Goal: Task Accomplishment & Management: Complete application form

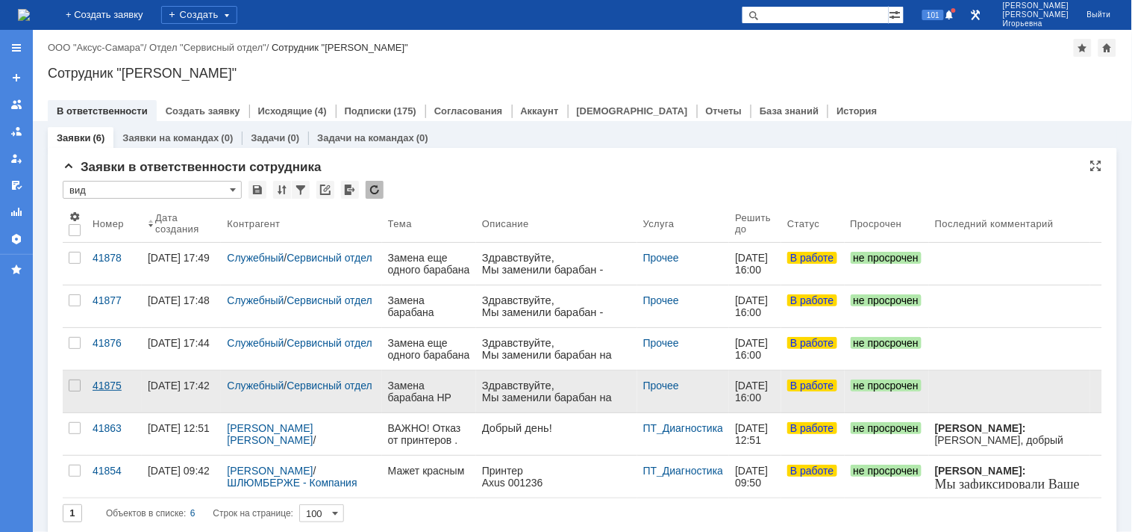
click at [106, 383] on div "41875" at bounding box center [114, 385] width 43 height 12
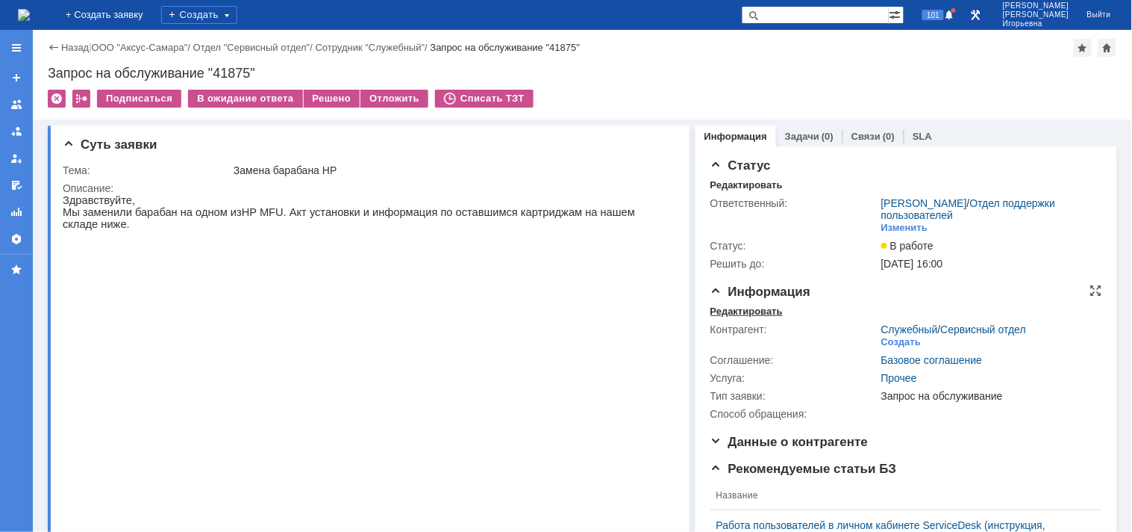
click at [727, 312] on div "Редактировать" at bounding box center [747, 311] width 72 height 12
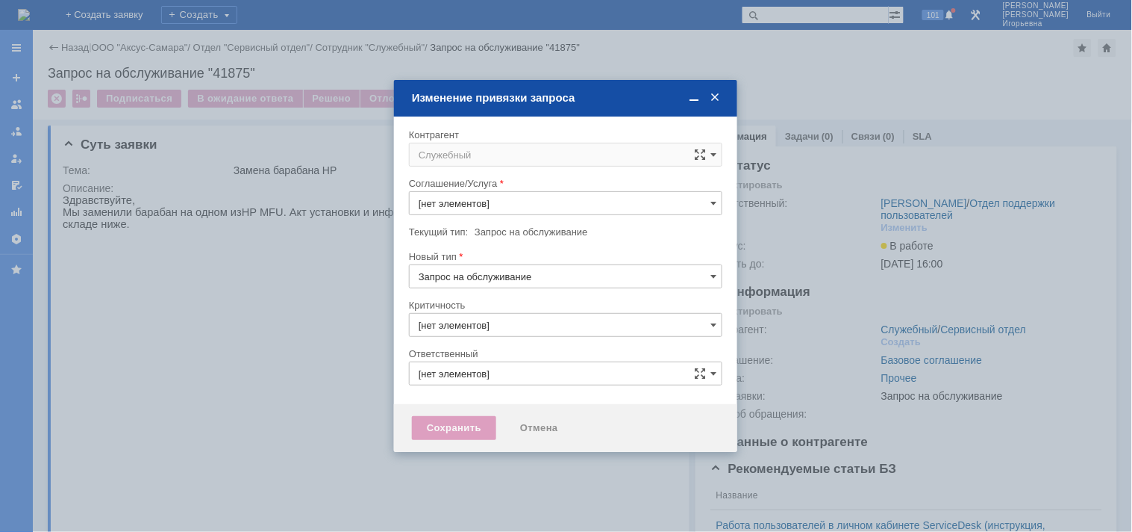
type input "Прочее"
type input "3. Низкая"
type input "[PERSON_NAME]"
type input "[не указано]"
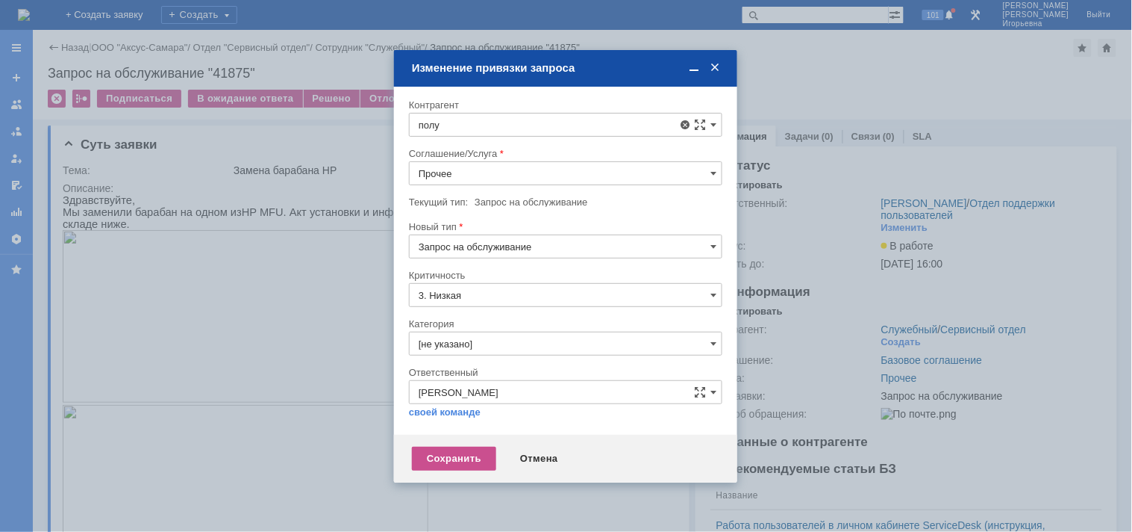
click at [484, 358] on span "Полухин Сергей" at bounding box center [495, 357] width 80 height 11
type input "Полухин Сергей"
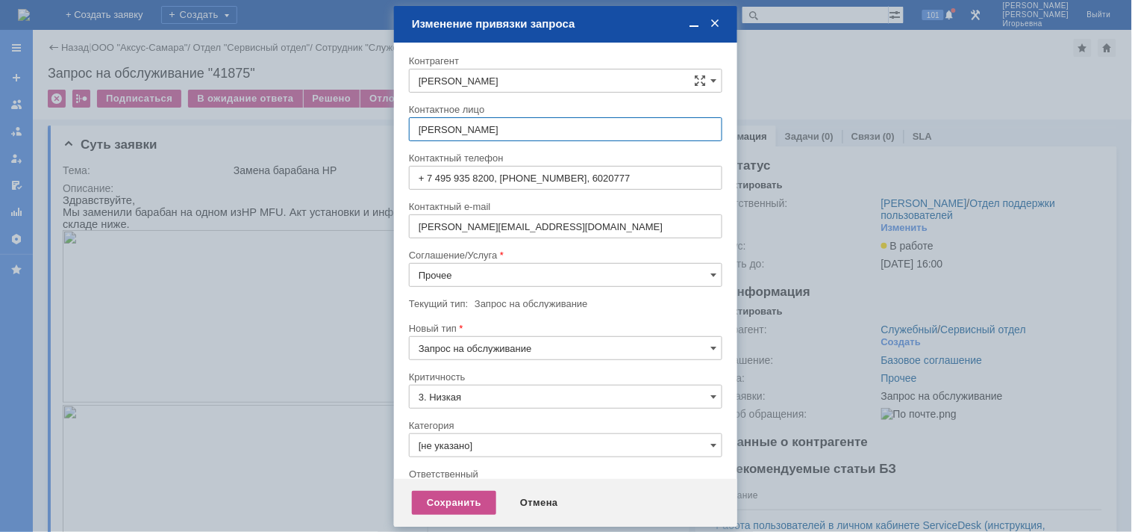
click at [436, 278] on input "Прочее" at bounding box center [566, 275] width 314 height 24
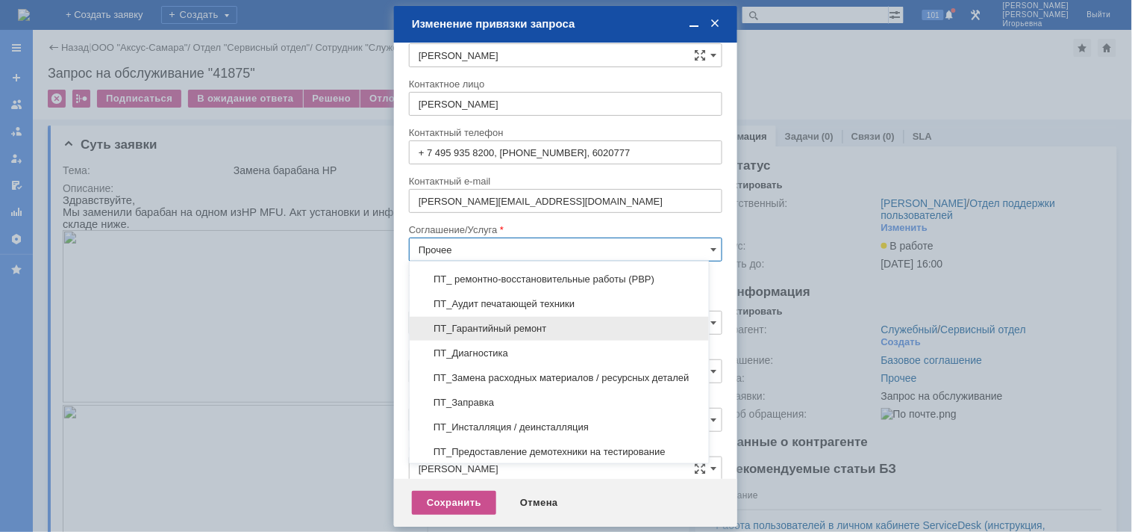
scroll to position [249, 0]
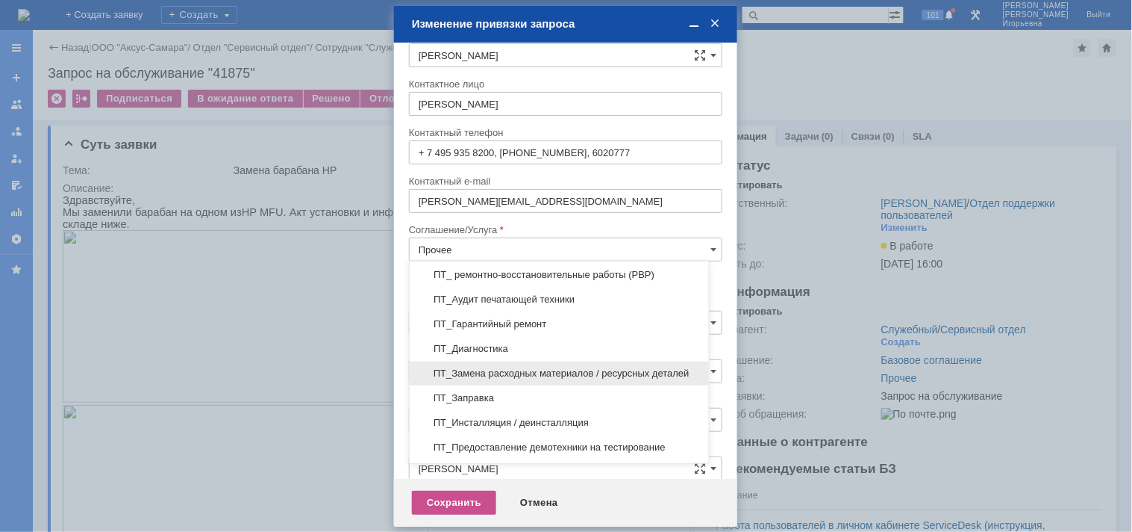
click at [508, 375] on span "ПТ_Замена расходных материалов / ресурсных деталей" at bounding box center [559, 373] width 281 height 12
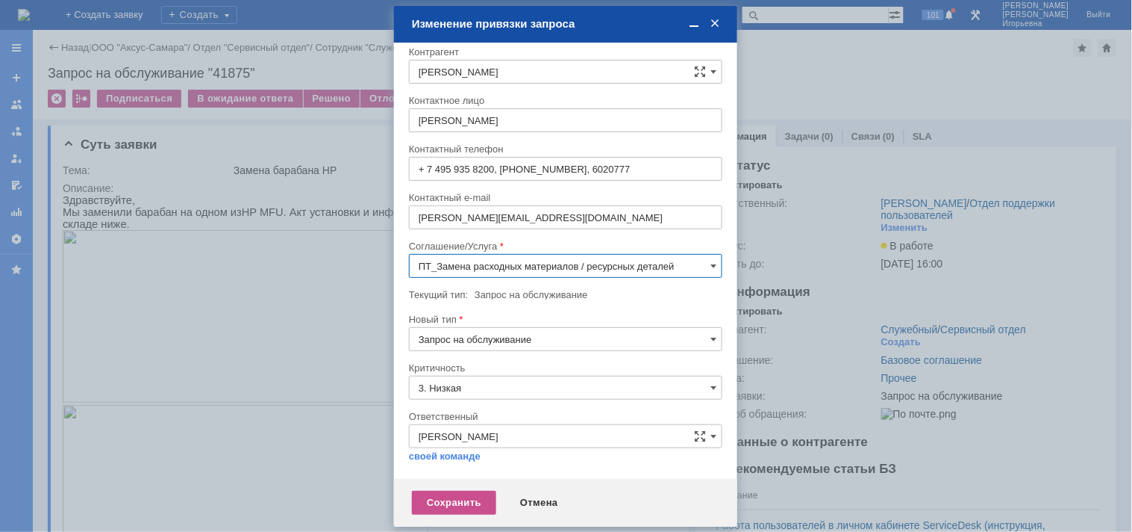
scroll to position [8, 0]
type input "ПТ_Замена расходных материалов / ресурсных деталей"
click at [461, 500] on div "Сохранить" at bounding box center [454, 502] width 84 height 24
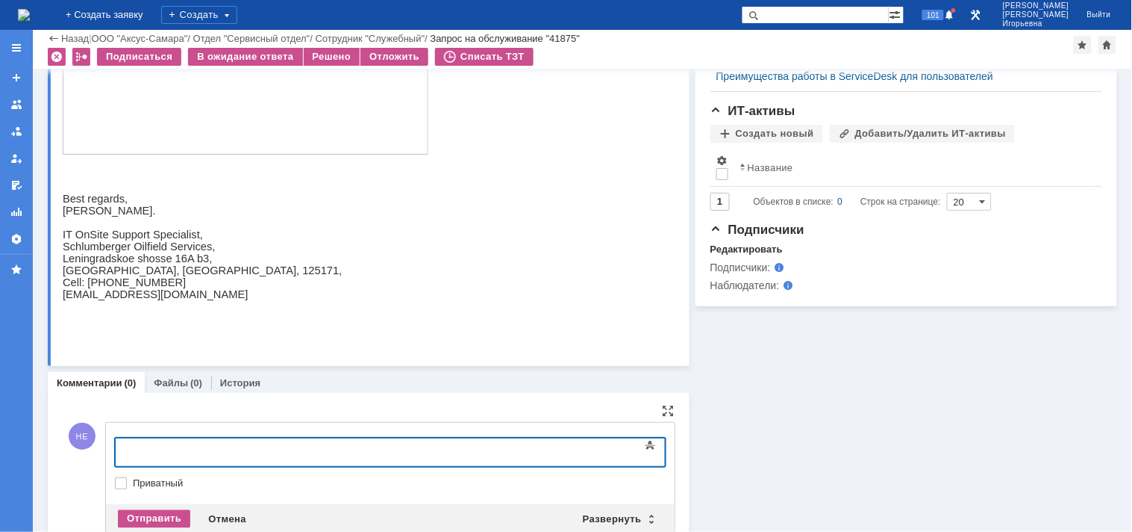
scroll to position [759, 0]
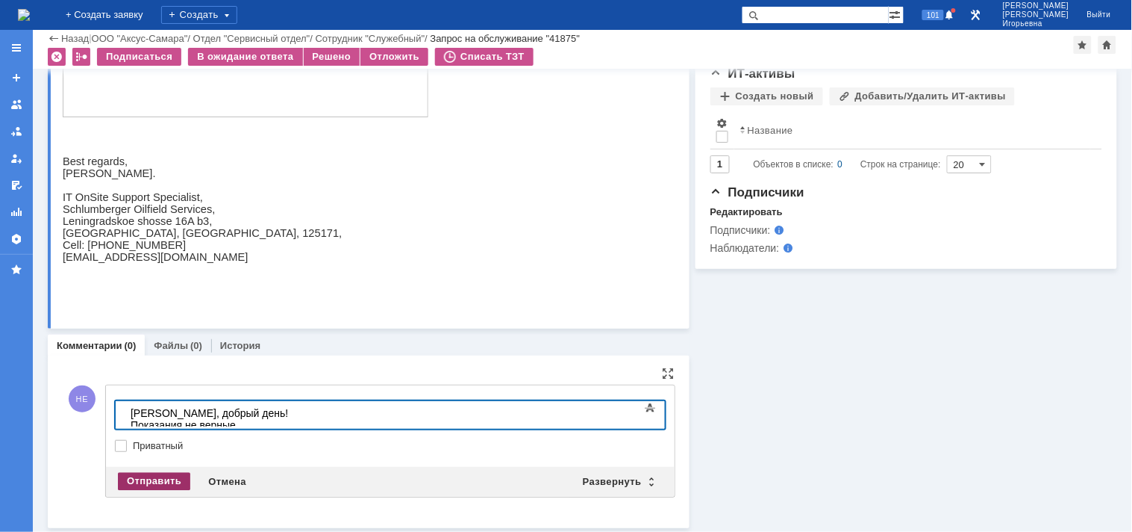
click at [140, 484] on div "Отправить" at bounding box center [154, 482] width 72 height 18
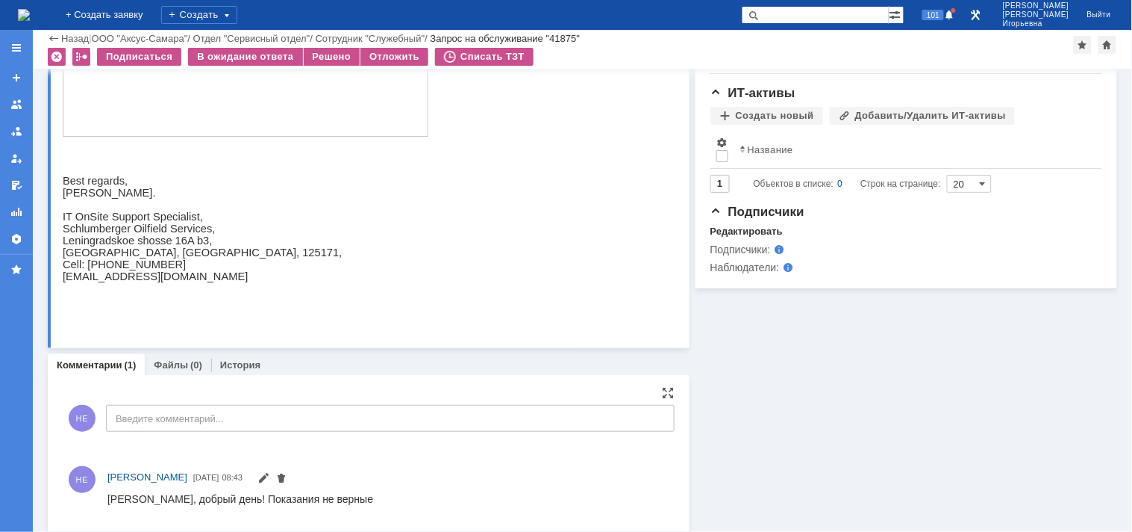
scroll to position [745, 0]
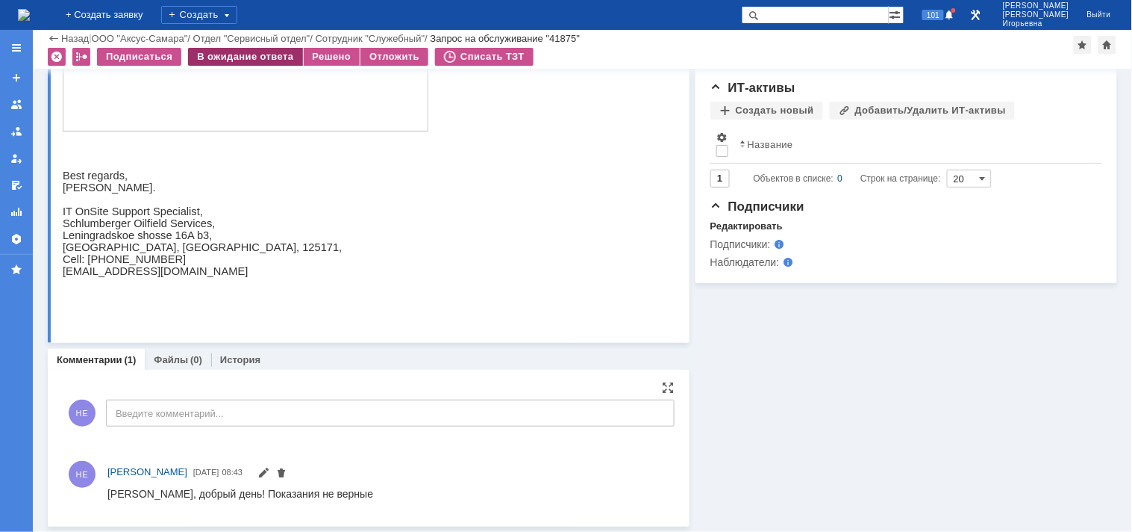
click at [225, 54] on div "В ожидание ответа" at bounding box center [245, 57] width 114 height 18
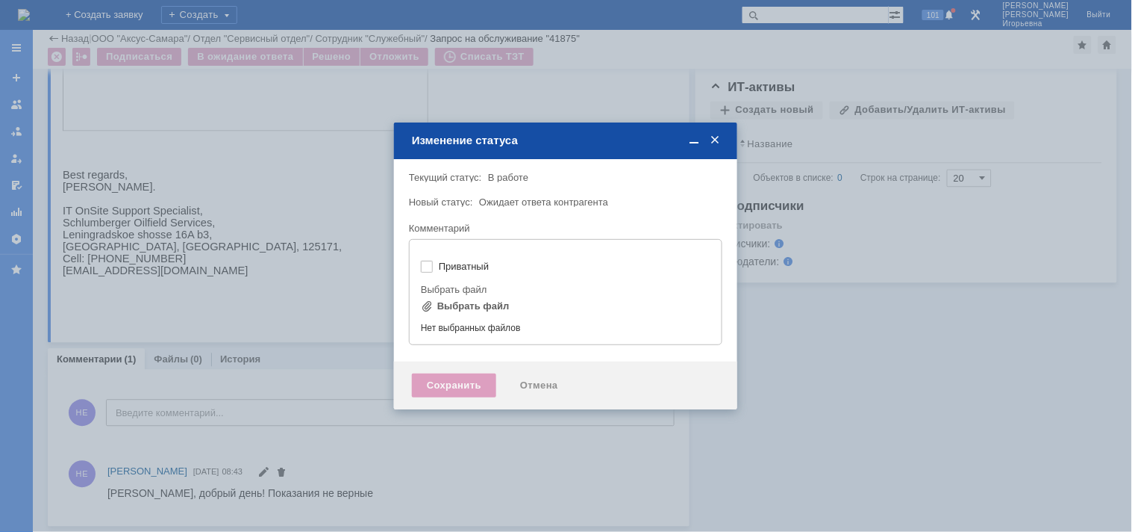
type input "[не указано]"
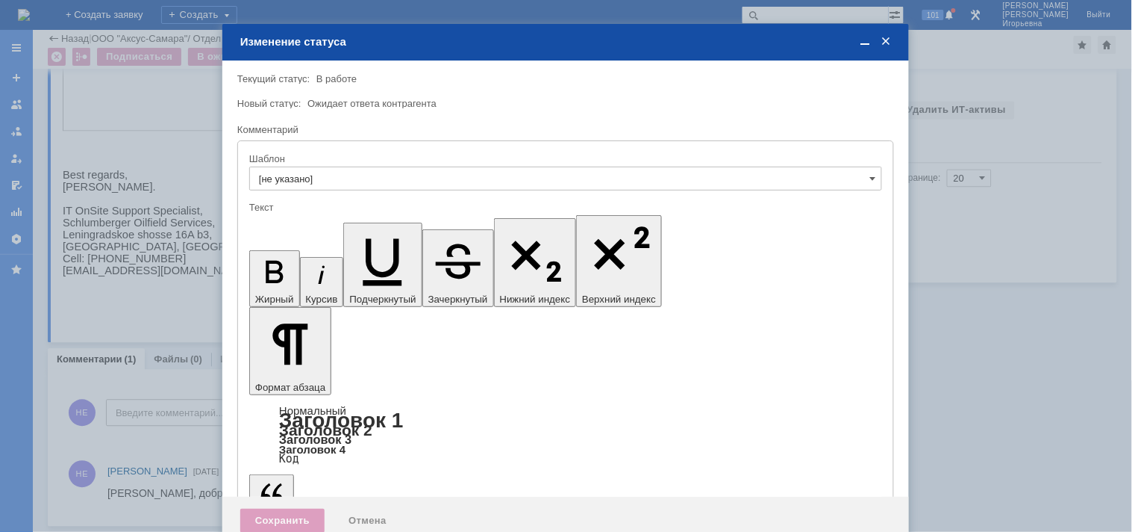
scroll to position [0, 0]
click at [293, 508] on div "Сохранить" at bounding box center [282, 520] width 84 height 24
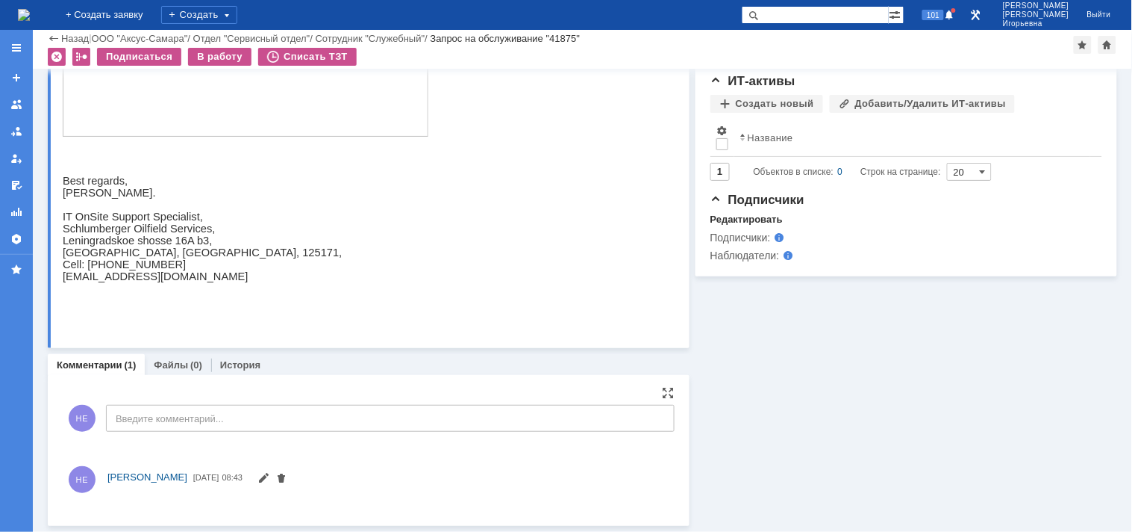
scroll to position [758, 0]
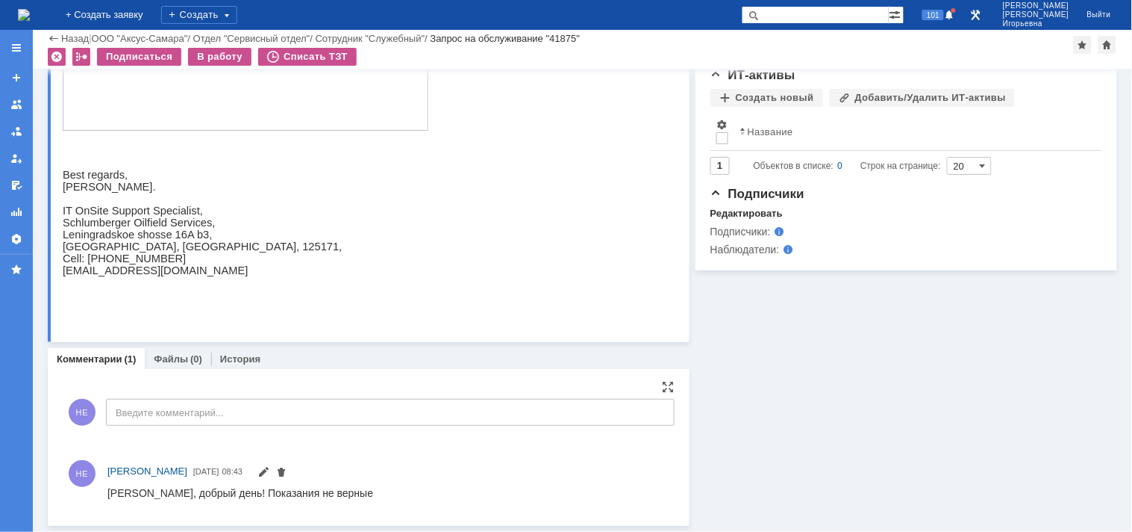
click at [30, 9] on img at bounding box center [24, 15] width 12 height 12
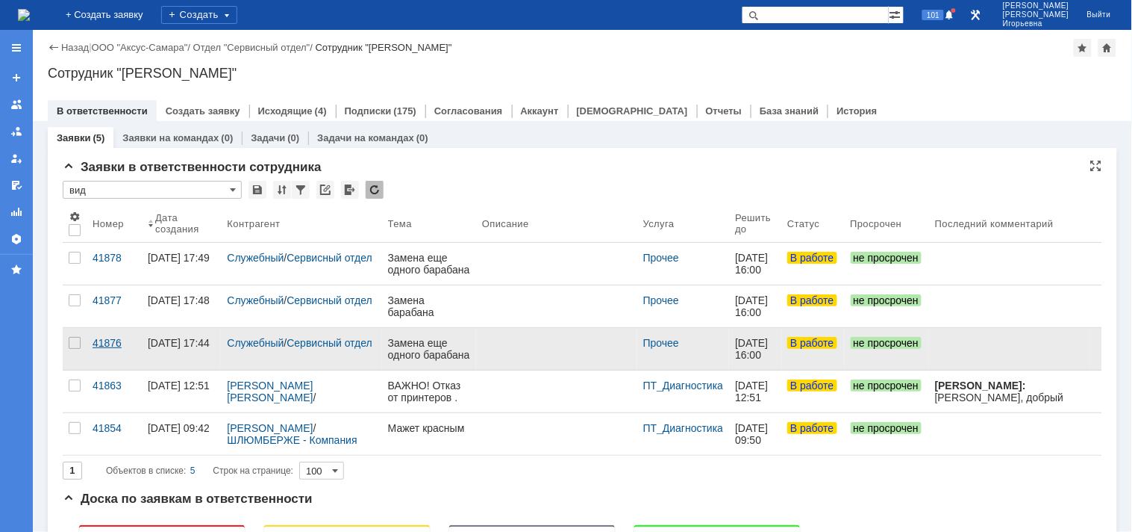
click at [107, 339] on div "41876" at bounding box center [114, 343] width 43 height 12
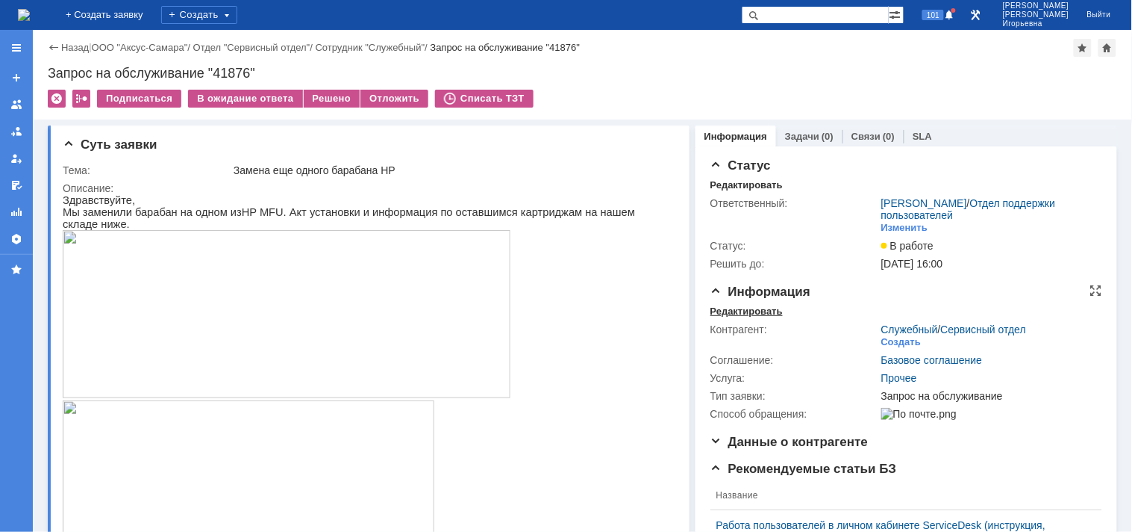
click at [723, 309] on div "Редактировать" at bounding box center [747, 311] width 72 height 12
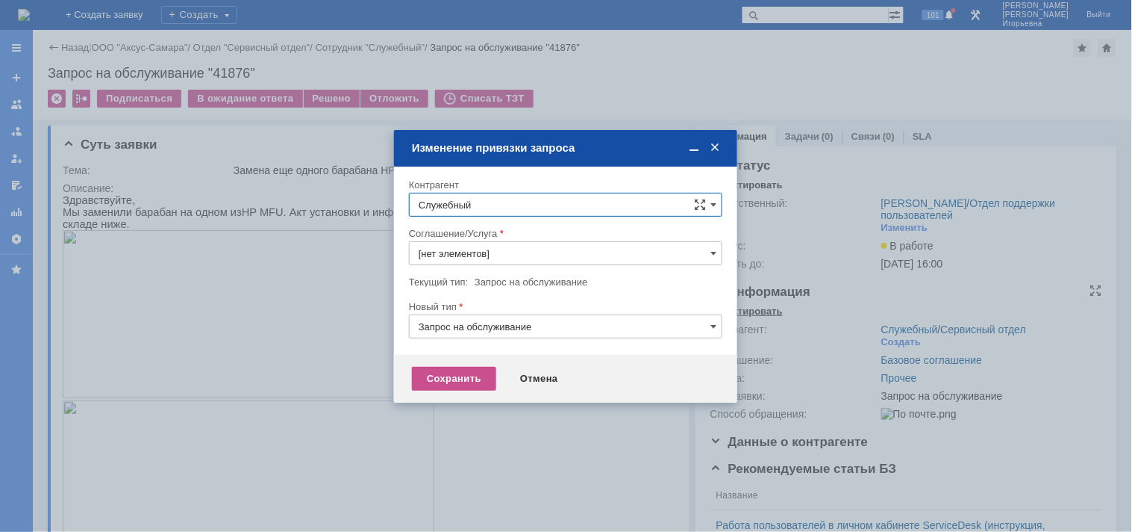
type input "Прочее"
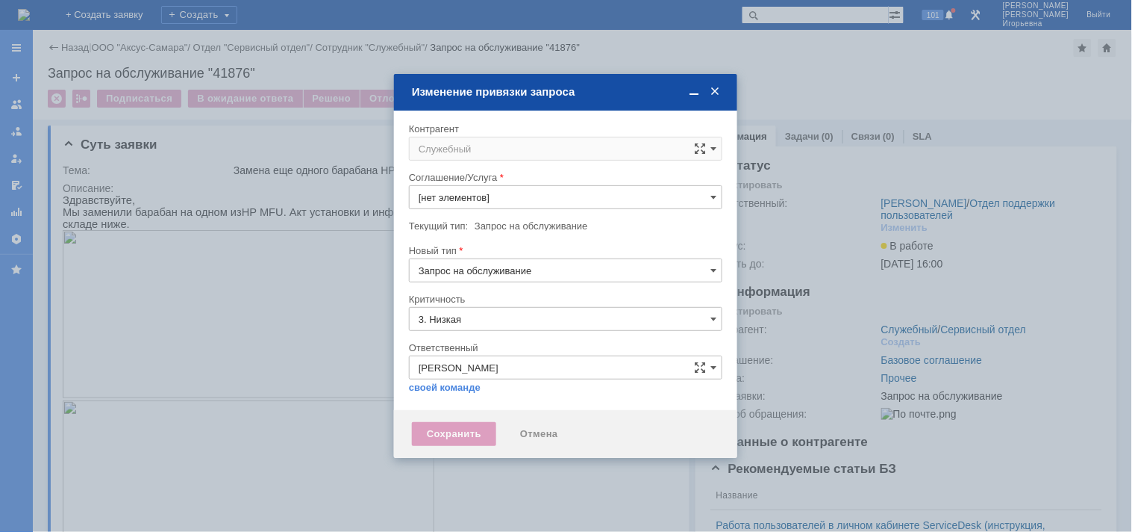
type input "Прочее"
type input "[не указано]"
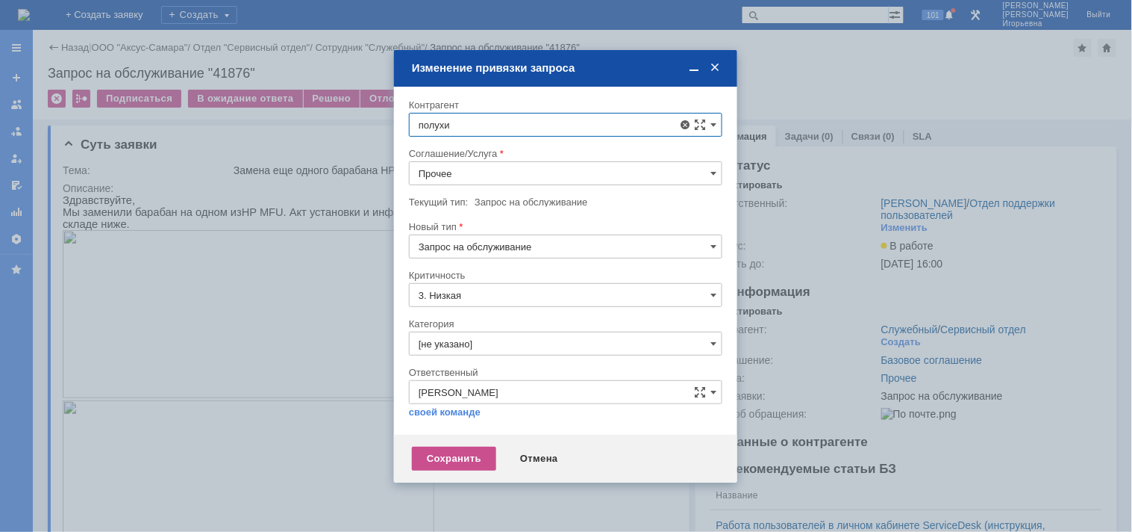
click at [496, 306] on span "Полухин Сергей" at bounding box center [495, 308] width 80 height 11
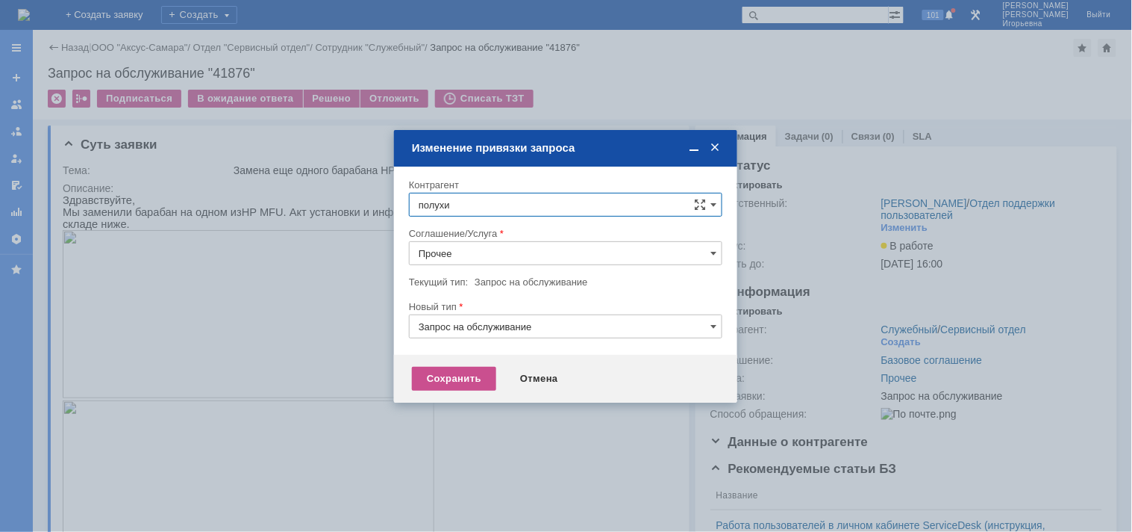
type input "Полухин Сергей"
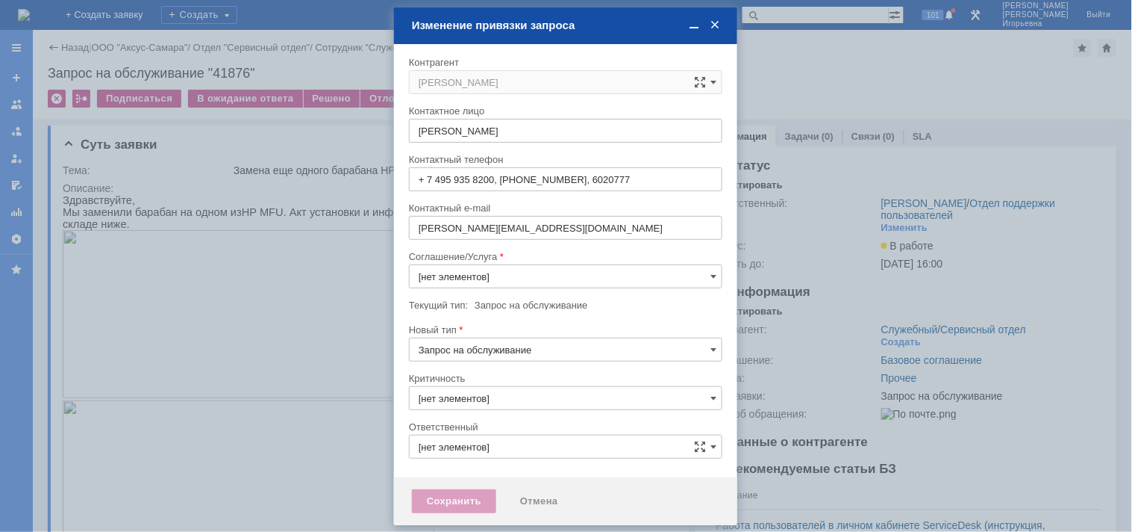
type input "Прочее"
type input "3. Низкая"
type input "[не указано]"
type input "[PERSON_NAME]"
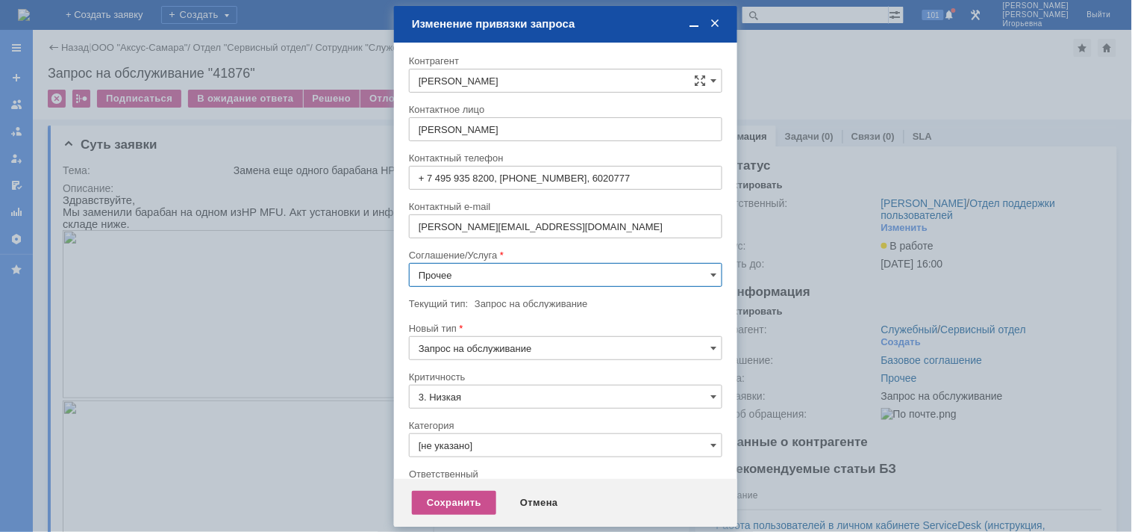
click at [452, 277] on input "Прочее" at bounding box center [566, 275] width 314 height 24
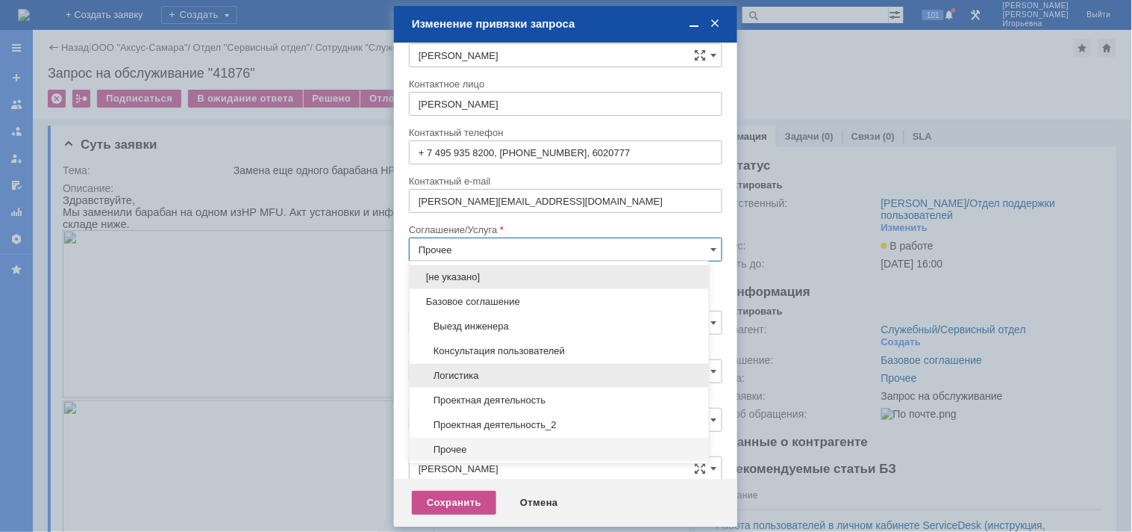
scroll to position [249, 0]
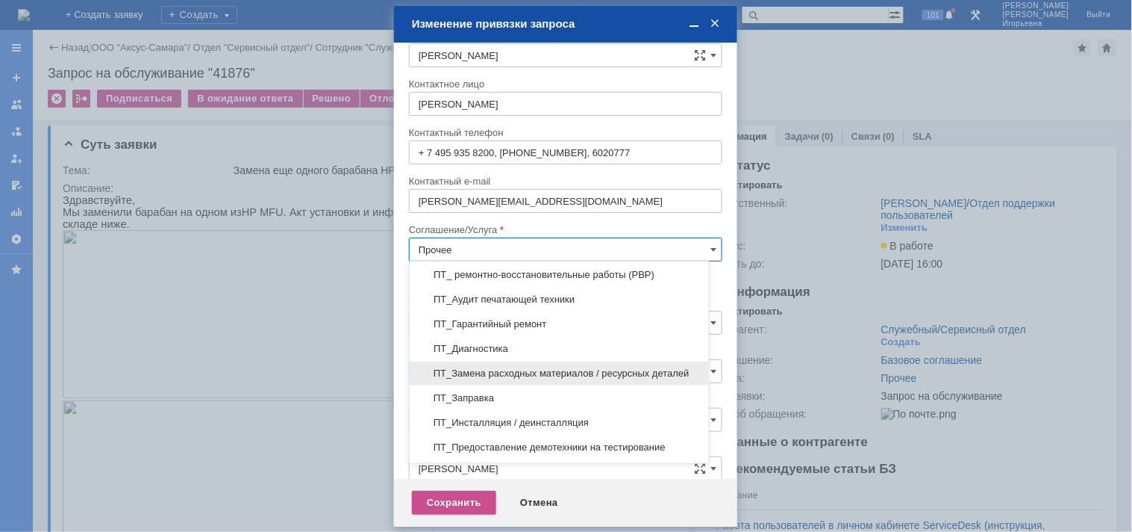
click at [470, 378] on span "ПТ_Замена расходных материалов / ресурсных деталей" at bounding box center [559, 373] width 281 height 12
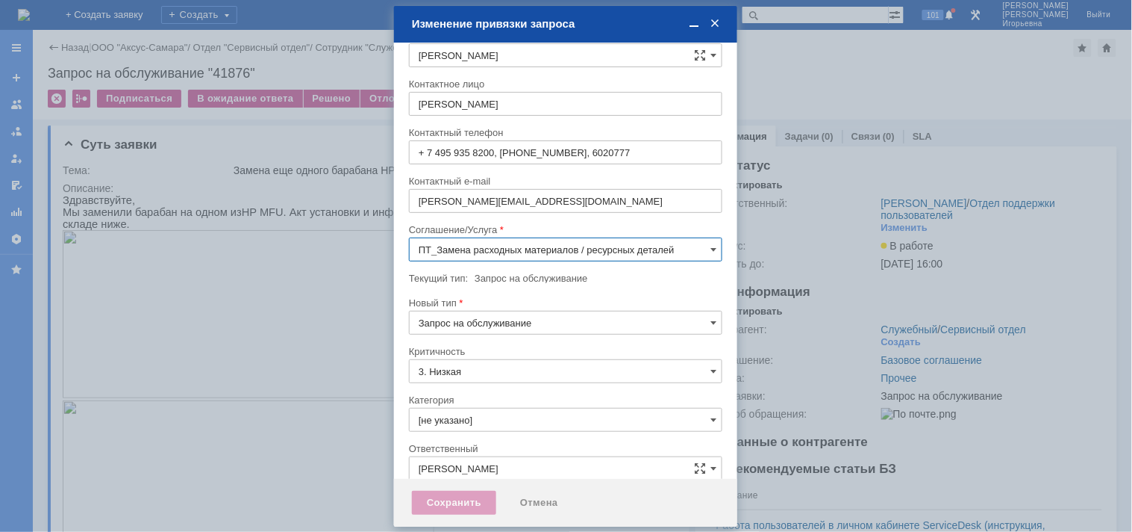
scroll to position [8, 0]
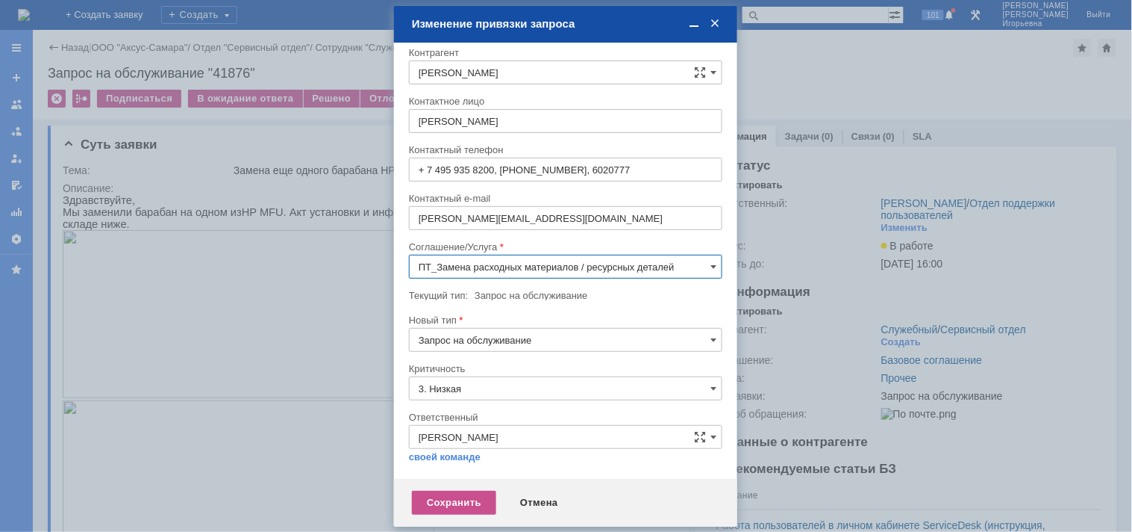
type input "ПТ_Замена расходных материалов / ресурсных деталей"
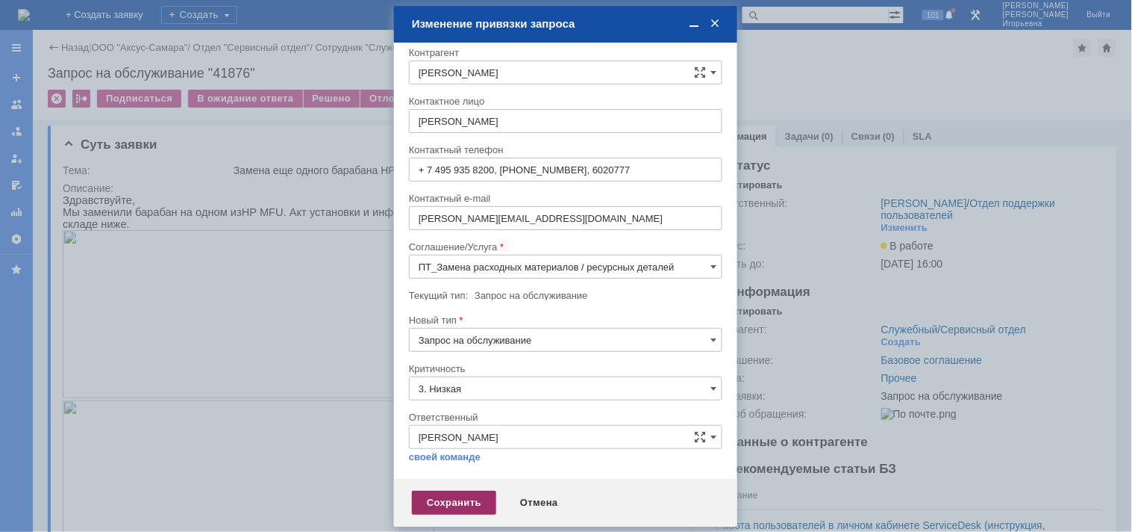
click at [439, 504] on div "Сохранить" at bounding box center [454, 502] width 84 height 24
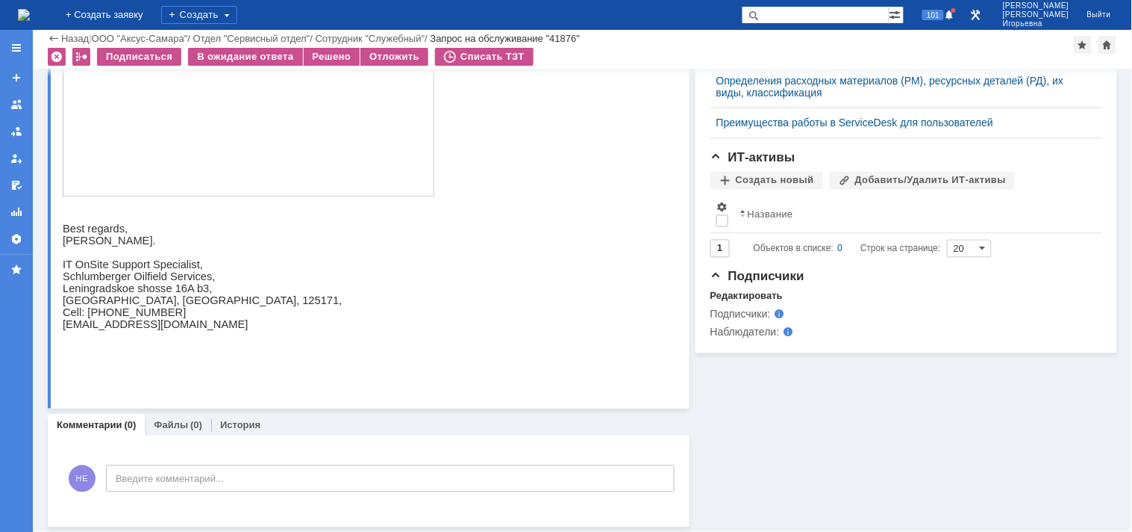
scroll to position [676, 0]
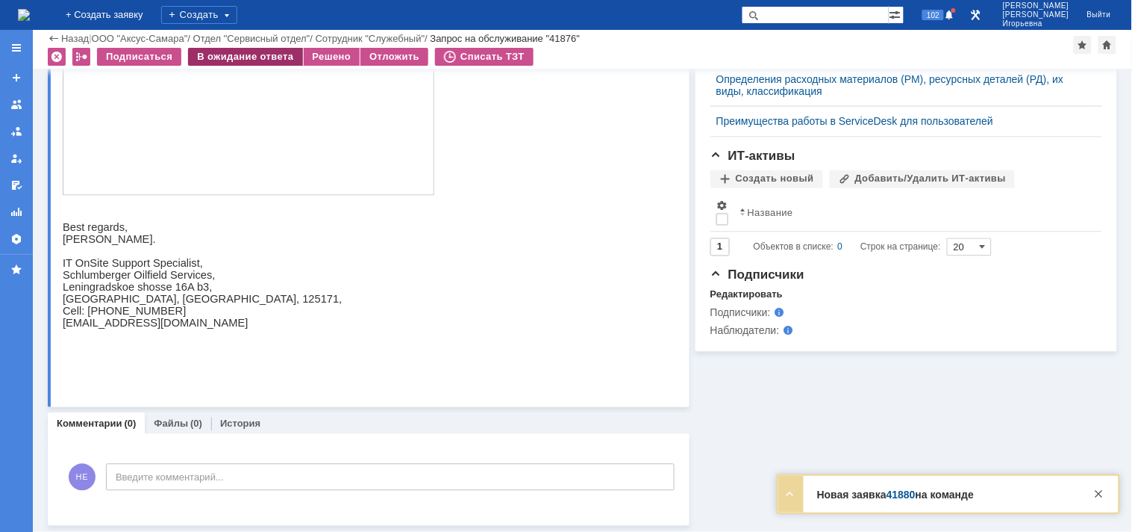
click at [259, 54] on div "В ожидание ответа" at bounding box center [245, 57] width 114 height 18
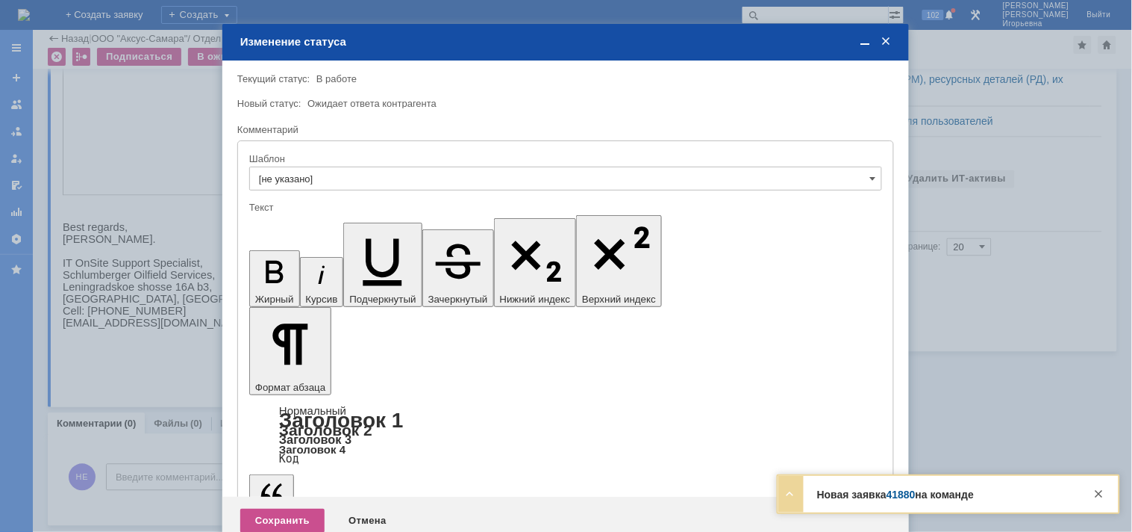
scroll to position [0, 0]
click at [289, 508] on div "Сохранить" at bounding box center [282, 520] width 84 height 24
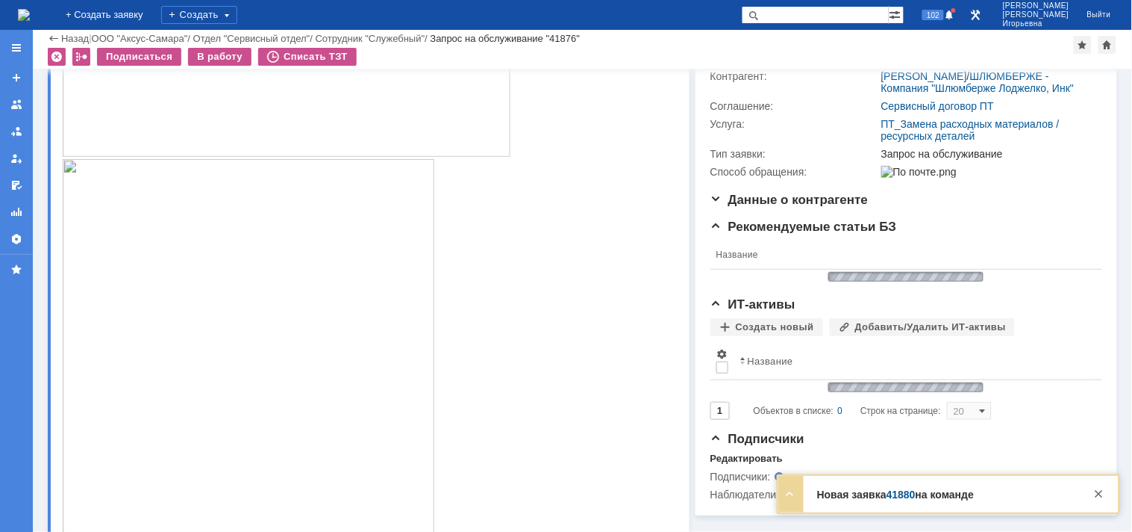
scroll to position [688, 0]
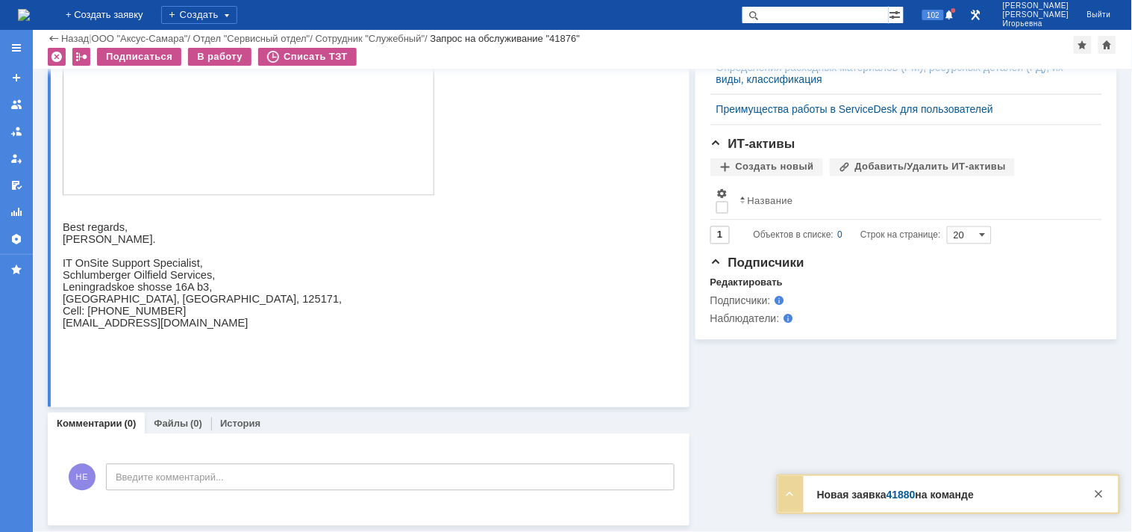
click at [30, 12] on img at bounding box center [24, 15] width 12 height 12
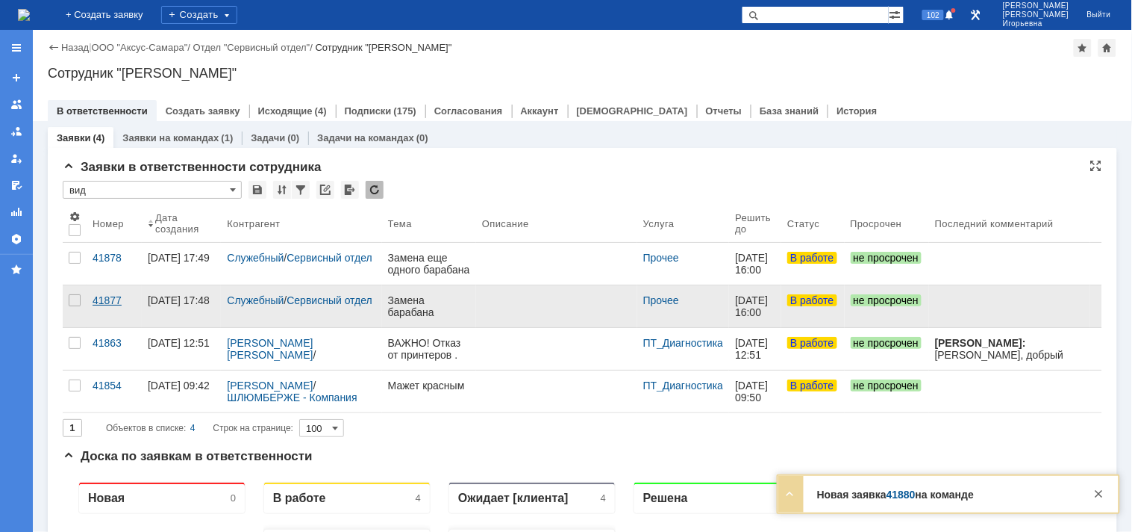
click at [99, 300] on div "41877" at bounding box center [114, 300] width 43 height 12
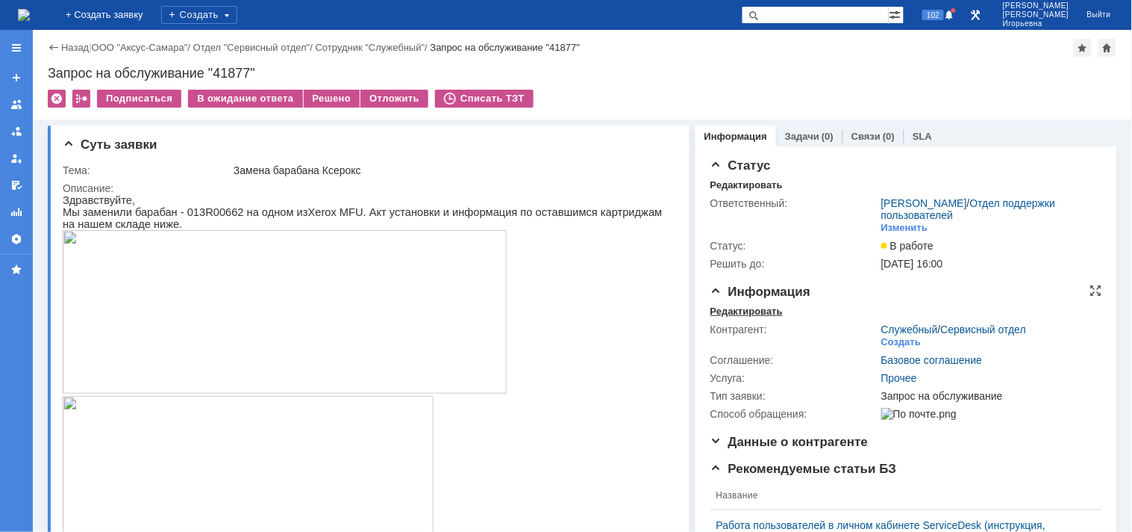
click at [744, 310] on div "Редактировать" at bounding box center [747, 311] width 72 height 12
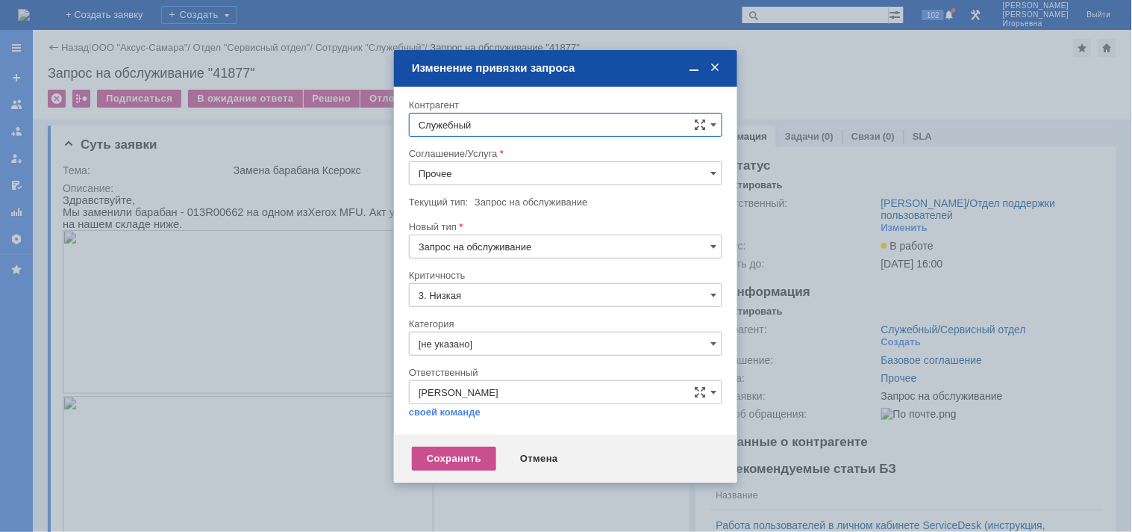
click at [468, 122] on input "Служебный" at bounding box center [566, 125] width 314 height 24
click at [486, 358] on span "Полухин Сергей" at bounding box center [495, 357] width 80 height 11
type input "Полухин Сергей"
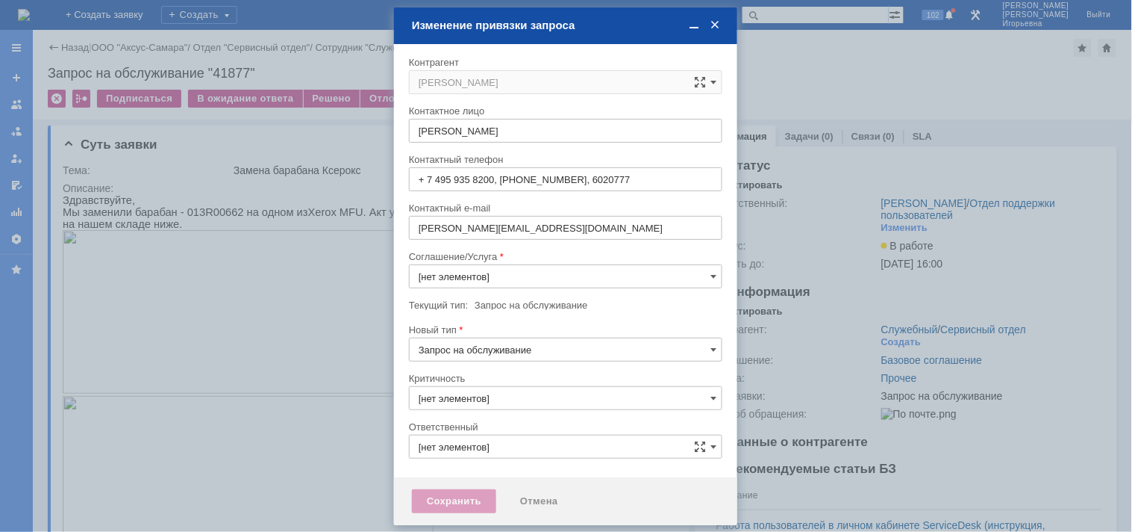
type input "Прочее"
type input "3. Низкая"
type input "[не указано]"
type input "[PERSON_NAME]"
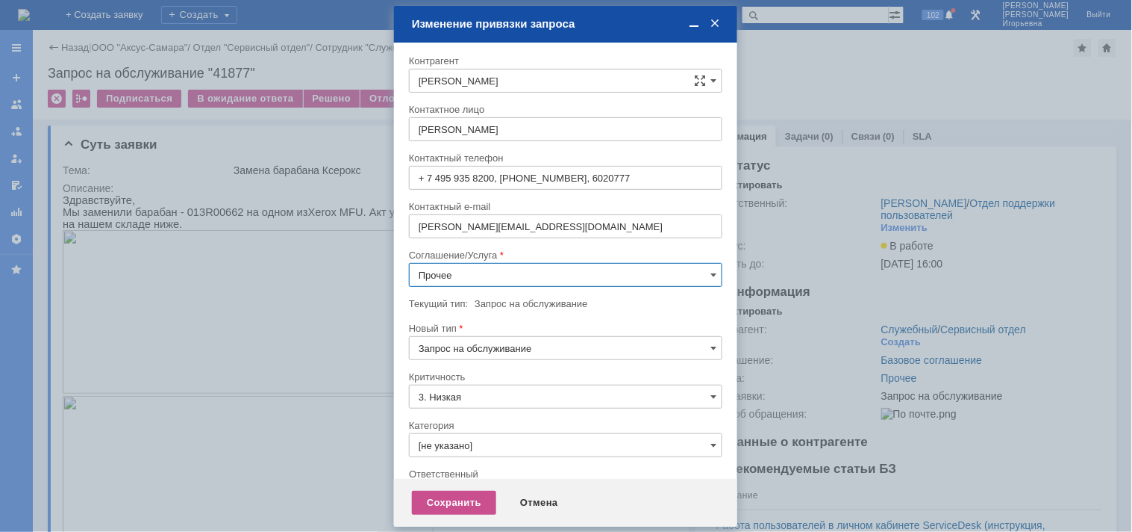
click at [450, 273] on input "Прочее" at bounding box center [566, 275] width 314 height 24
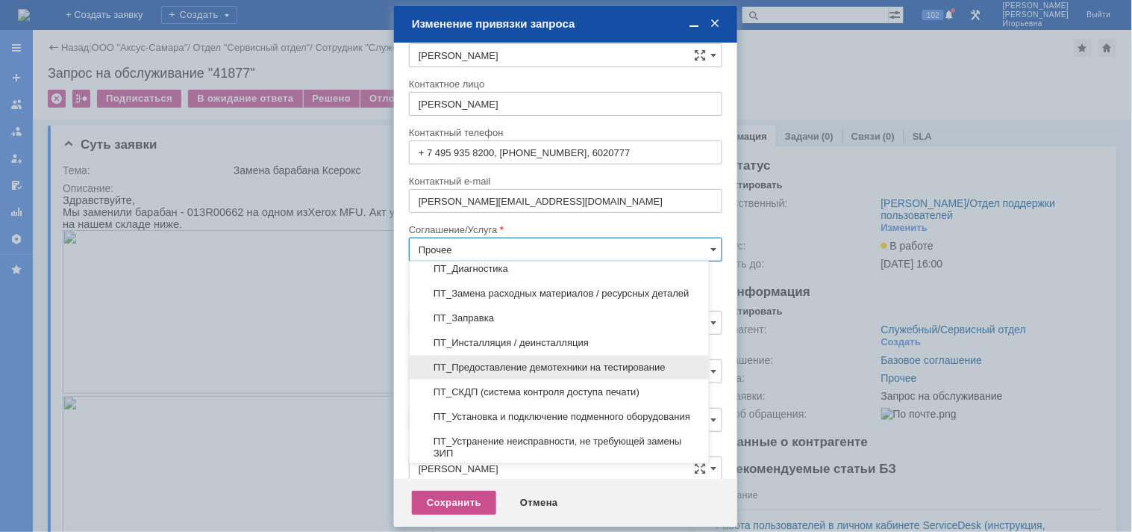
scroll to position [331, 0]
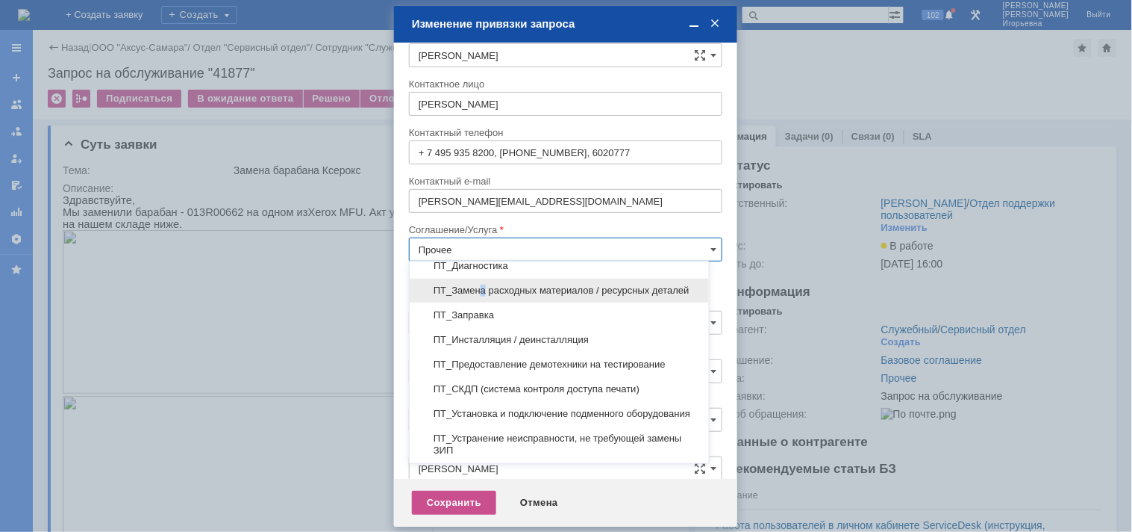
click at [481, 285] on span "ПТ_Замена расходных материалов / ресурсных деталей" at bounding box center [559, 290] width 281 height 12
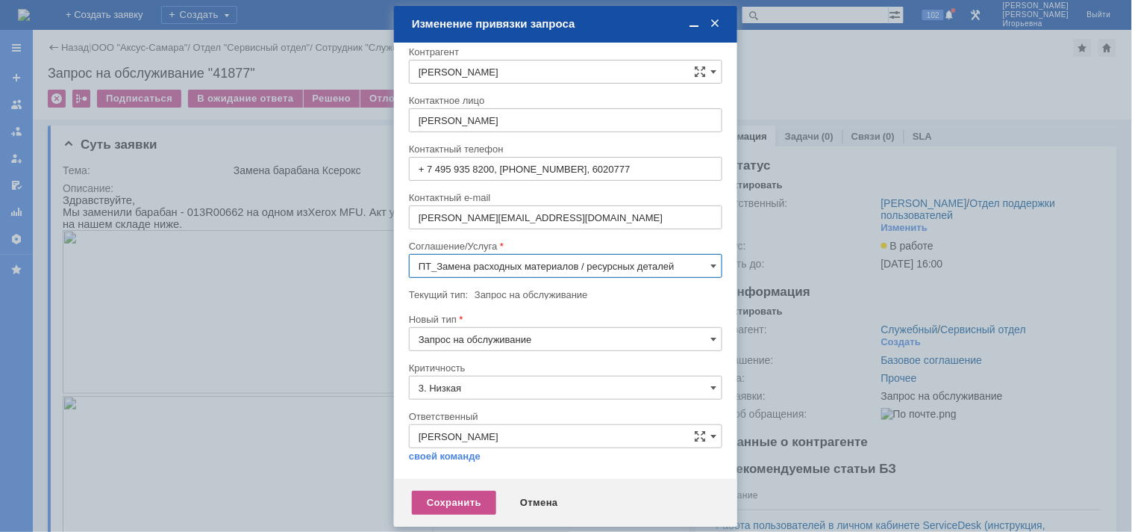
scroll to position [8, 0]
type input "ПТ_Замена расходных материалов / ресурсных деталей"
click at [439, 496] on div "Сохранить" at bounding box center [454, 502] width 84 height 24
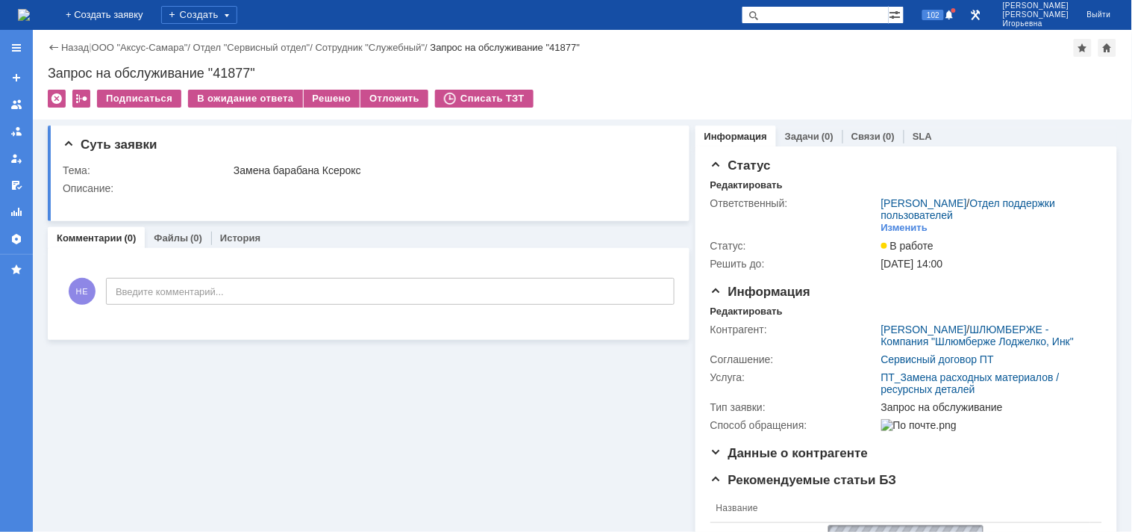
scroll to position [0, 0]
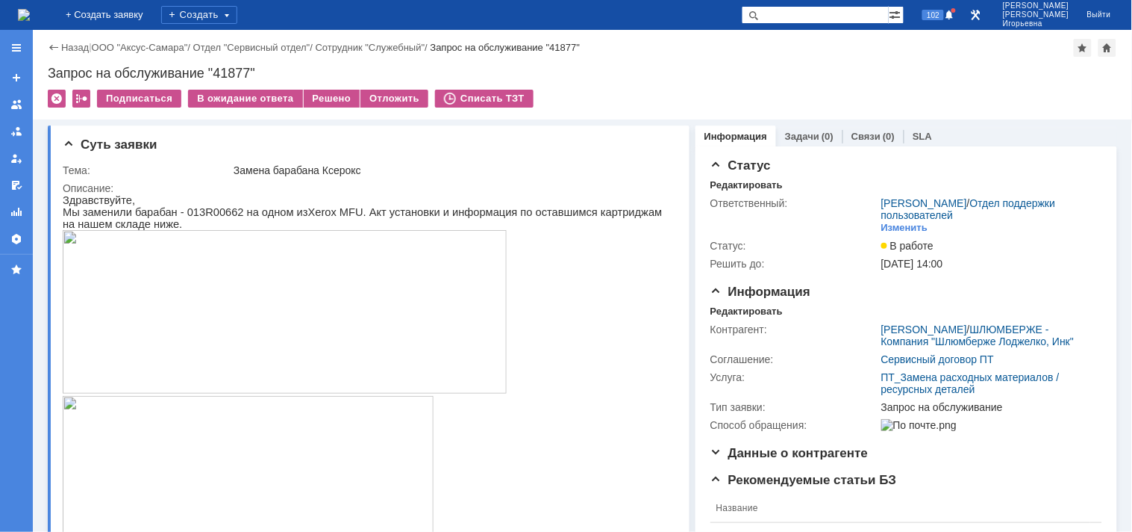
click at [241, 73] on div "Запрос на обслуживание "41877"" at bounding box center [583, 73] width 1070 height 15
copy div "41877"
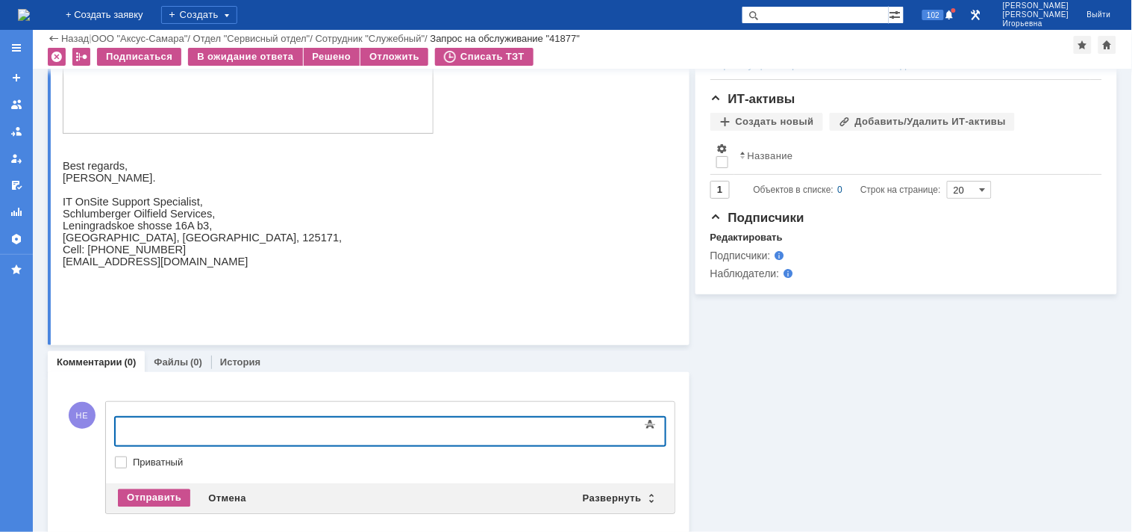
scroll to position [750, 0]
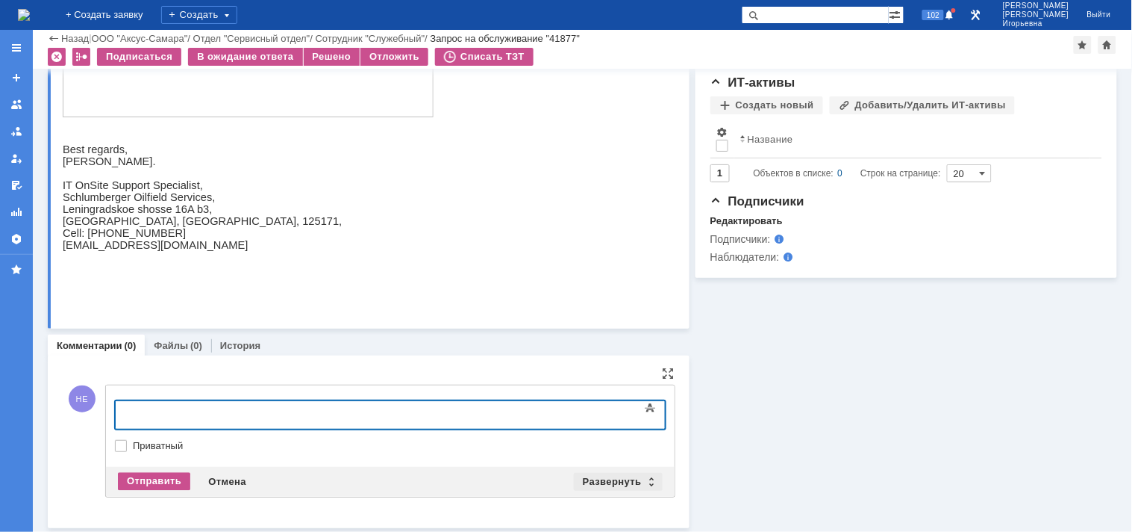
click at [640, 479] on div "Развернуть" at bounding box center [618, 482] width 89 height 18
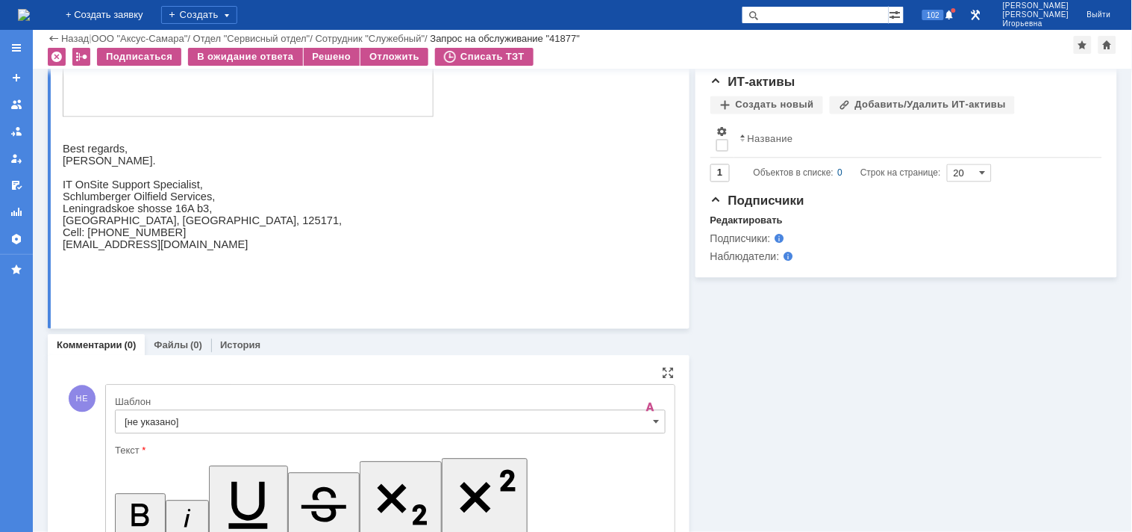
scroll to position [0, 0]
click at [654, 423] on span at bounding box center [657, 422] width 6 height 12
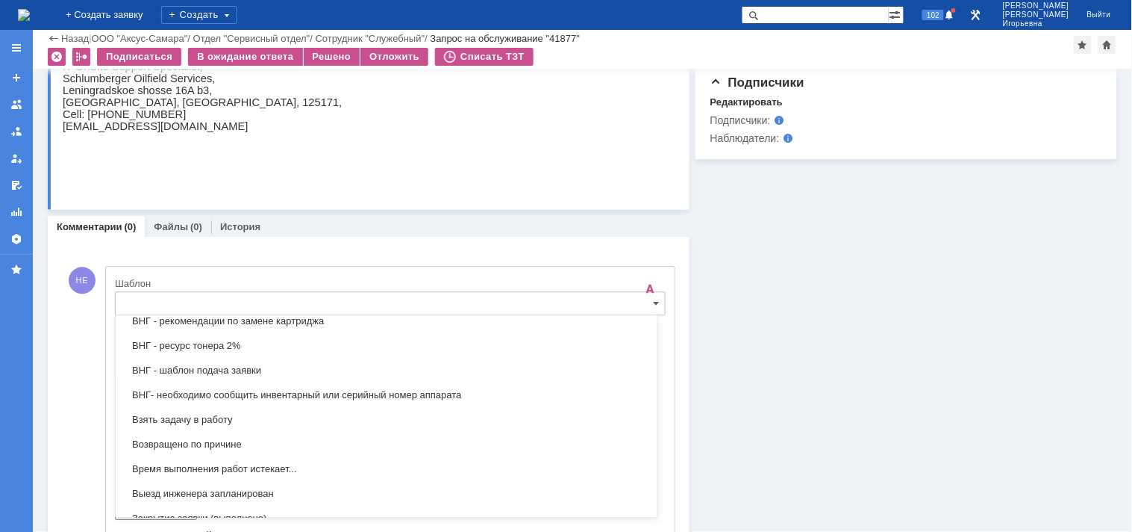
scroll to position [688, 0]
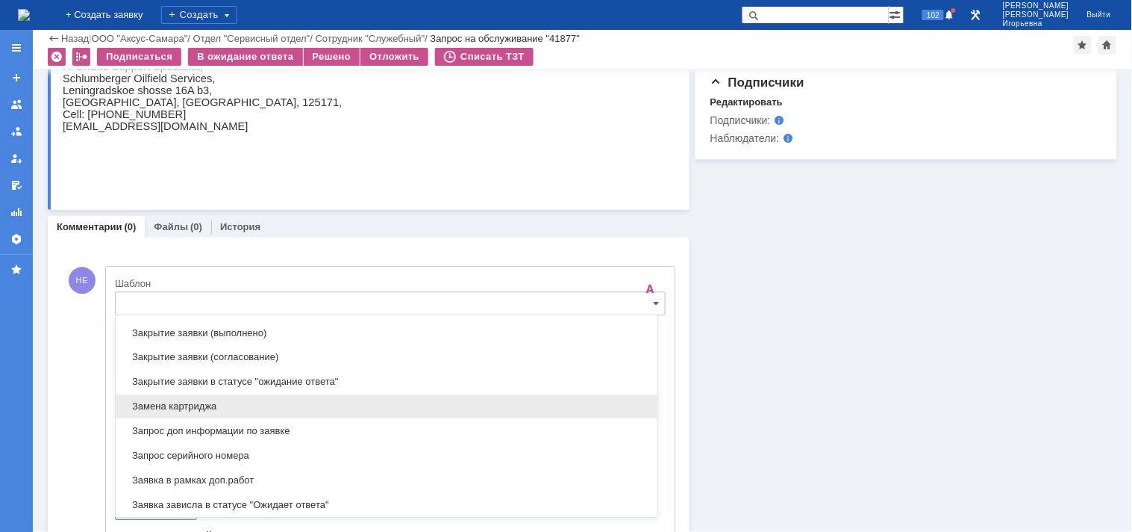
drag, startPoint x: 152, startPoint y: 406, endPoint x: 40, endPoint y: 19, distance: 402.4
click at [152, 406] on span "Замена картриджа" at bounding box center [387, 406] width 524 height 12
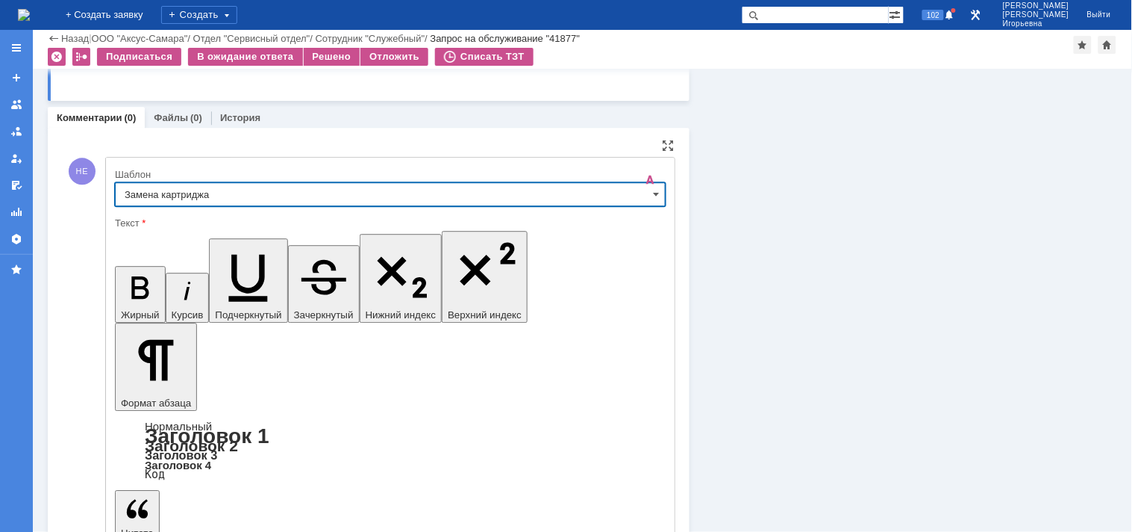
type input "Замена картриджа"
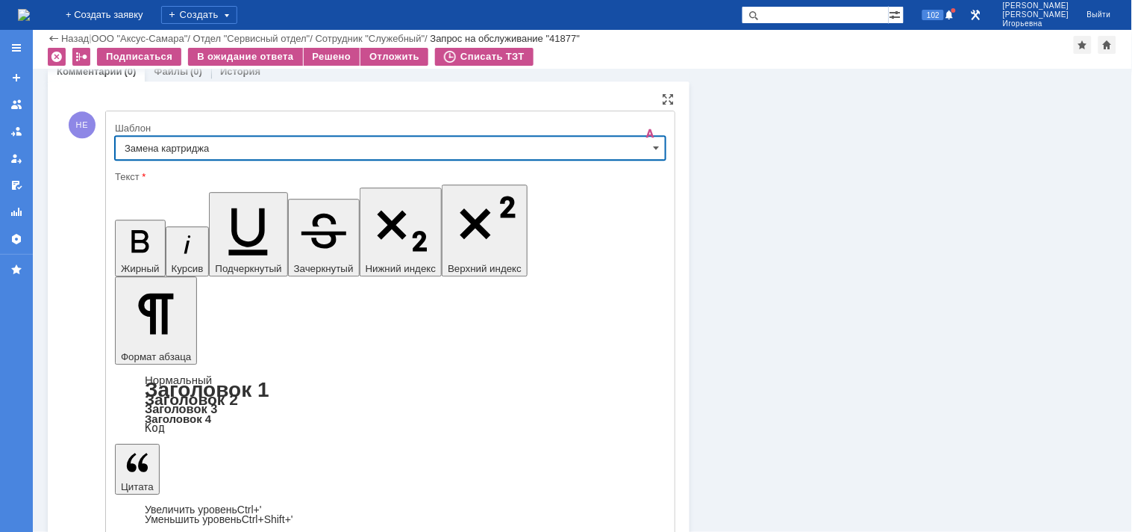
scroll to position [1029, 0]
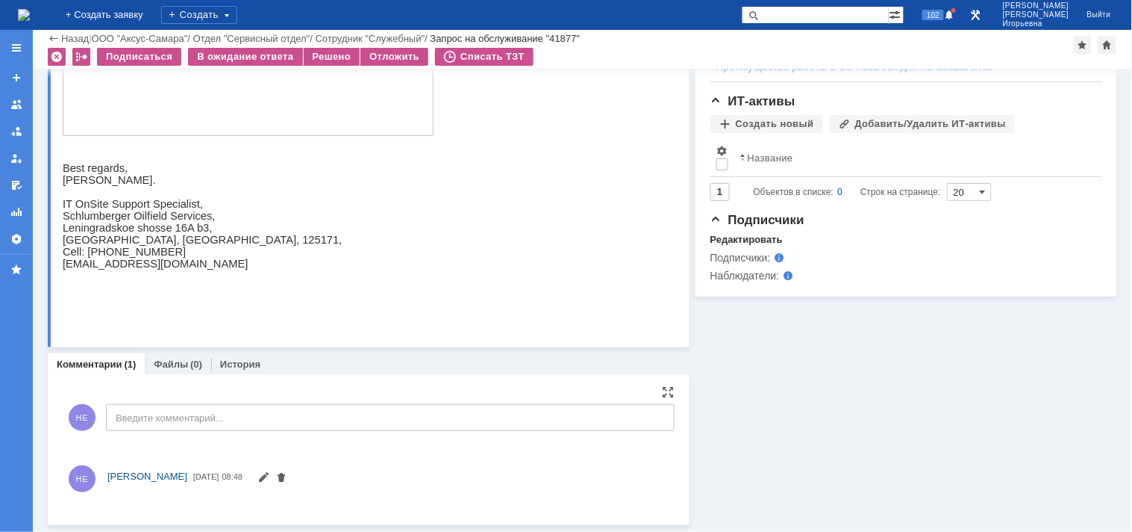
scroll to position [854, 0]
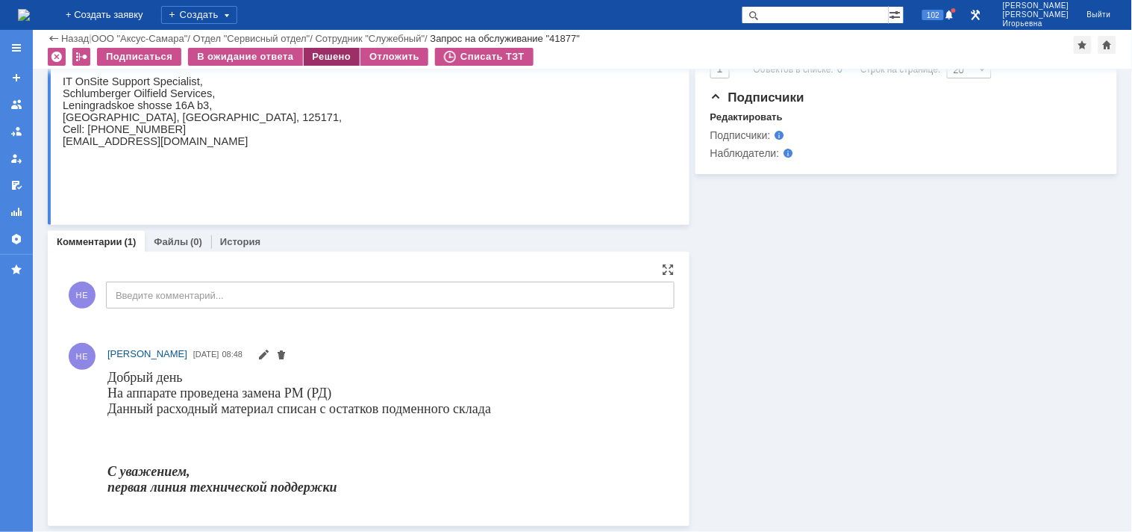
click at [329, 49] on div "Решено" at bounding box center [332, 57] width 57 height 18
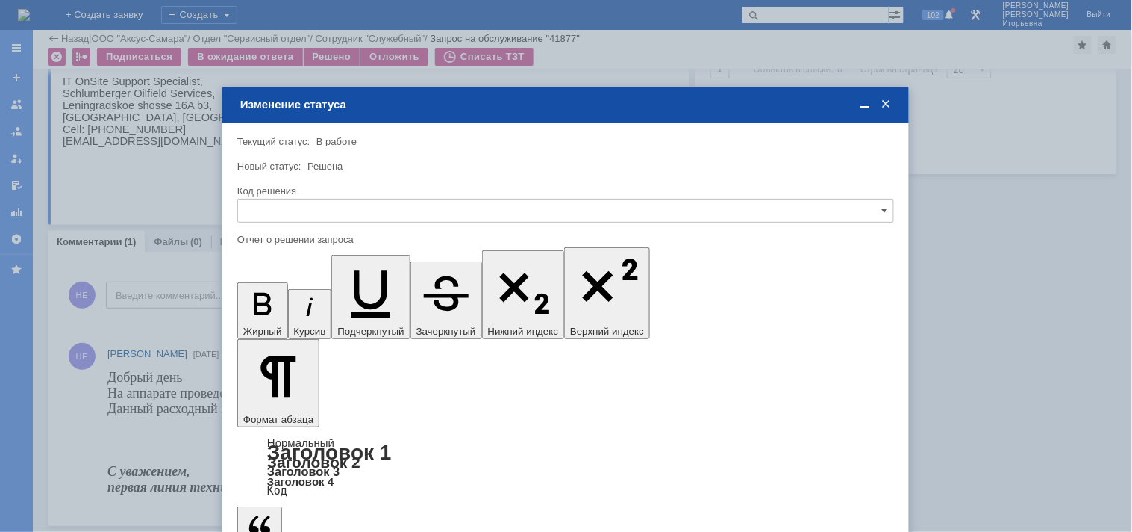
scroll to position [0, 0]
click at [277, 212] on input "text" at bounding box center [565, 211] width 657 height 24
click at [269, 310] on span "Решено" at bounding box center [566, 311] width 638 height 12
type input "Решено"
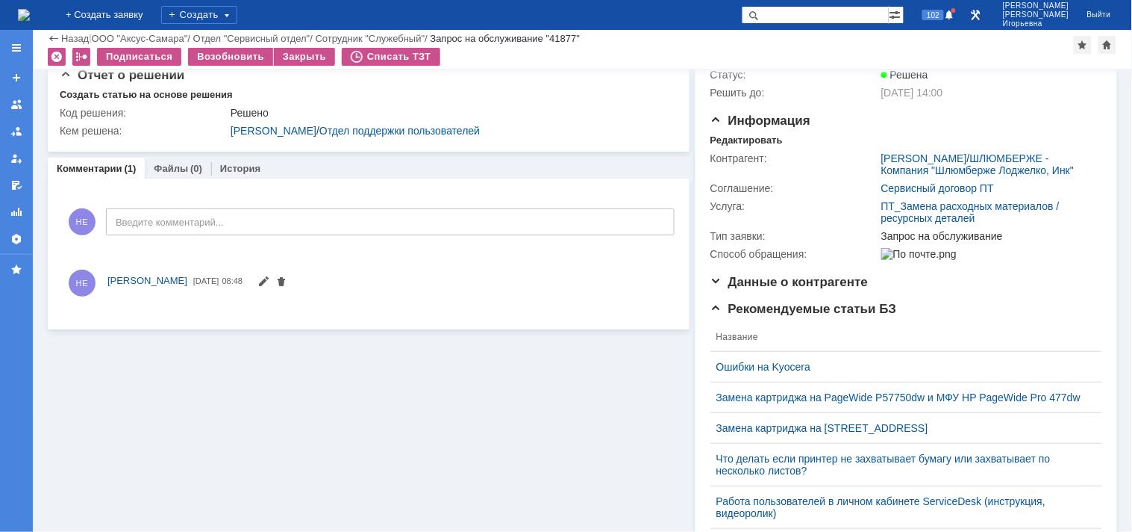
drag, startPoint x: 37, startPoint y: 6, endPoint x: 46, endPoint y: 4, distance: 8.3
click at [30, 9] on img at bounding box center [24, 15] width 12 height 12
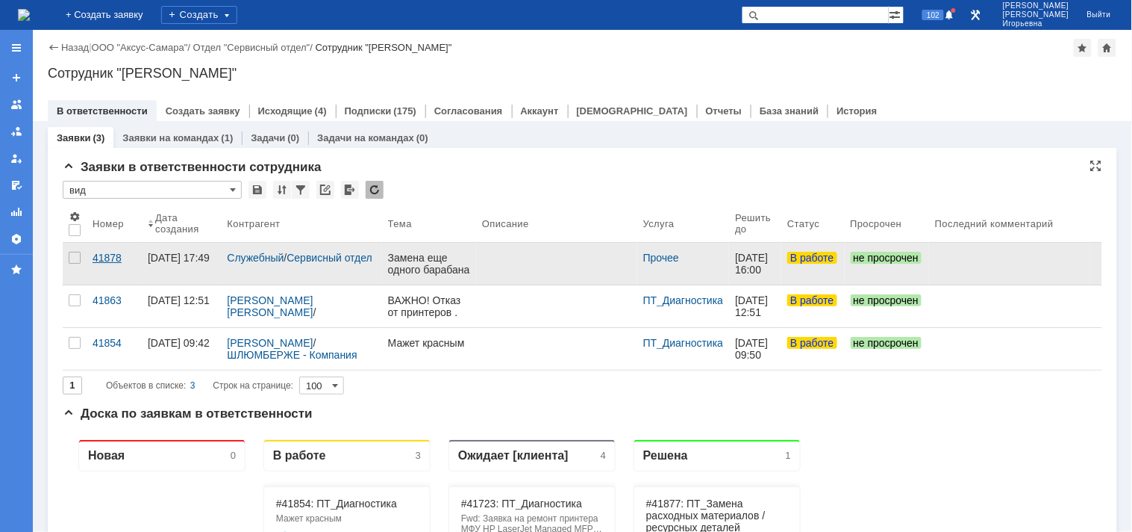
click at [99, 255] on div "41878" at bounding box center [114, 258] width 43 height 12
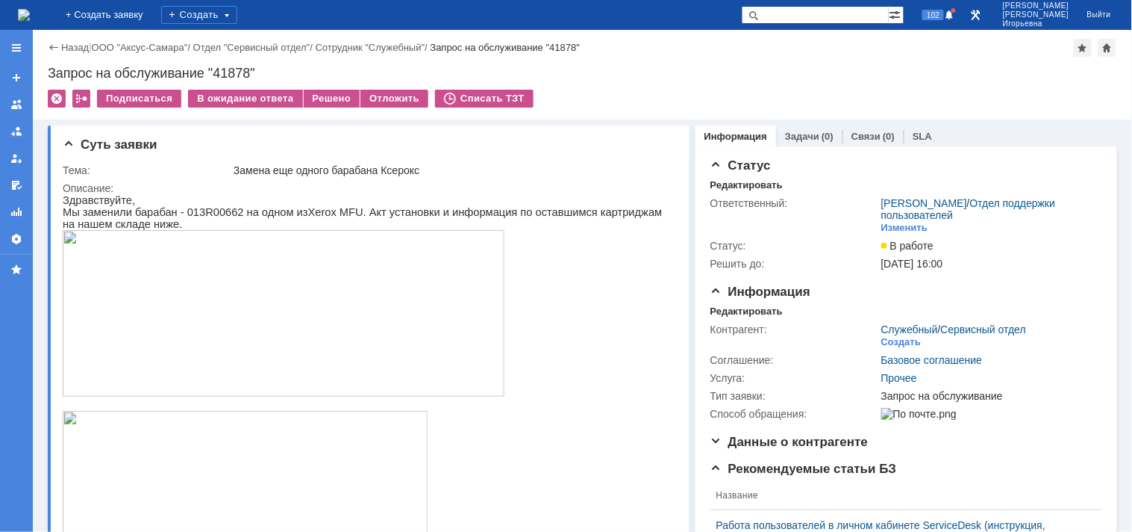
click at [236, 68] on div "Запрос на обслуживание "41878"" at bounding box center [583, 73] width 1070 height 15
copy div "41878"
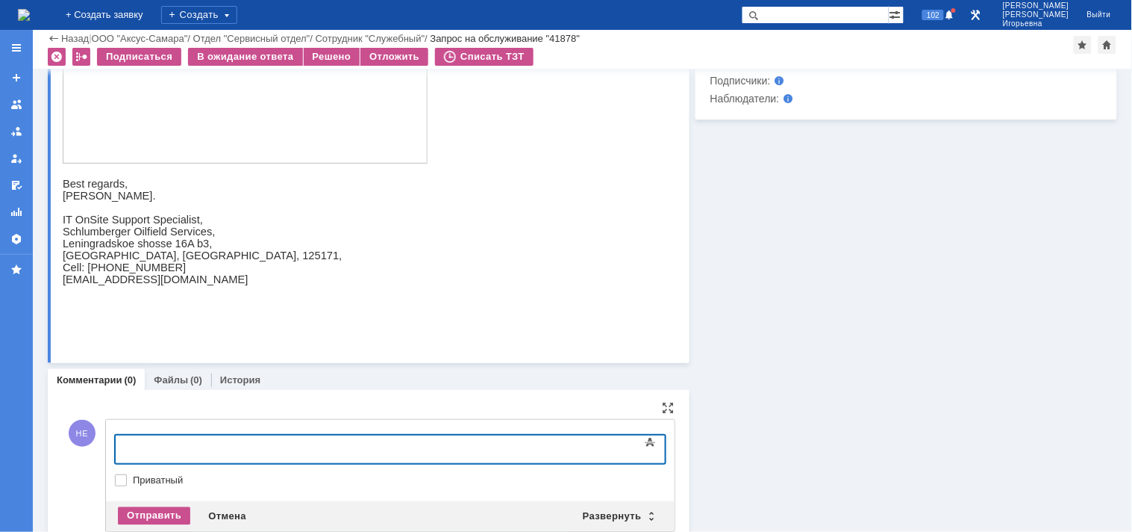
scroll to position [754, 0]
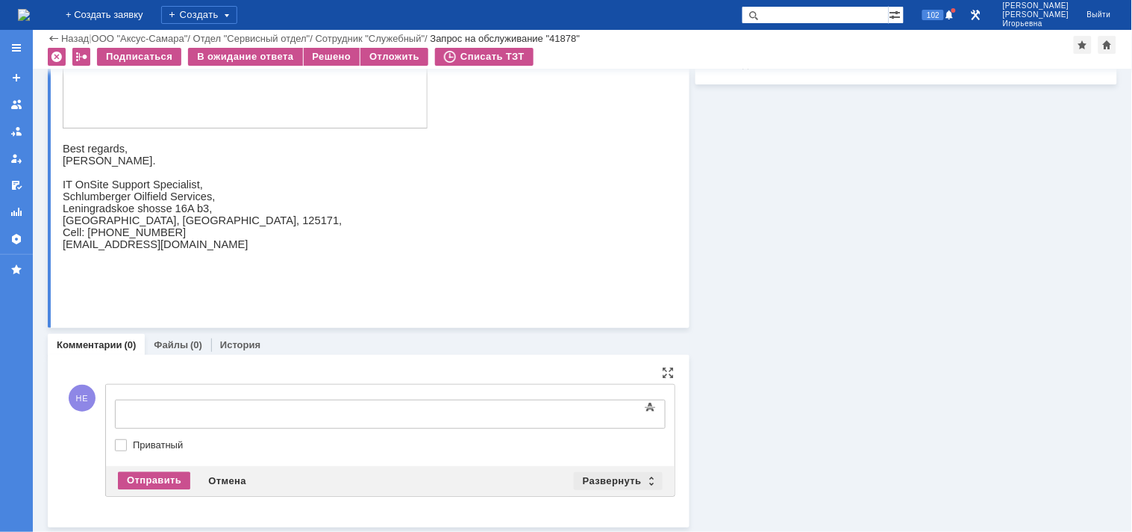
click at [642, 481] on div "Развернуть" at bounding box center [618, 481] width 89 height 18
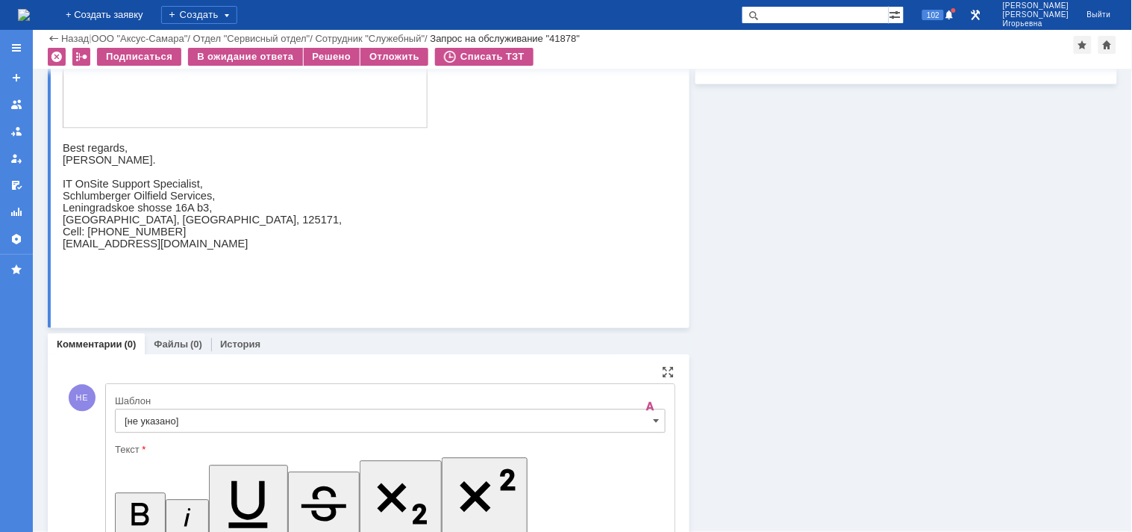
scroll to position [0, 0]
click at [654, 418] on span at bounding box center [657, 421] width 6 height 12
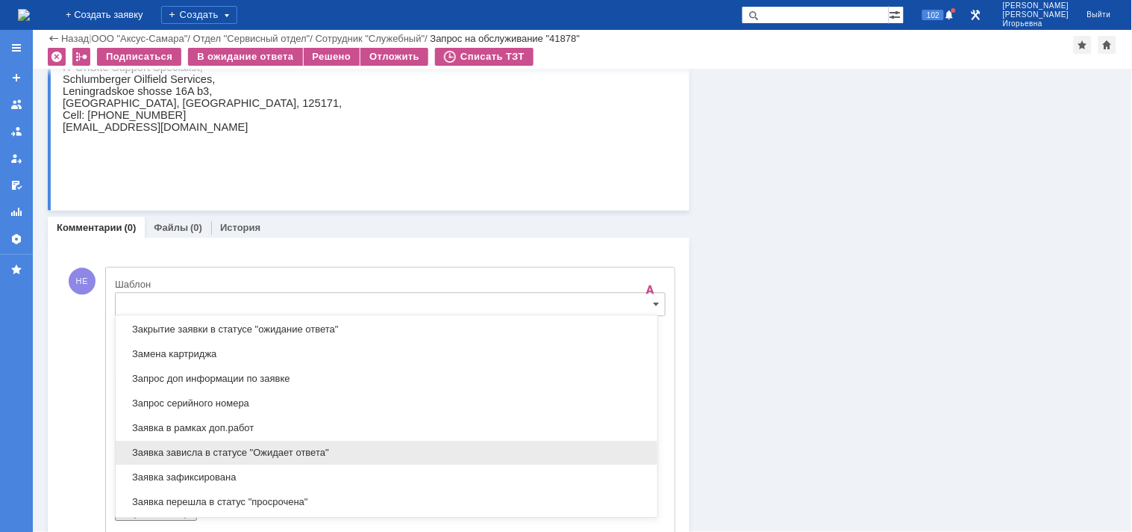
scroll to position [771, 0]
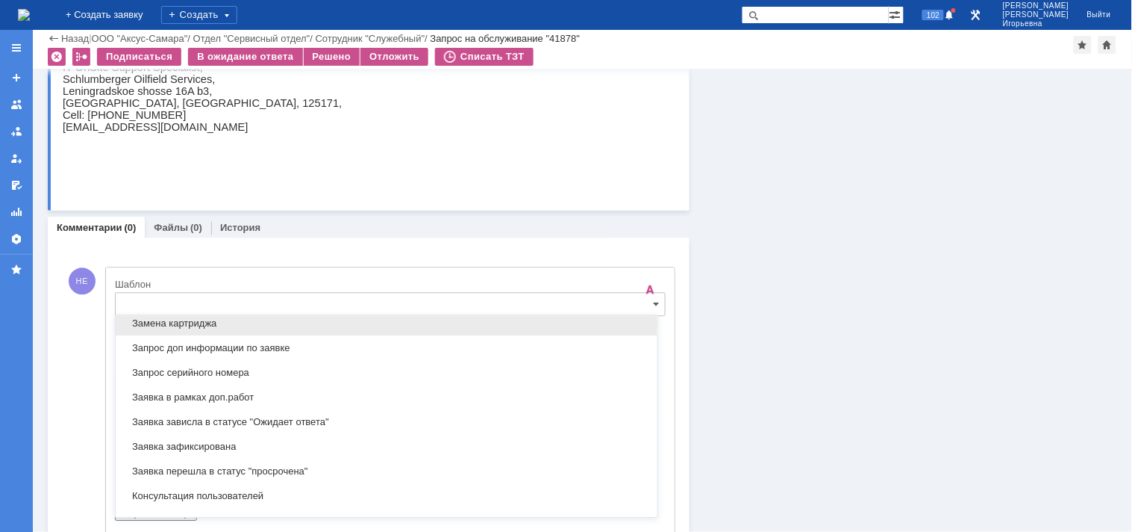
click at [155, 322] on span "Замена картриджа" at bounding box center [387, 323] width 524 height 12
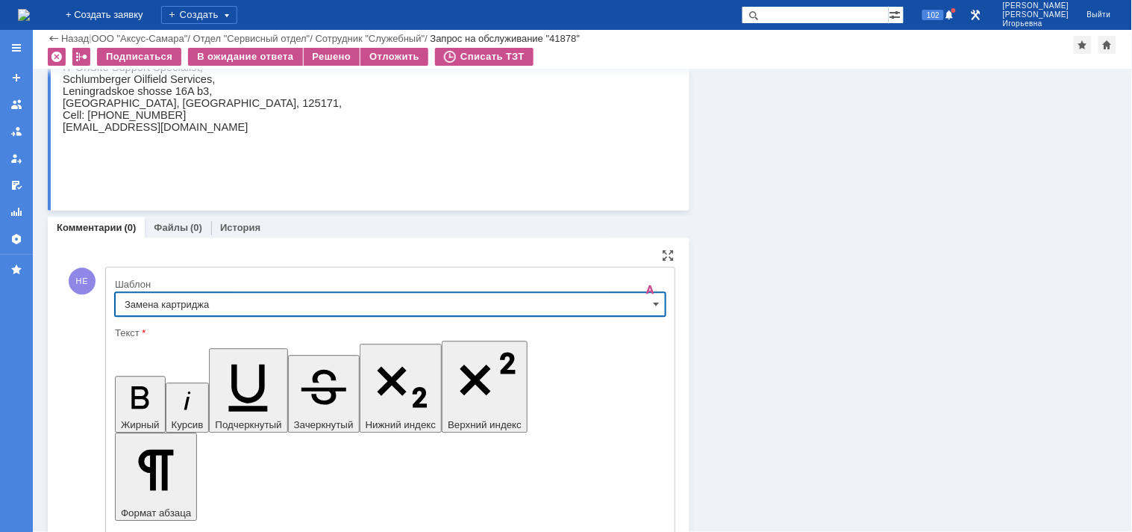
type input "Замена картриджа"
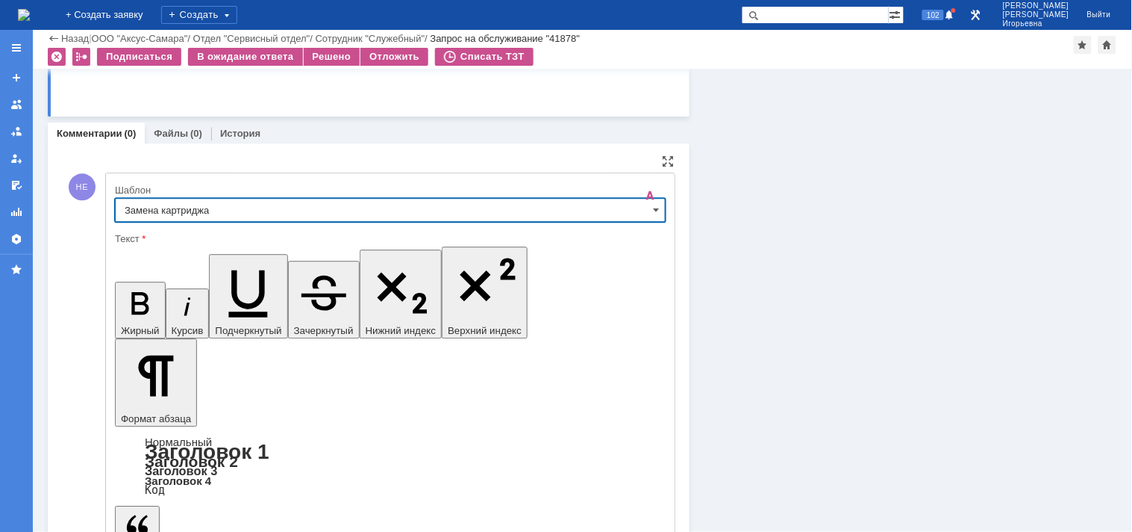
scroll to position [1032, 0]
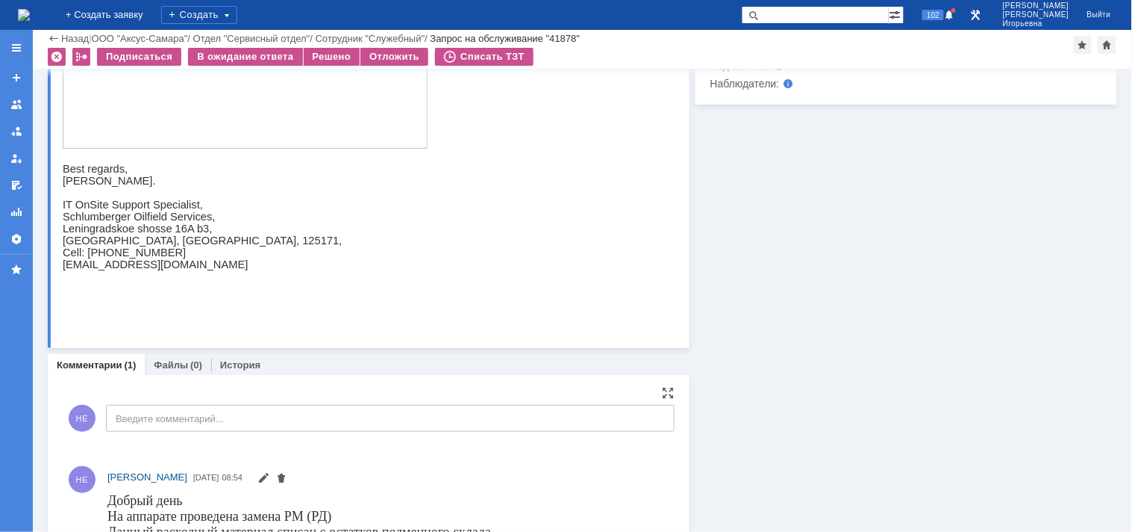
scroll to position [856, 0]
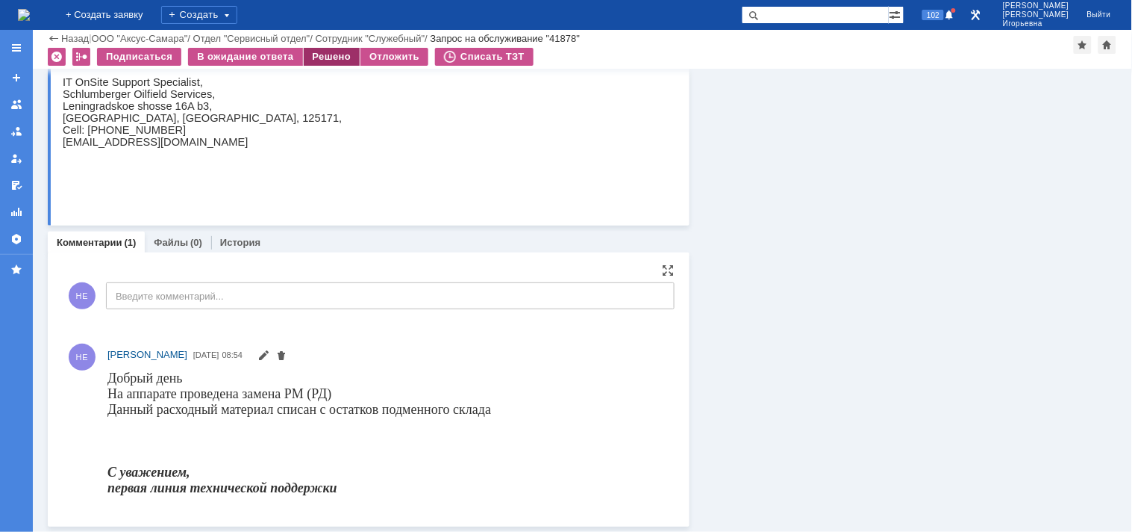
click at [318, 50] on div "Решено" at bounding box center [332, 57] width 57 height 18
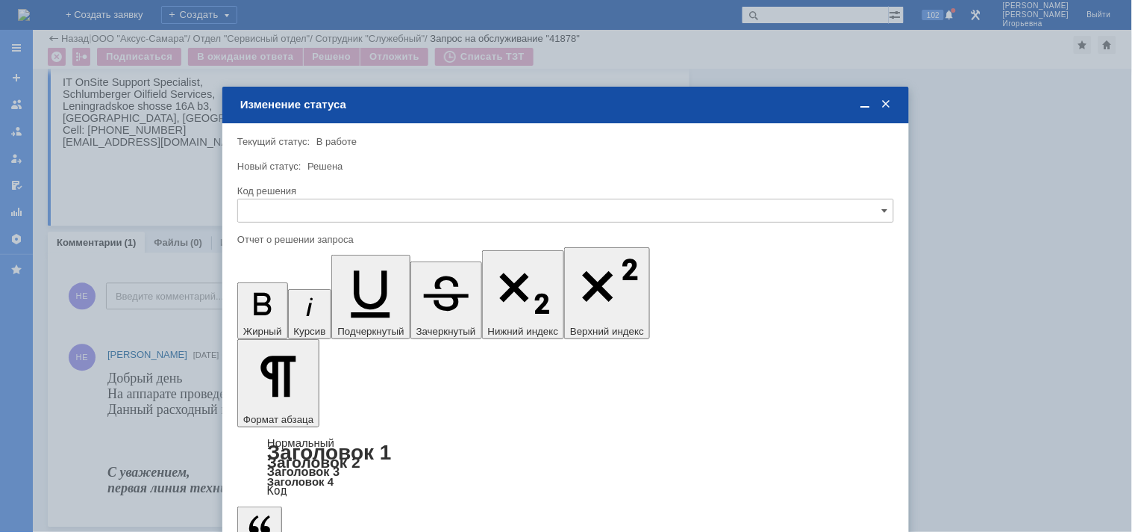
scroll to position [0, 0]
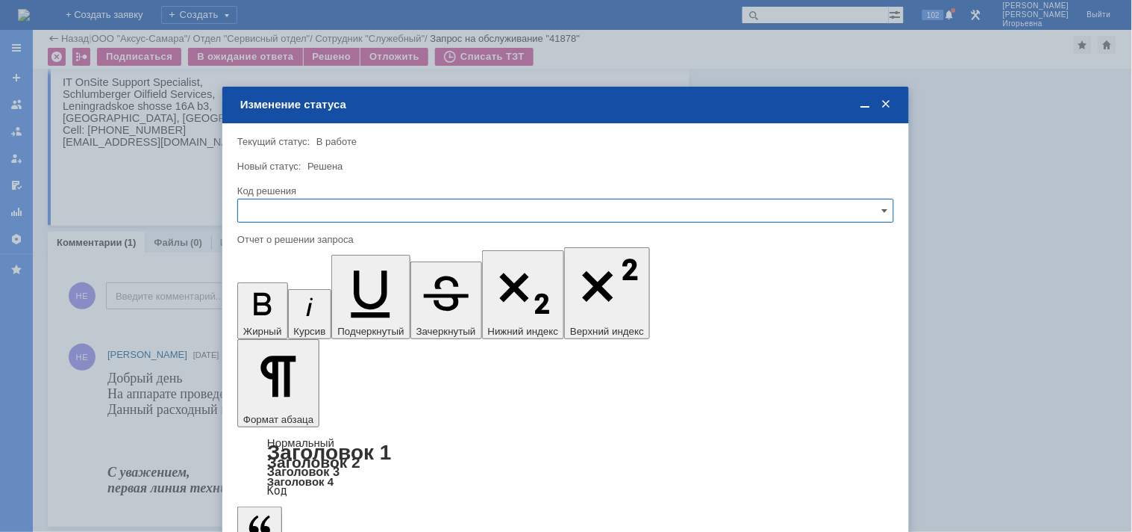
drag, startPoint x: 327, startPoint y: 206, endPoint x: 331, endPoint y: 216, distance: 11.1
click at [326, 208] on input "text" at bounding box center [565, 211] width 657 height 24
click at [299, 308] on span "Решено" at bounding box center [566, 311] width 638 height 12
type input "Решено"
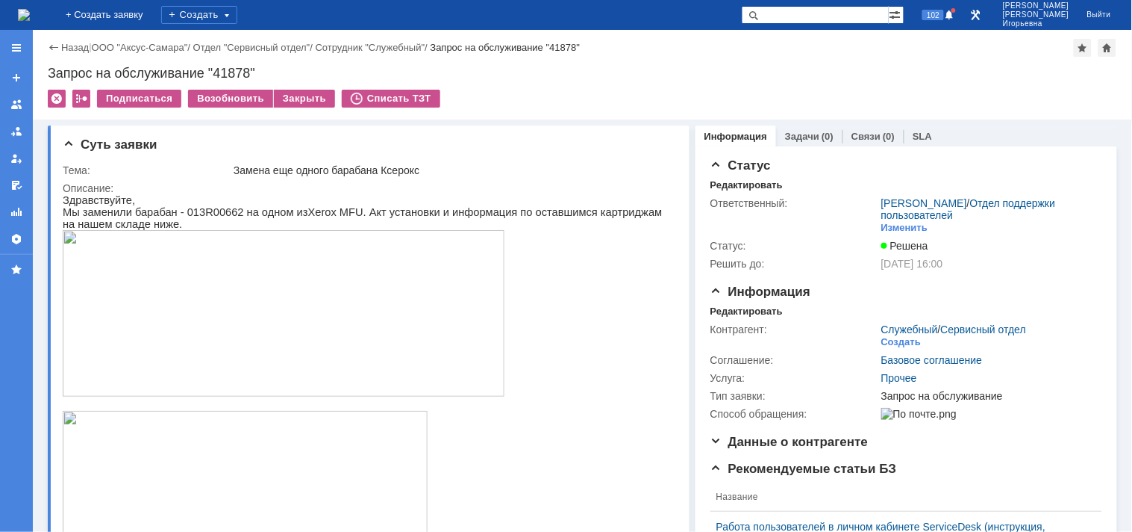
click at [30, 15] on img at bounding box center [24, 15] width 12 height 12
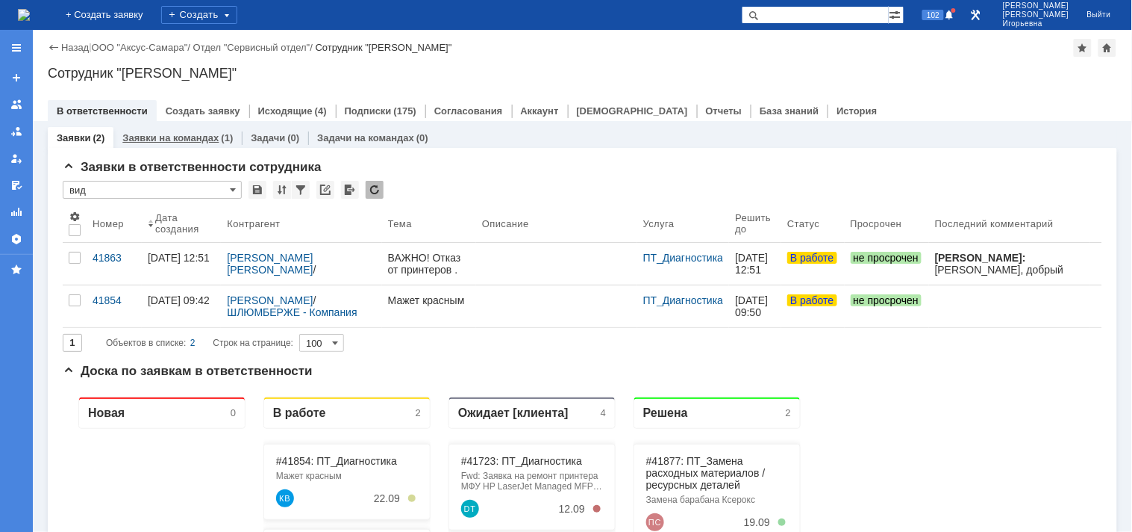
click at [158, 140] on link "Заявки на командах" at bounding box center [170, 137] width 96 height 11
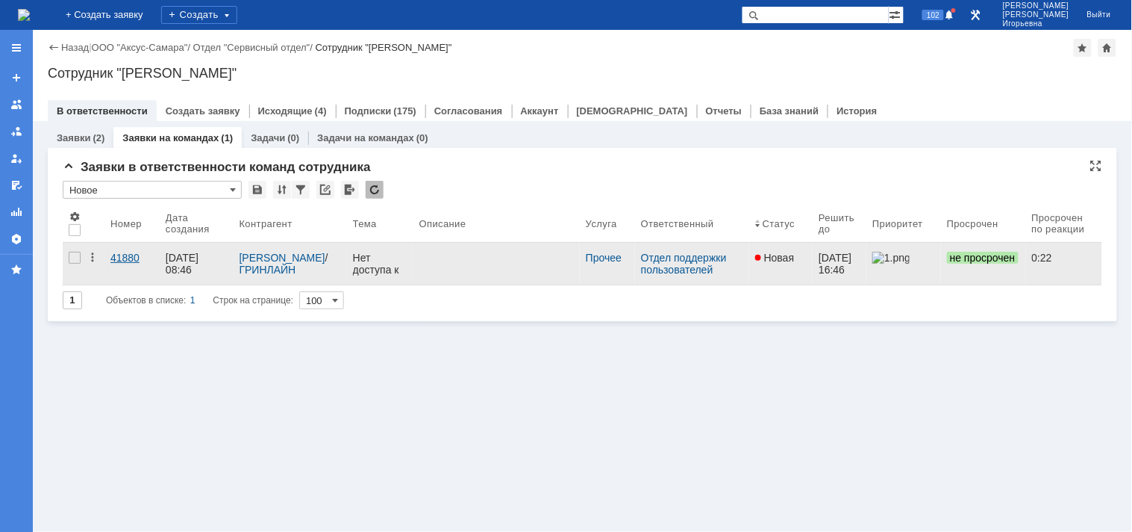
click at [125, 258] on div "41880" at bounding box center [131, 258] width 43 height 12
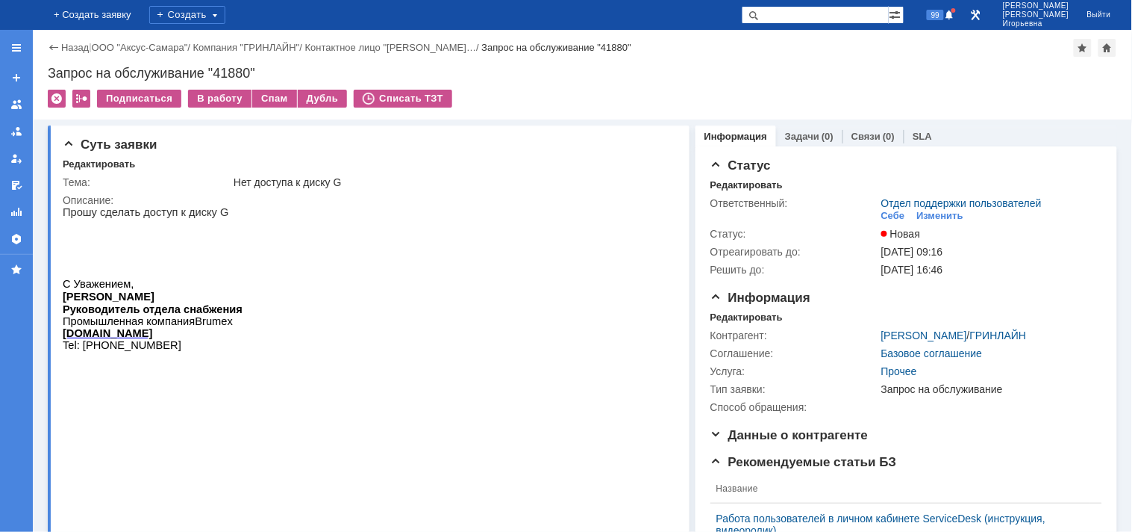
click at [18, 15] on img at bounding box center [18, 15] width 0 height 0
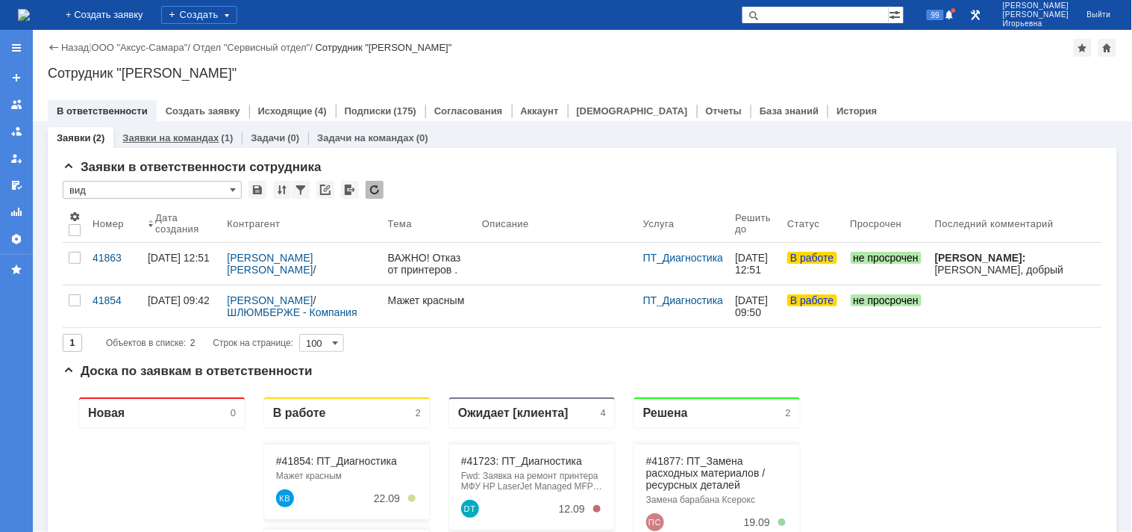
click at [169, 140] on link "Заявки на командах" at bounding box center [170, 137] width 96 height 11
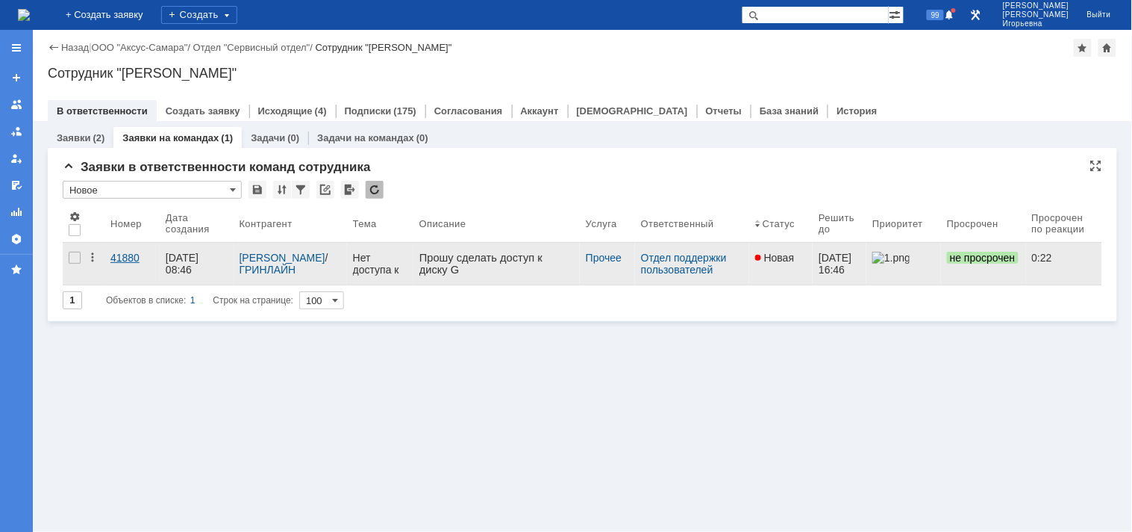
click at [123, 259] on div "41880" at bounding box center [131, 258] width 43 height 12
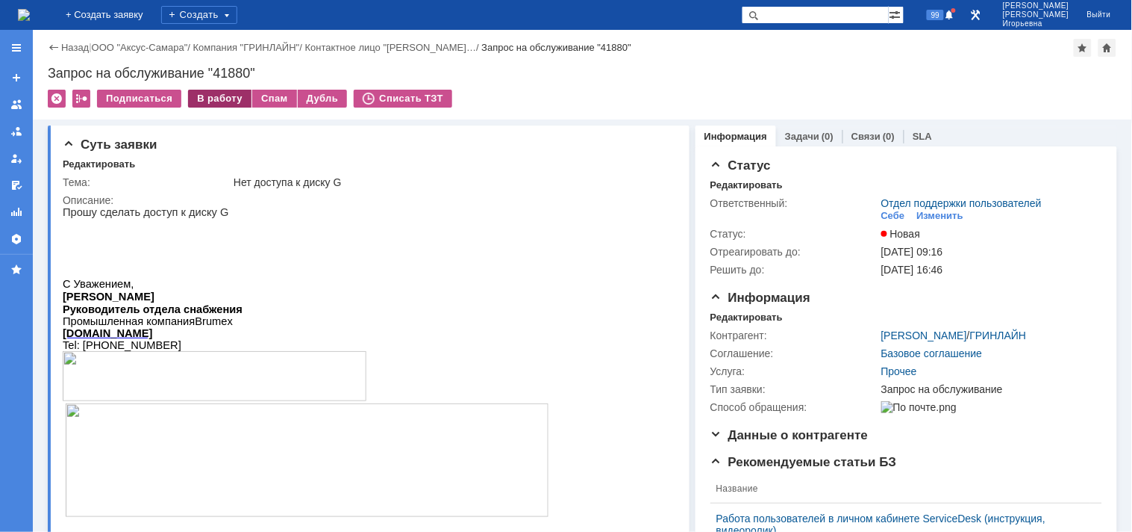
click at [214, 97] on div "В работу" at bounding box center [219, 99] width 63 height 18
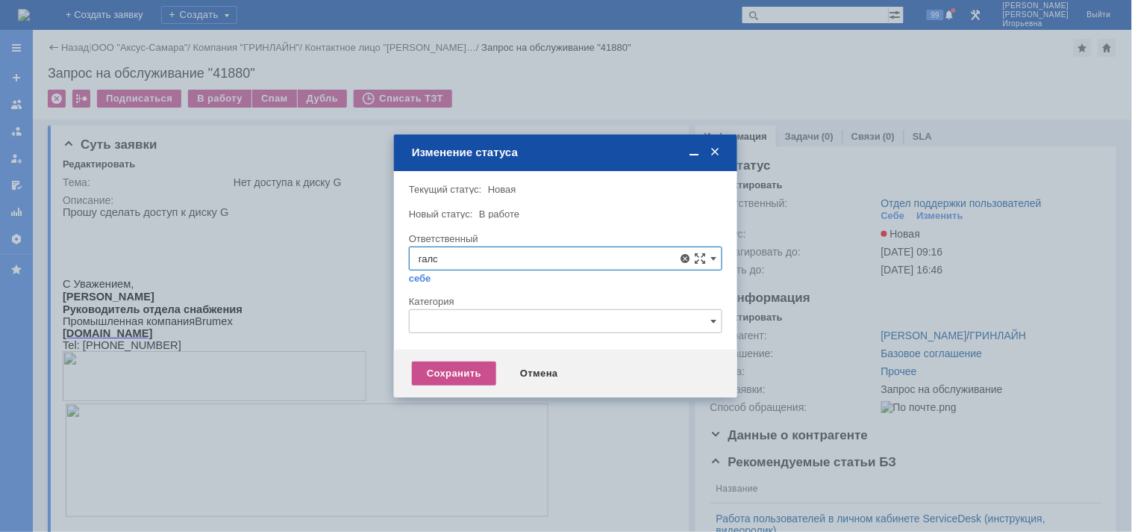
click at [475, 366] on span "Галстьян Степан Александрович" at bounding box center [566, 367] width 294 height 12
type input "Галстьян Степан Александрович"
click at [449, 369] on div "Сохранить" at bounding box center [454, 373] width 84 height 24
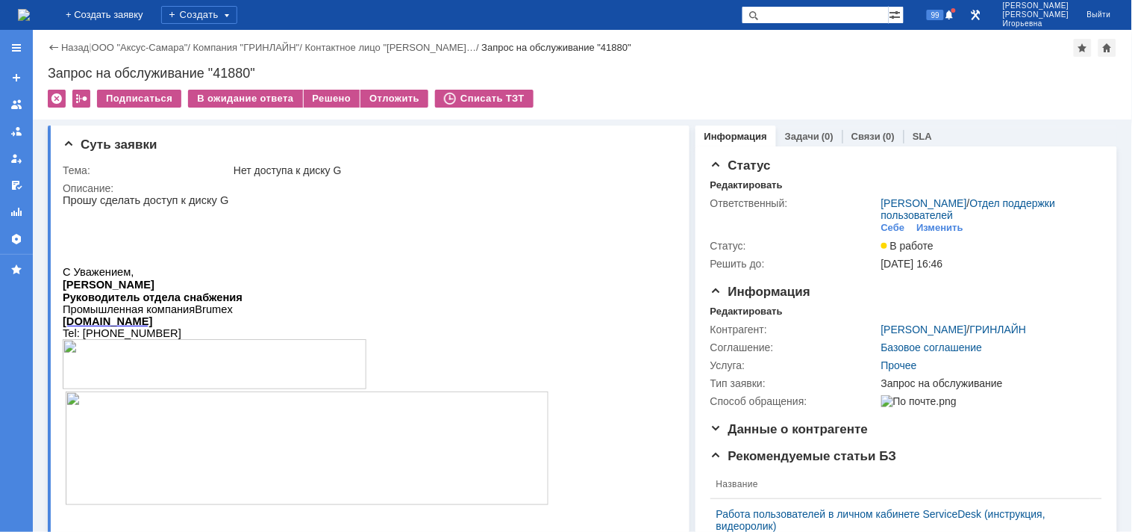
click at [229, 72] on div "Запрос на обслуживание "41880"" at bounding box center [583, 73] width 1070 height 15
copy div "41880"
click at [30, 16] on img at bounding box center [24, 15] width 12 height 12
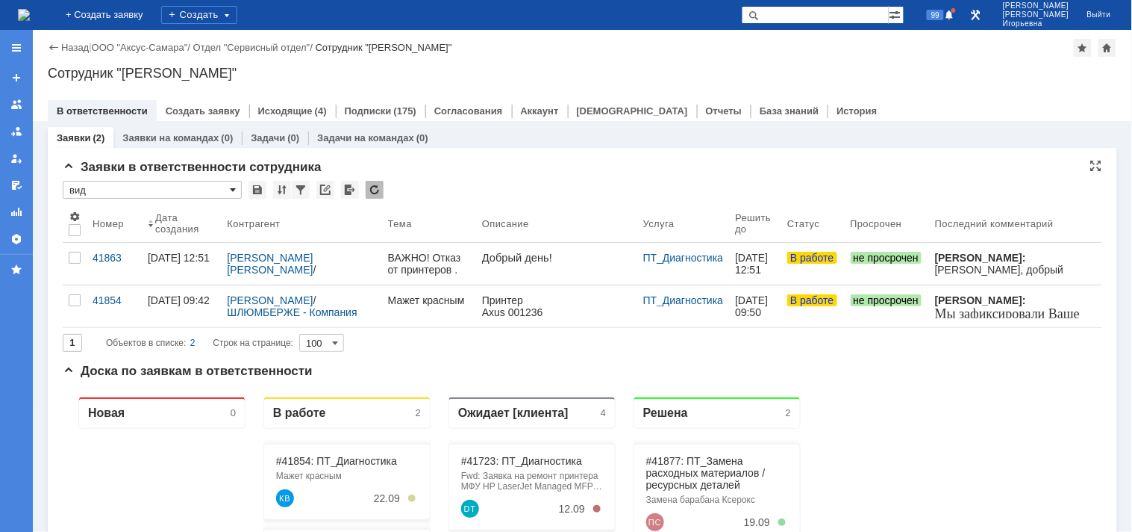
click at [232, 190] on span at bounding box center [233, 190] width 6 height 12
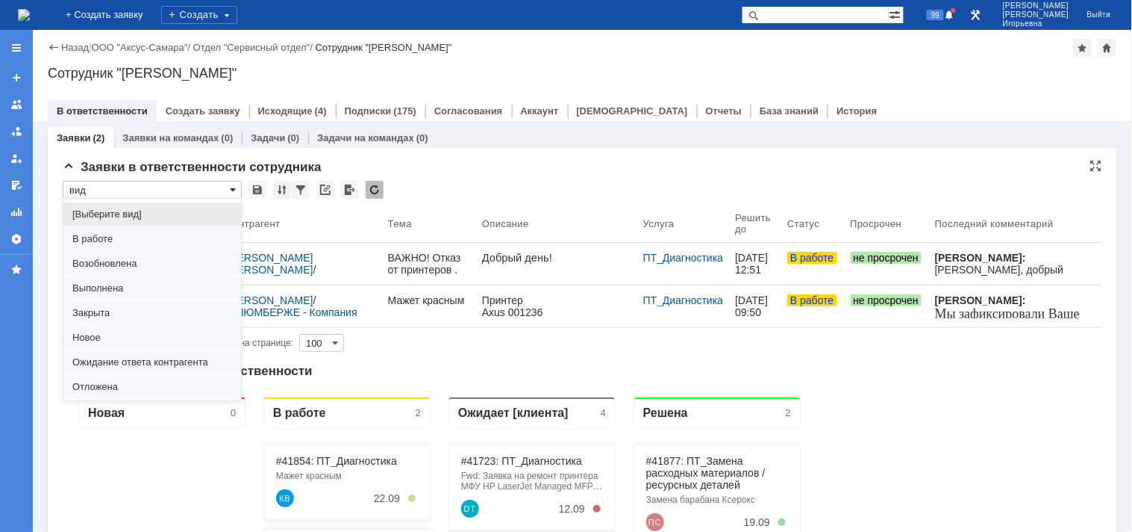
scroll to position [41, 0]
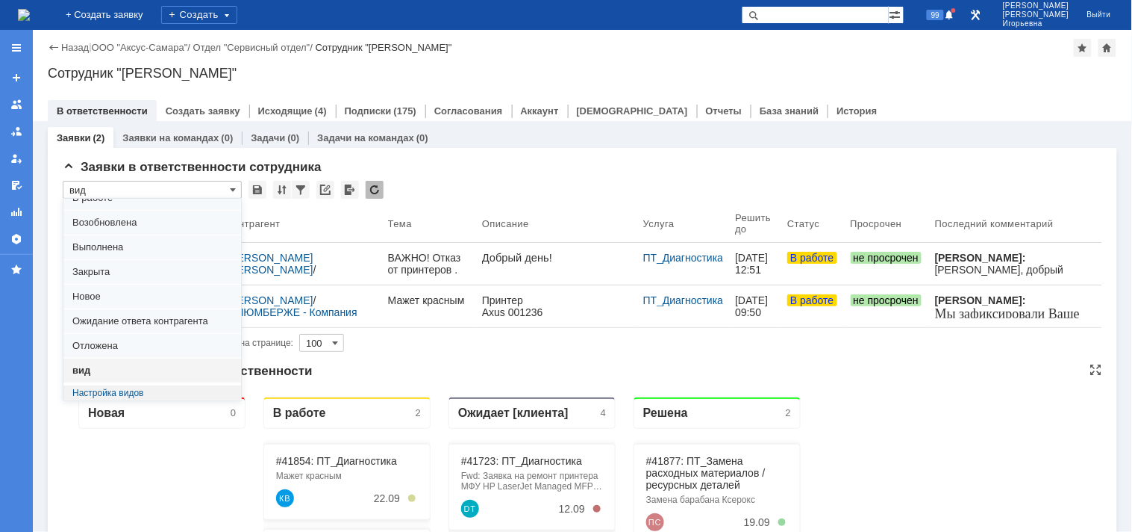
click at [113, 324] on span "Ожидание ответа контрагента" at bounding box center [152, 321] width 160 height 12
type input "Ожидание ответа контрагента"
type input "20"
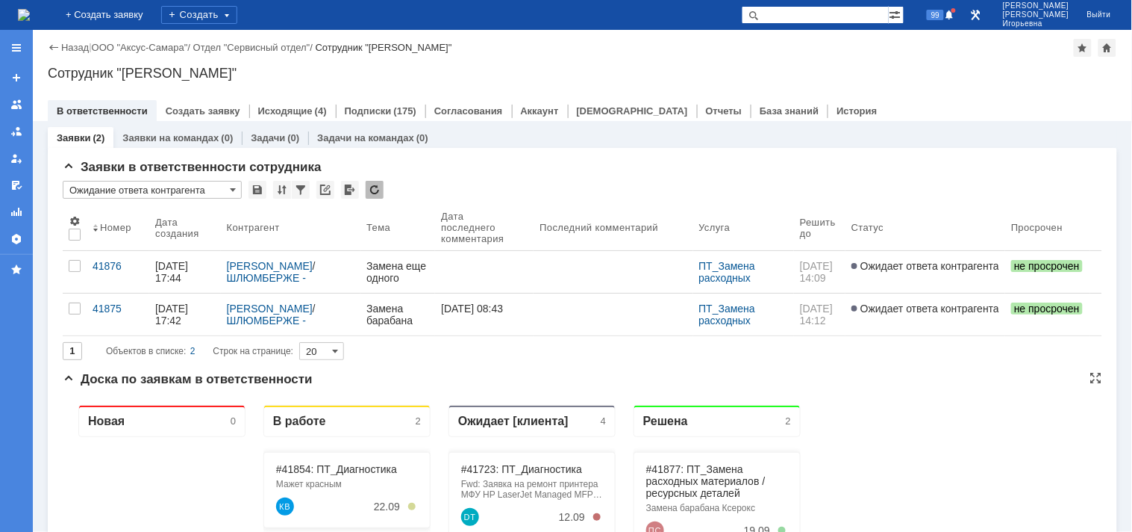
scroll to position [0, 0]
click at [233, 188] on span at bounding box center [233, 190] width 6 height 12
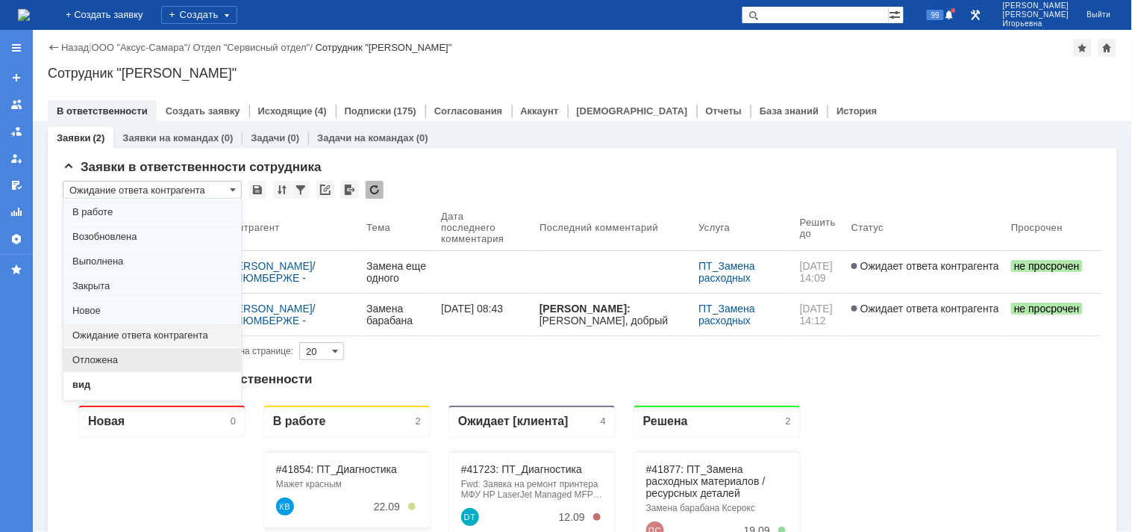
scroll to position [41, 0]
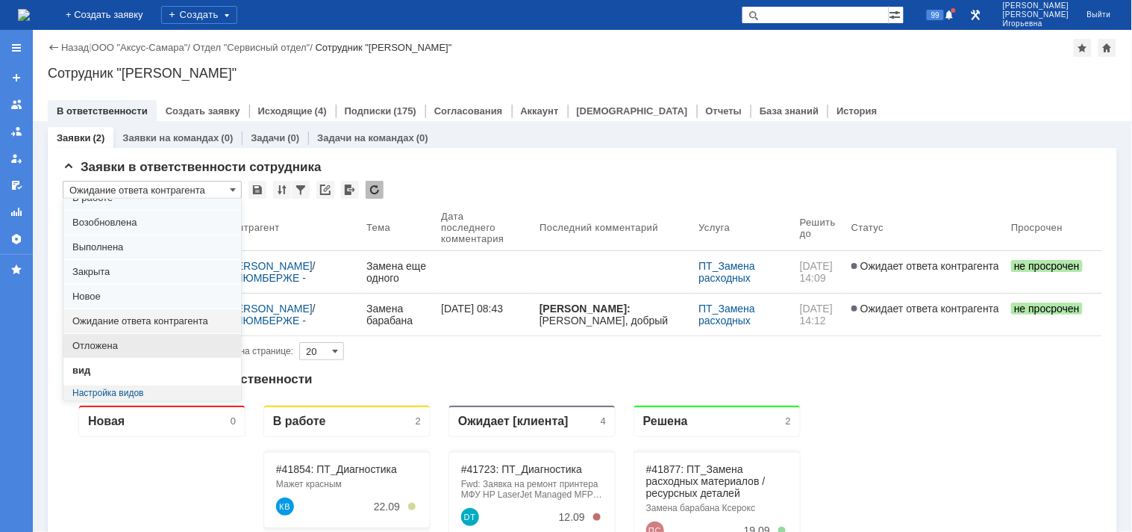
click at [97, 340] on span "Отложена" at bounding box center [152, 346] width 160 height 12
type input "Отложена"
type input "100"
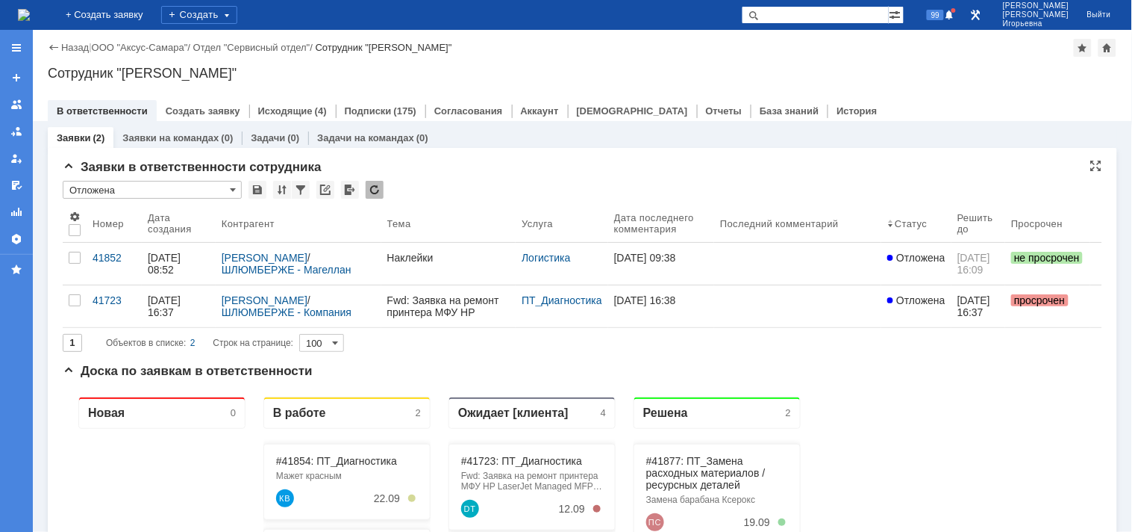
scroll to position [0, 0]
type input "Отложена"
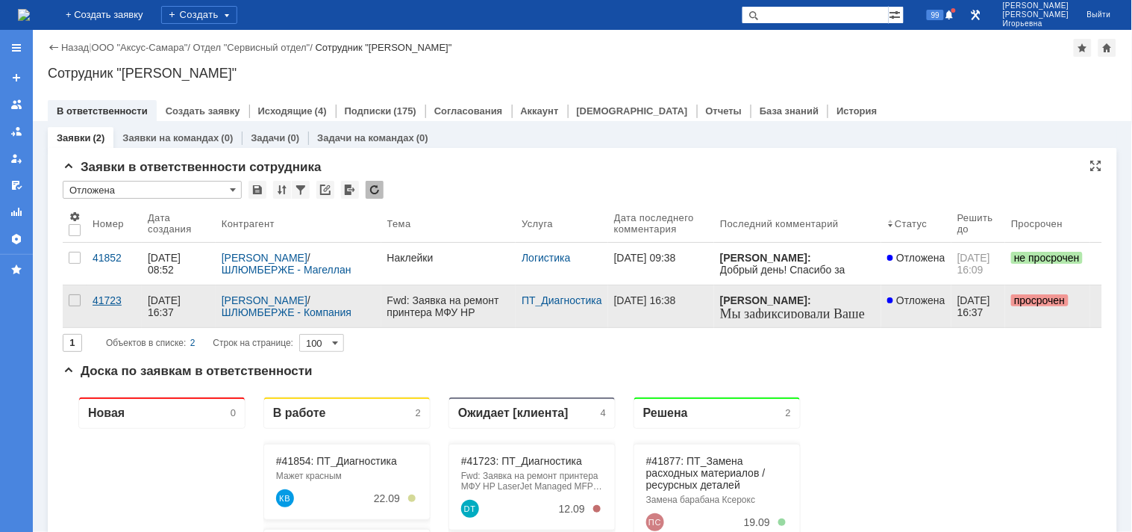
click at [102, 300] on div "41723" at bounding box center [114, 300] width 43 height 12
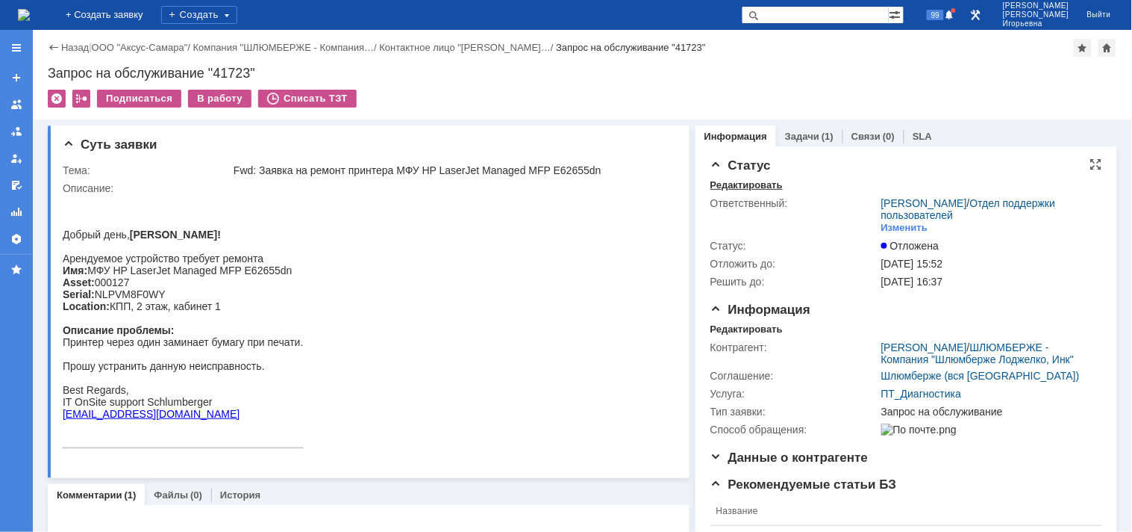
click at [734, 187] on div "Редактировать" at bounding box center [747, 185] width 72 height 12
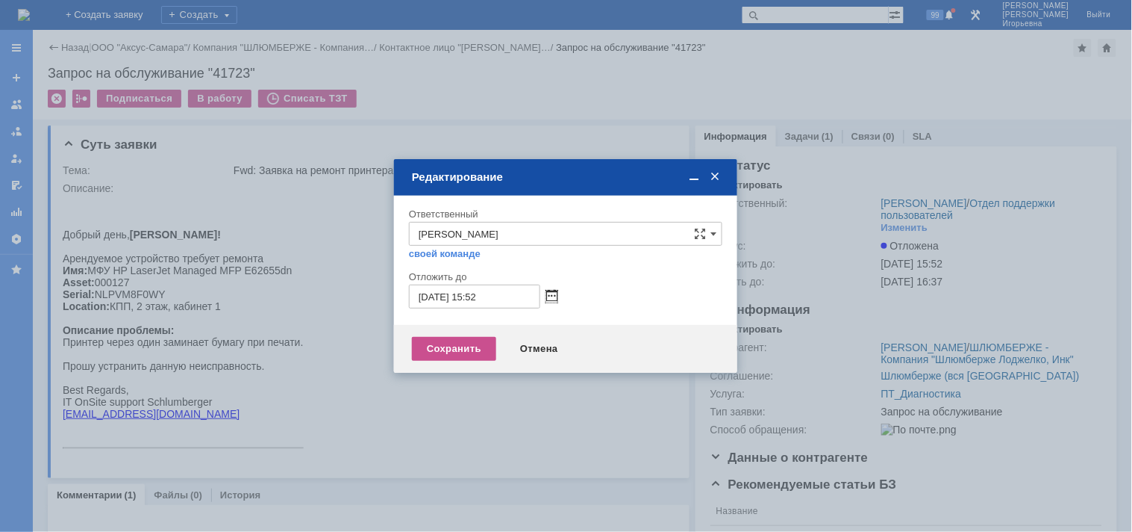
click at [555, 293] on span at bounding box center [551, 296] width 11 height 12
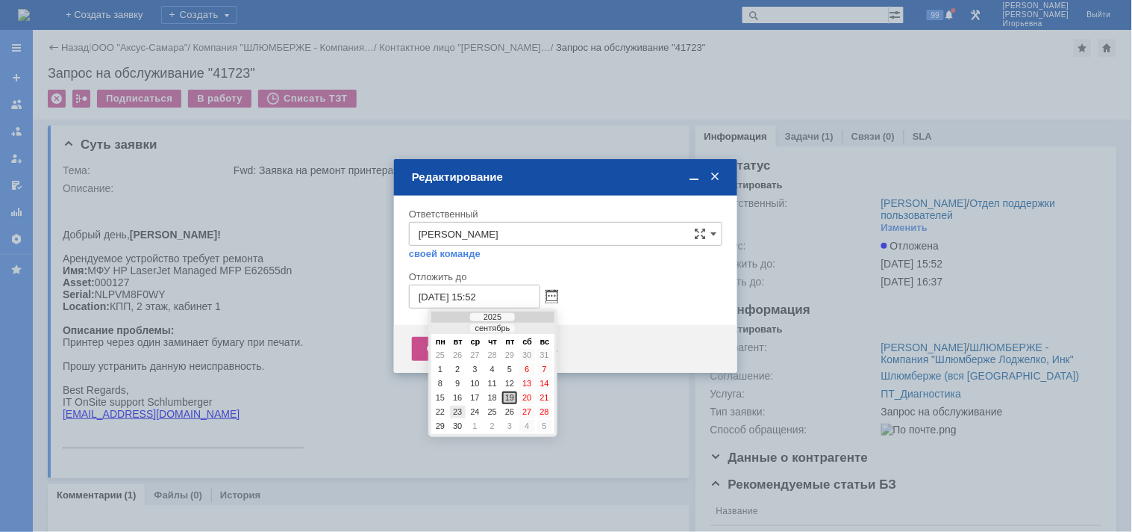
click at [457, 408] on div "23" at bounding box center [457, 411] width 15 height 13
type input "23.09.2025 15:52"
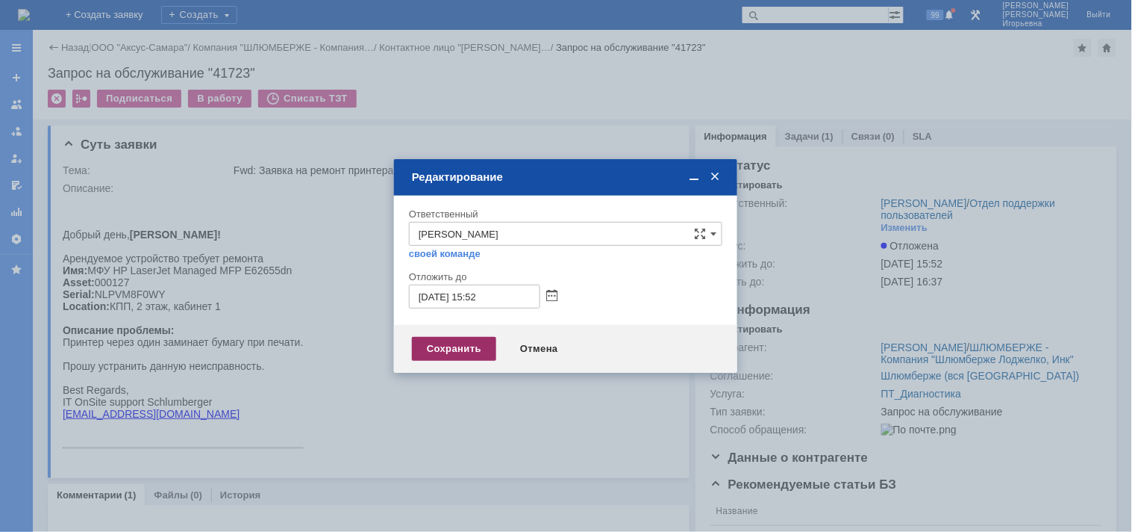
click at [461, 346] on div "Сохранить" at bounding box center [454, 349] width 84 height 24
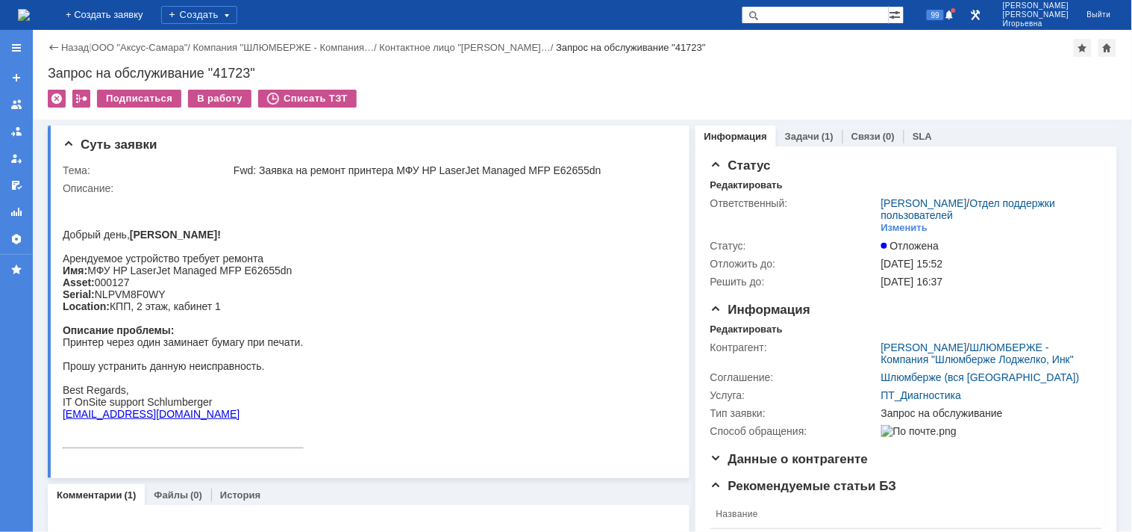
click at [30, 16] on img at bounding box center [24, 15] width 12 height 12
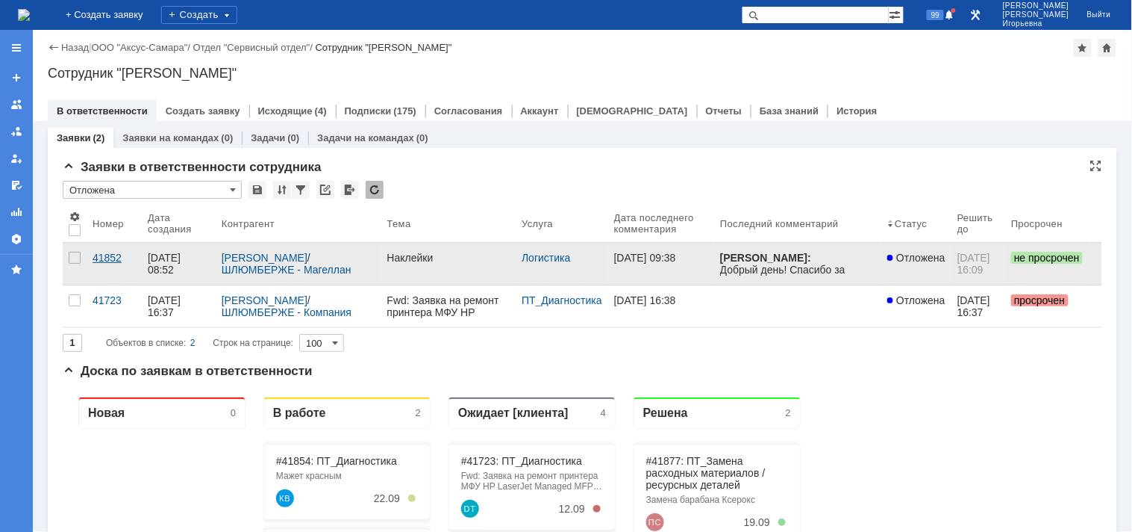
click at [108, 255] on div "41852" at bounding box center [114, 258] width 43 height 12
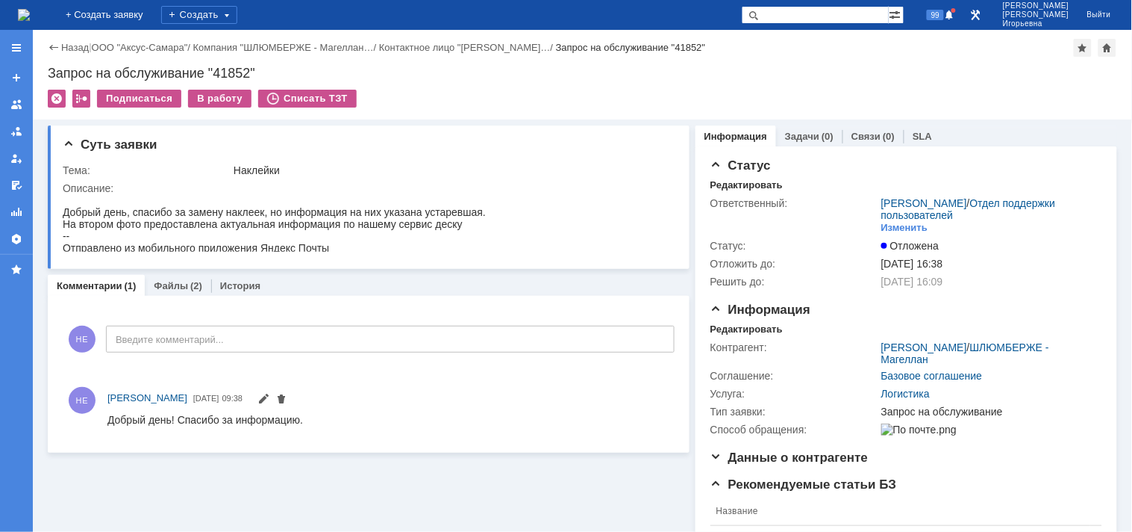
click at [30, 9] on img at bounding box center [24, 15] width 12 height 12
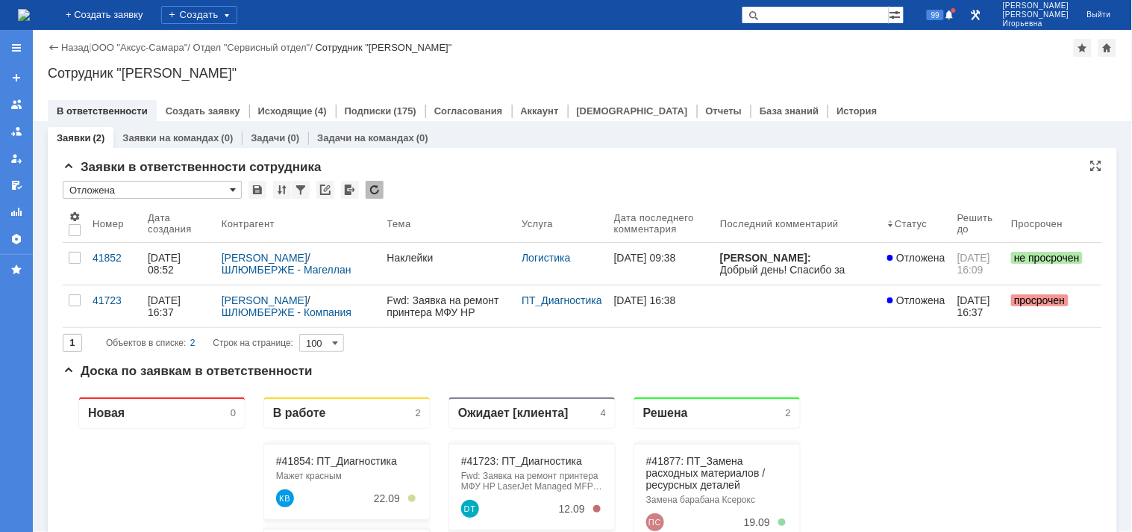
click at [235, 184] on span at bounding box center [233, 190] width 6 height 12
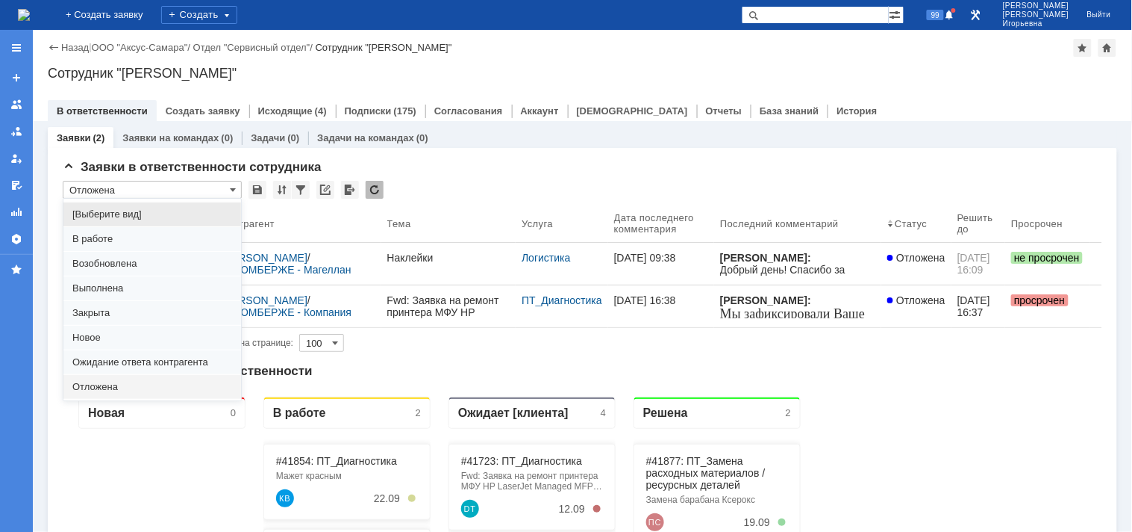
click at [100, 388] on span "Отложена" at bounding box center [152, 387] width 160 height 12
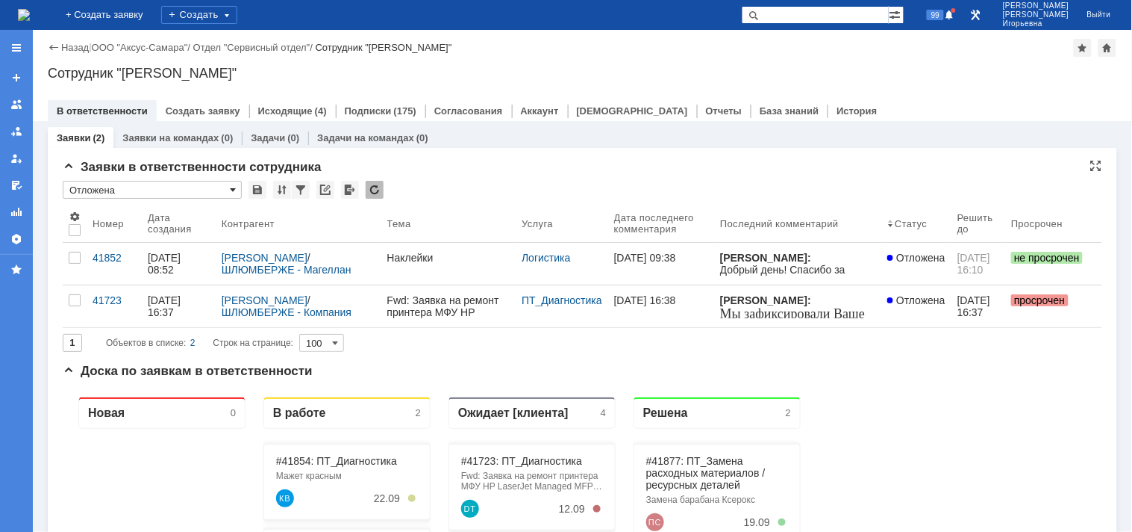
click at [230, 188] on span at bounding box center [233, 190] width 6 height 12
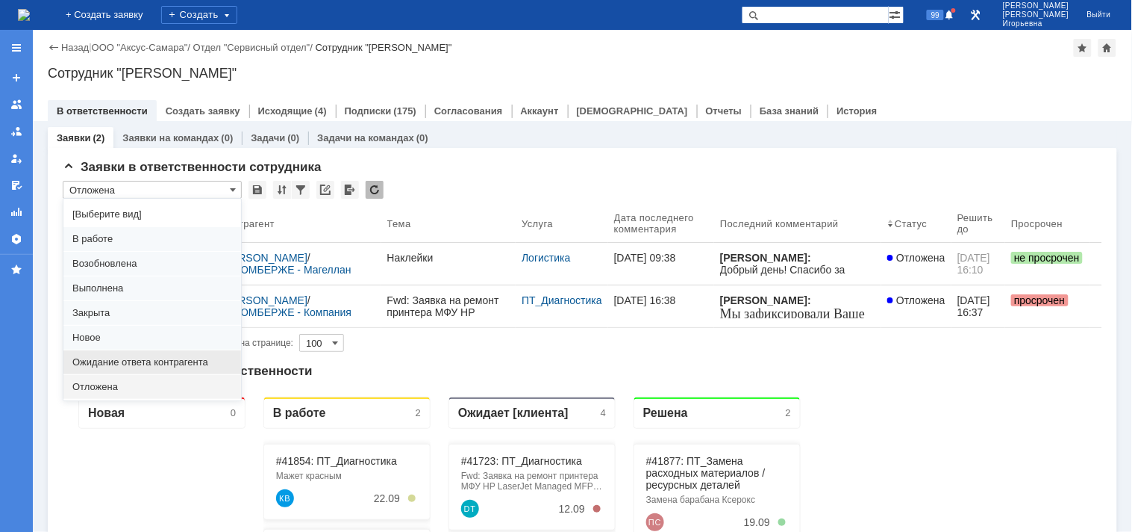
click at [143, 361] on span "Ожидание ответа контрагента" at bounding box center [152, 362] width 160 height 12
type input "Ожидание ответа контрагента"
type input "20"
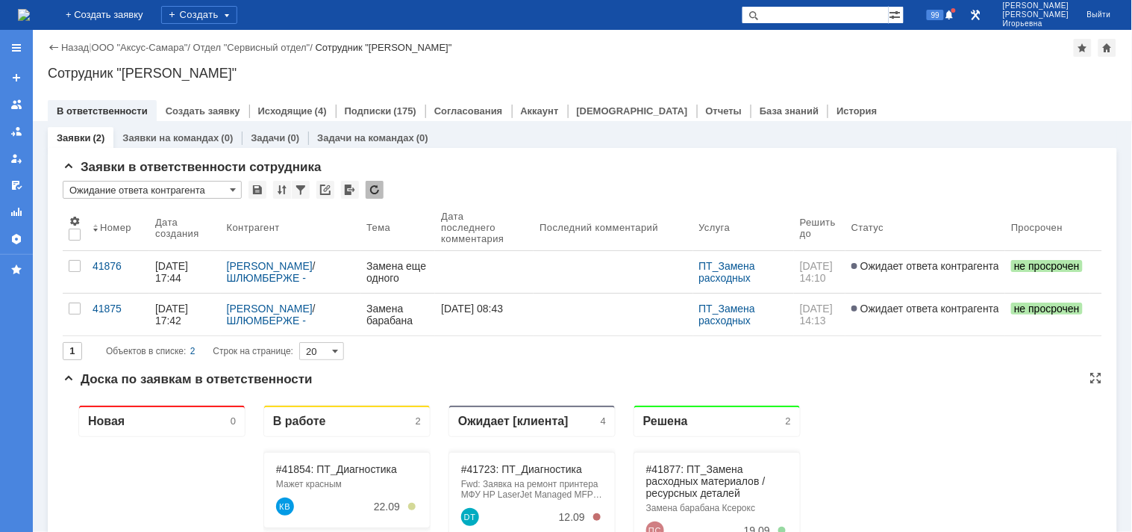
type input "Ожидание ответа контрагента"
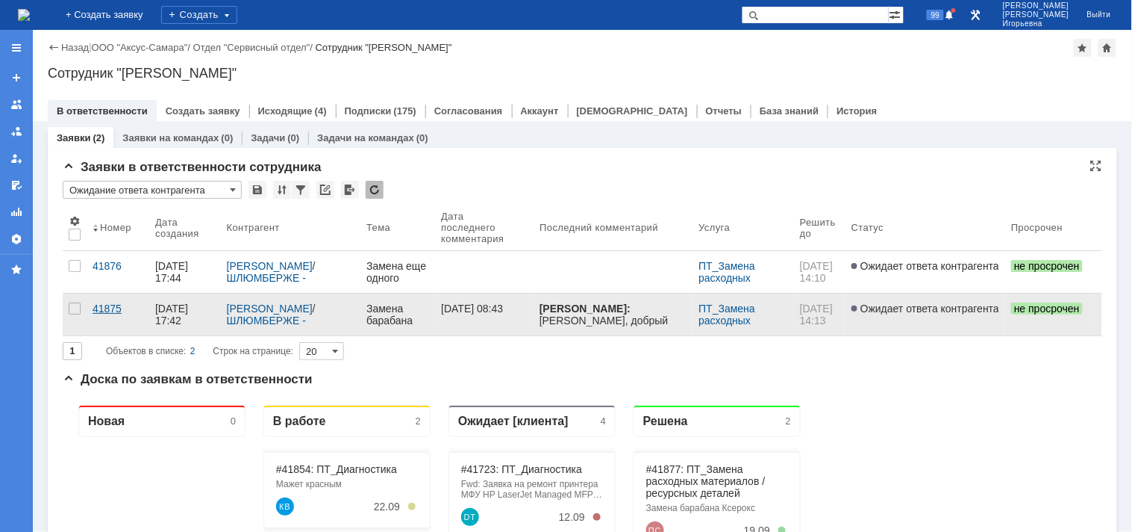
click at [110, 308] on div "41875" at bounding box center [118, 308] width 51 height 12
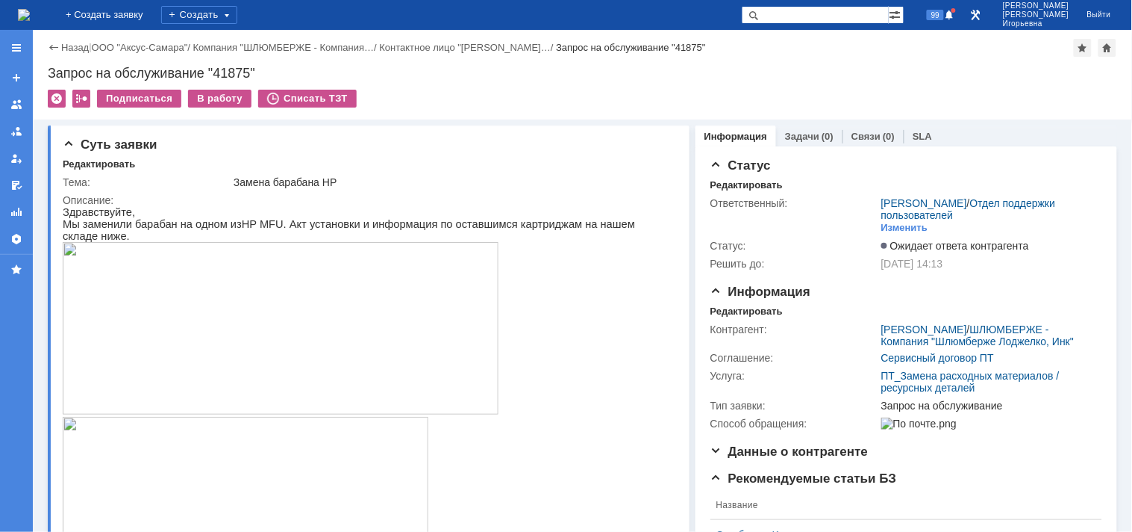
click at [30, 12] on img at bounding box center [24, 15] width 12 height 12
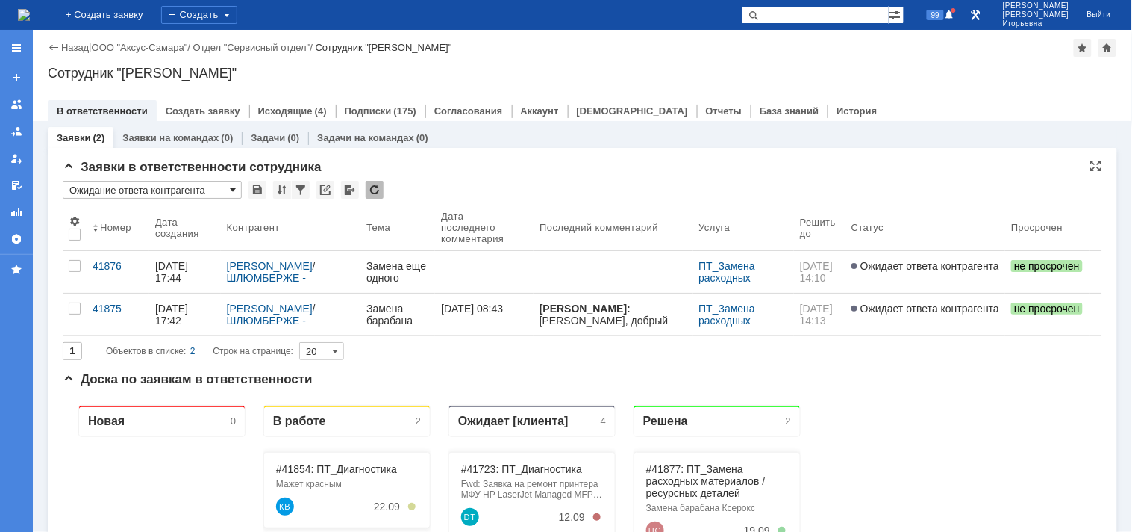
click at [231, 188] on span at bounding box center [233, 190] width 6 height 12
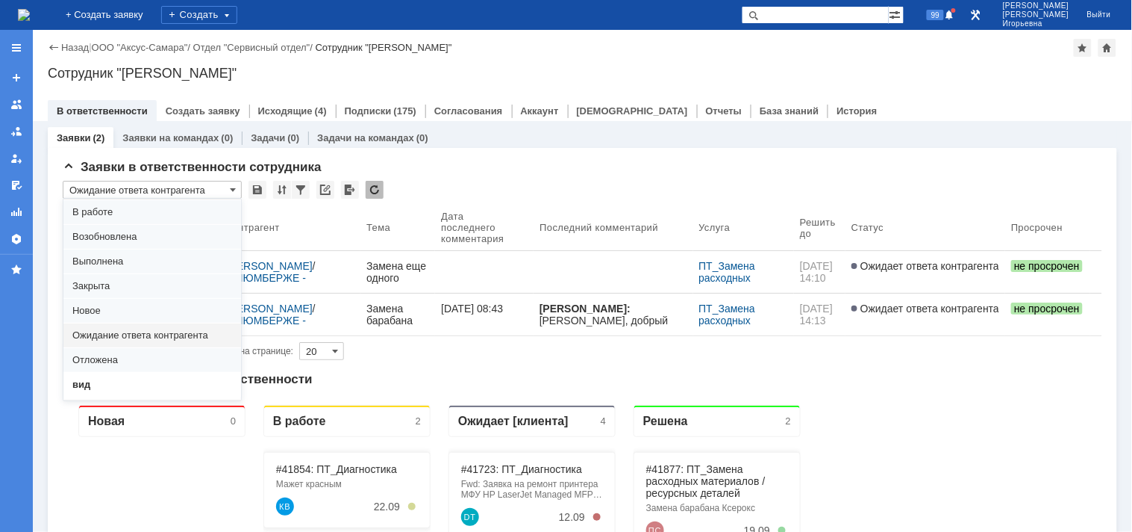
scroll to position [41, 0]
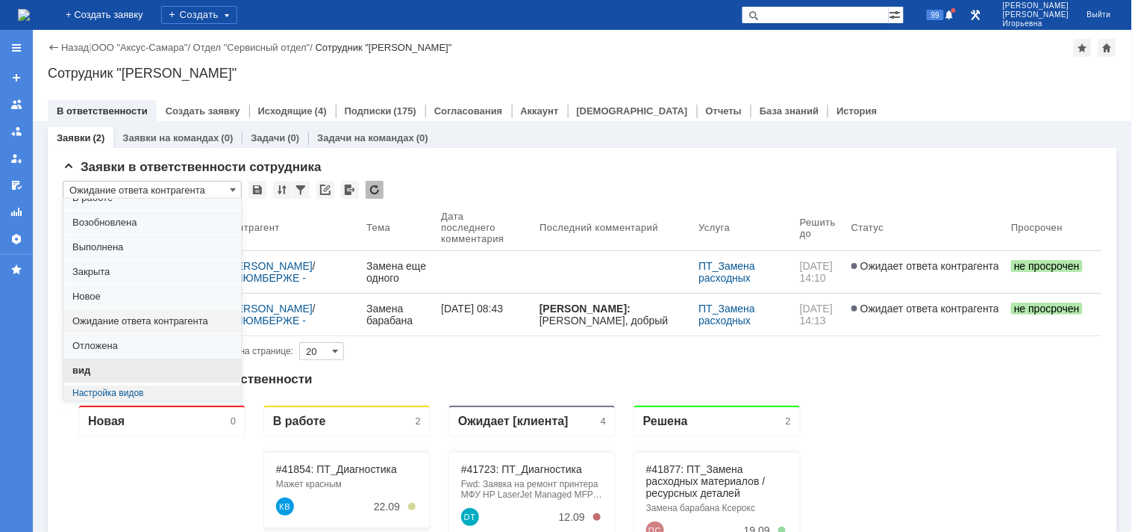
click at [83, 370] on span "вид" at bounding box center [152, 370] width 160 height 12
type input "вид"
type input "100"
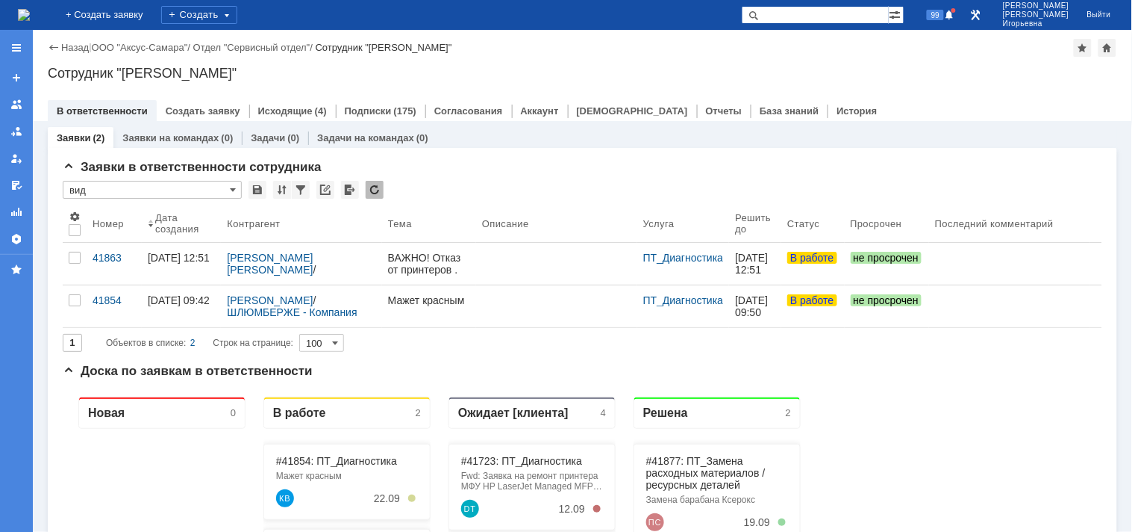
type input "вид"
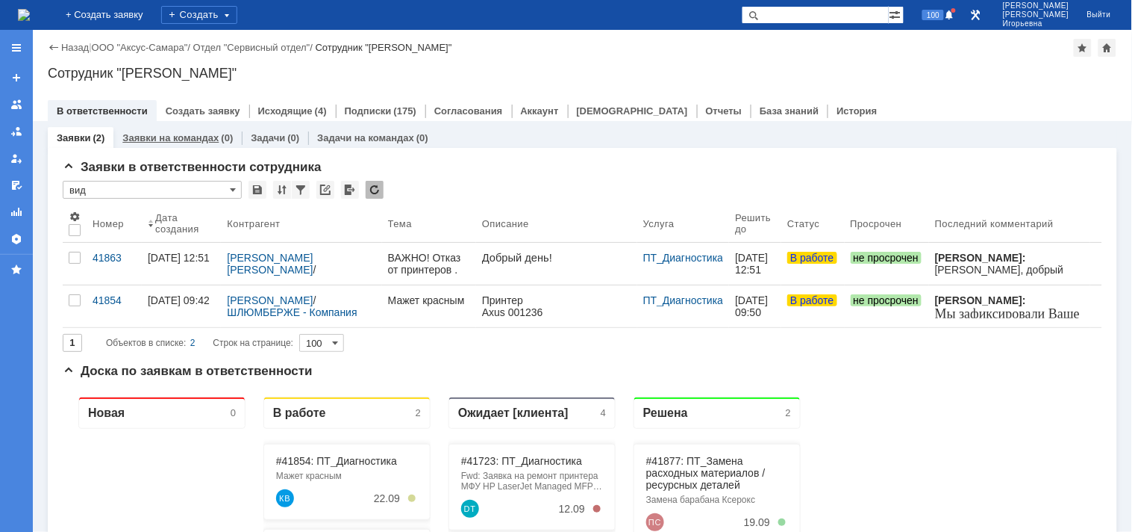
click at [159, 134] on link "Заявки на командах" at bounding box center [170, 137] width 96 height 11
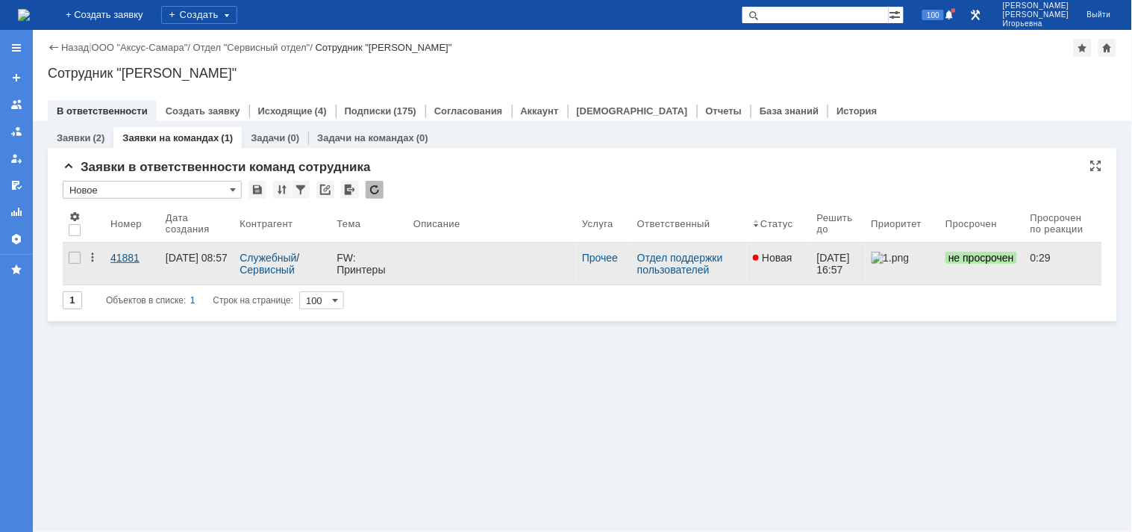
click at [124, 252] on div "41881" at bounding box center [131, 258] width 43 height 12
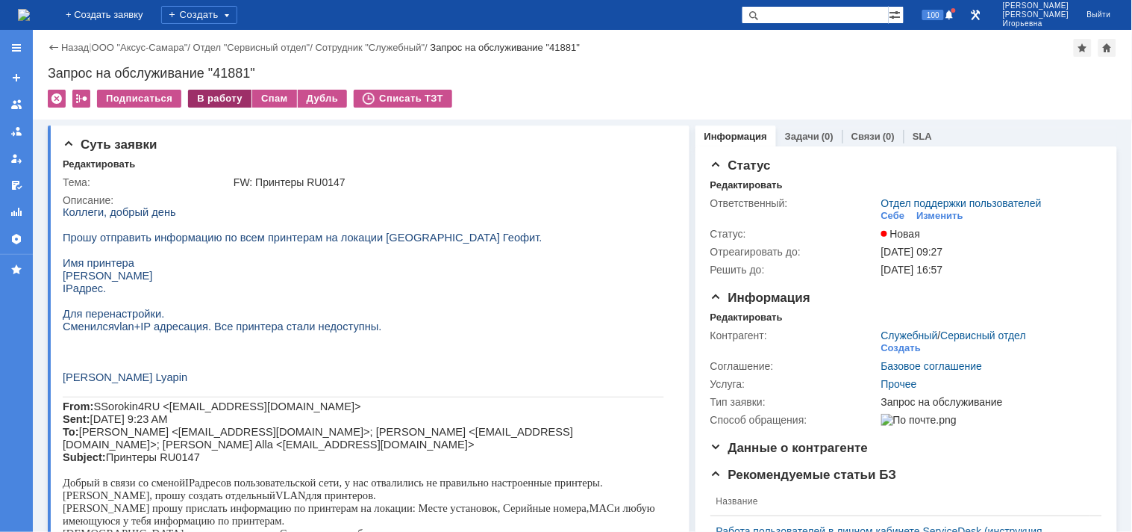
click at [207, 101] on div "В работу" at bounding box center [219, 99] width 63 height 18
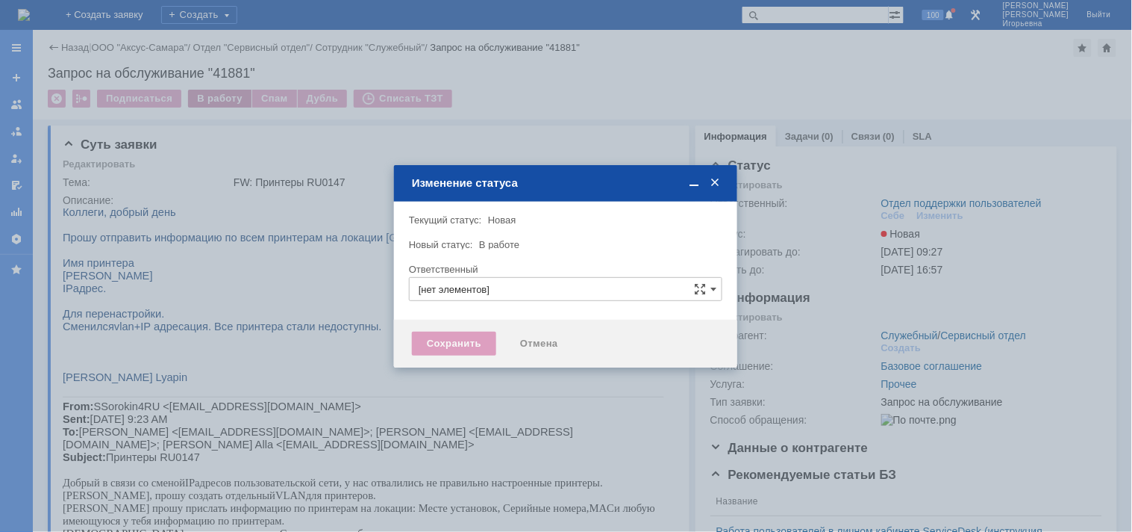
type input "Отдел поддержки пользователей"
type input "[PERSON_NAME]"
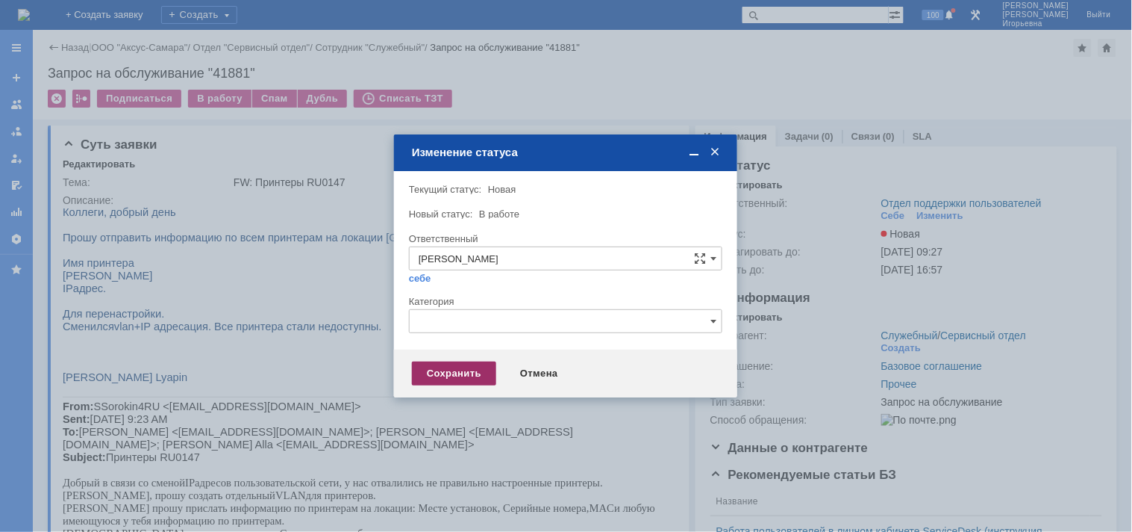
click at [449, 374] on div "Сохранить" at bounding box center [454, 373] width 84 height 24
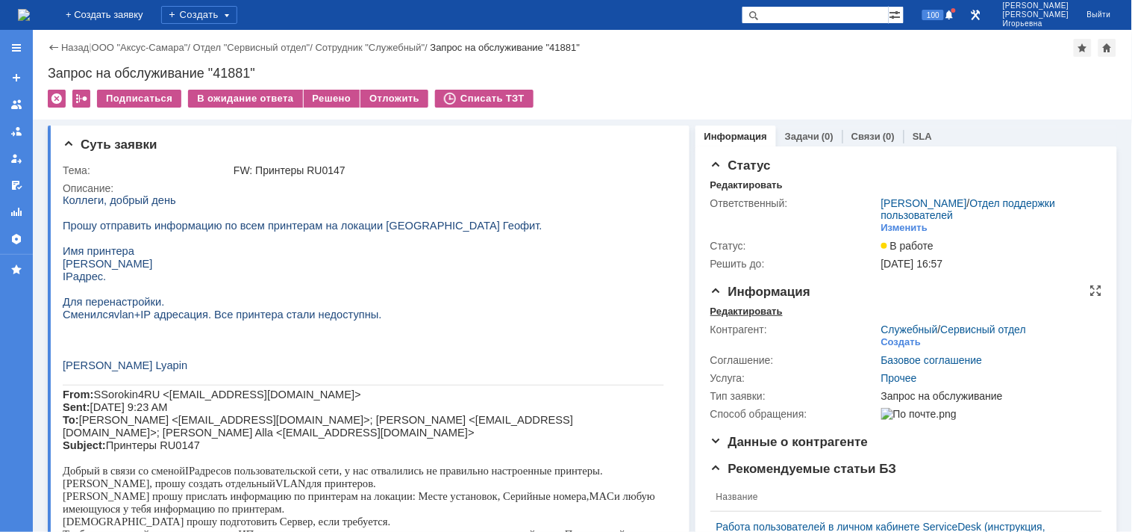
click at [755, 308] on div "Редактировать" at bounding box center [747, 311] width 72 height 12
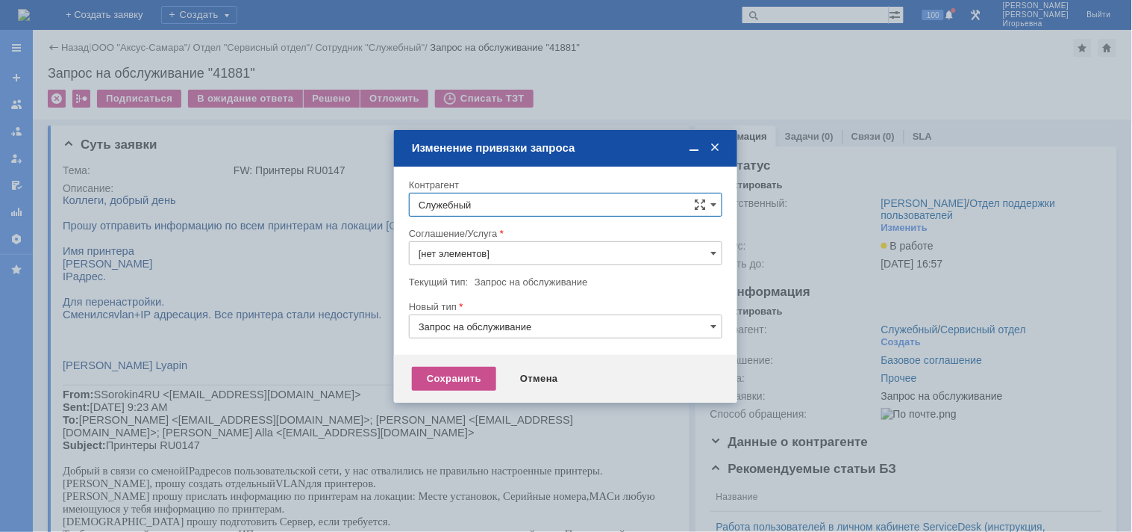
type input "Прочее"
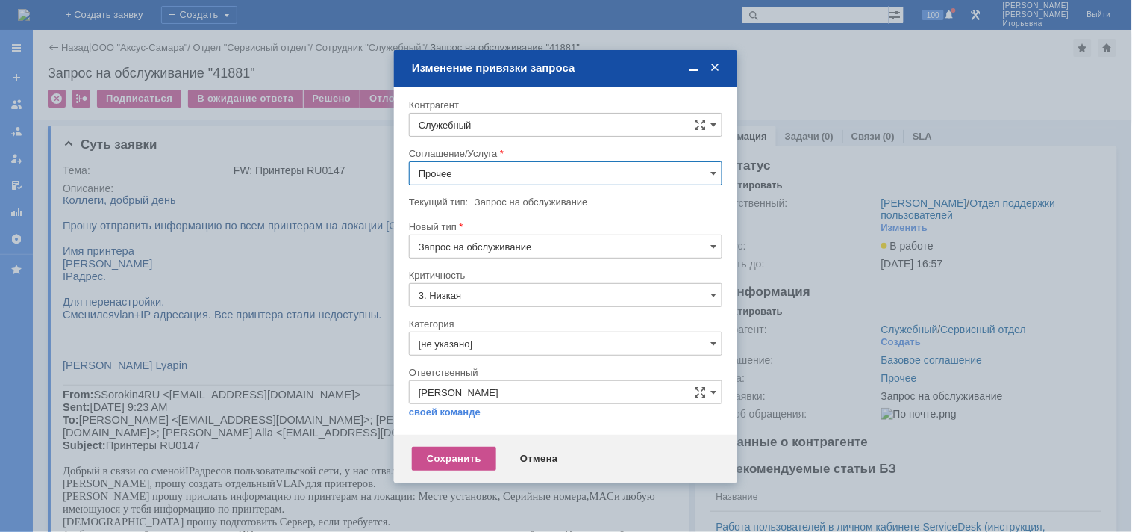
click at [715, 67] on span at bounding box center [715, 67] width 15 height 13
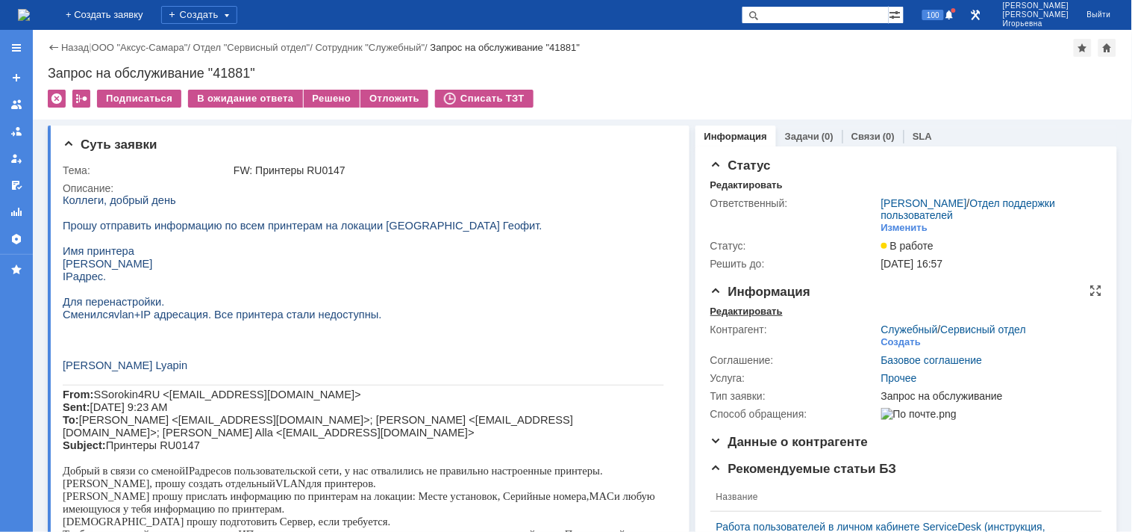
click at [741, 310] on div "Редактировать" at bounding box center [747, 311] width 72 height 12
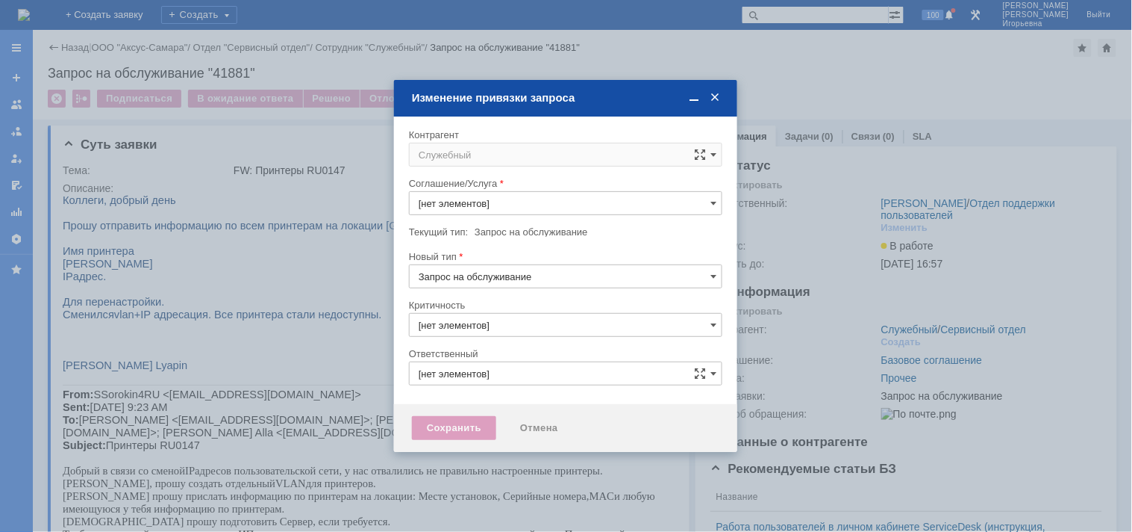
type input "3. Низкая"
type input "[не указано]"
type input "[PERSON_NAME]"
type input "Прочее"
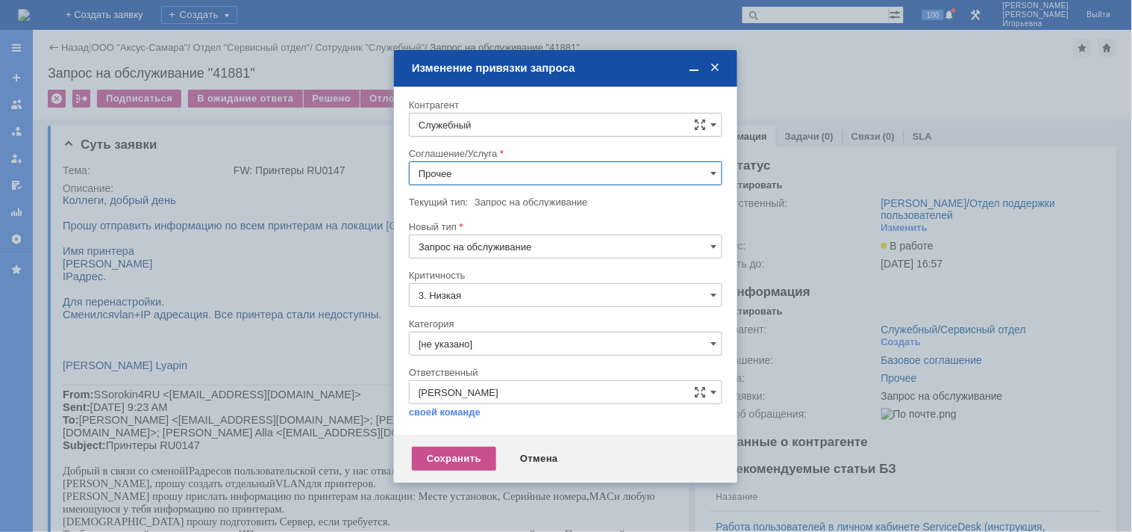
click at [479, 119] on input "Служебный" at bounding box center [566, 125] width 314 height 24
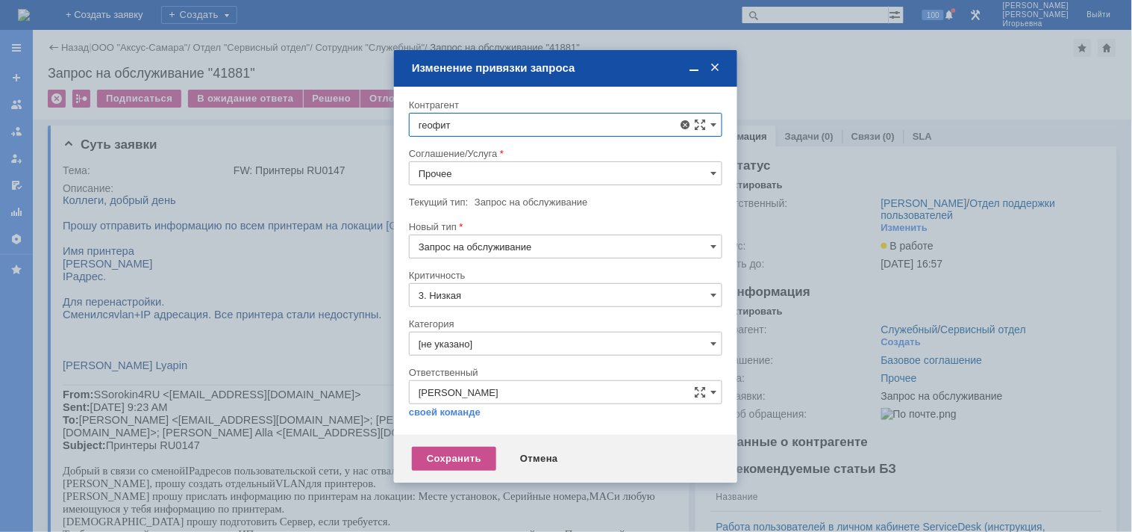
click at [502, 219] on span "ГЕОФИТ - [GEOGRAPHIC_DATA] филиал «Технологическая Компания Шлюмберже» (Геофит)…" at bounding box center [574, 222] width 275 height 35
type input "ГЕОФИТ - [GEOGRAPHIC_DATA] филиал «Технологическая Компания Шлюмберже» (Геофит)…"
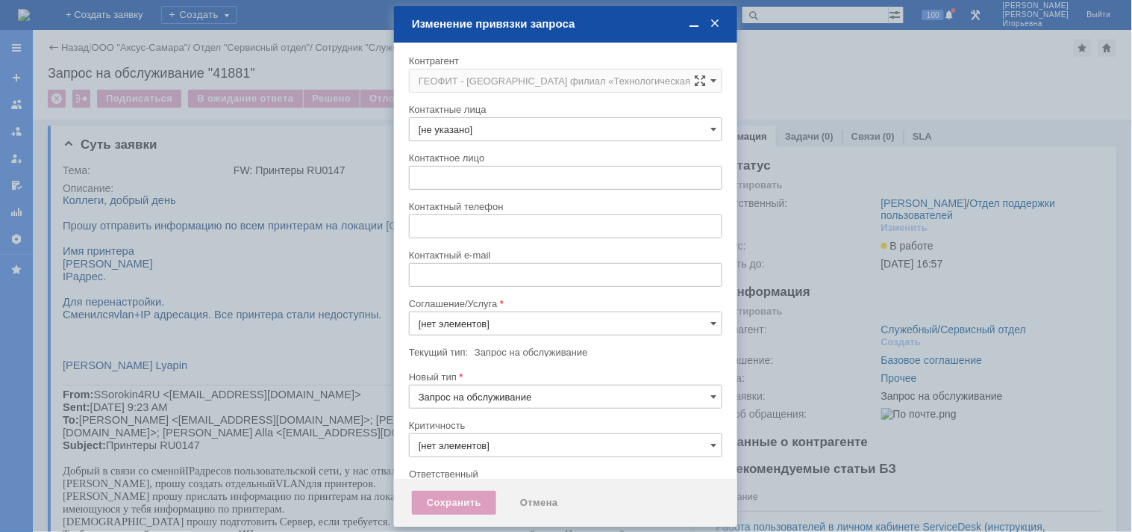
type input "Прочее"
type input "3. Низкая"
type input "[не указано]"
type input "[PERSON_NAME]"
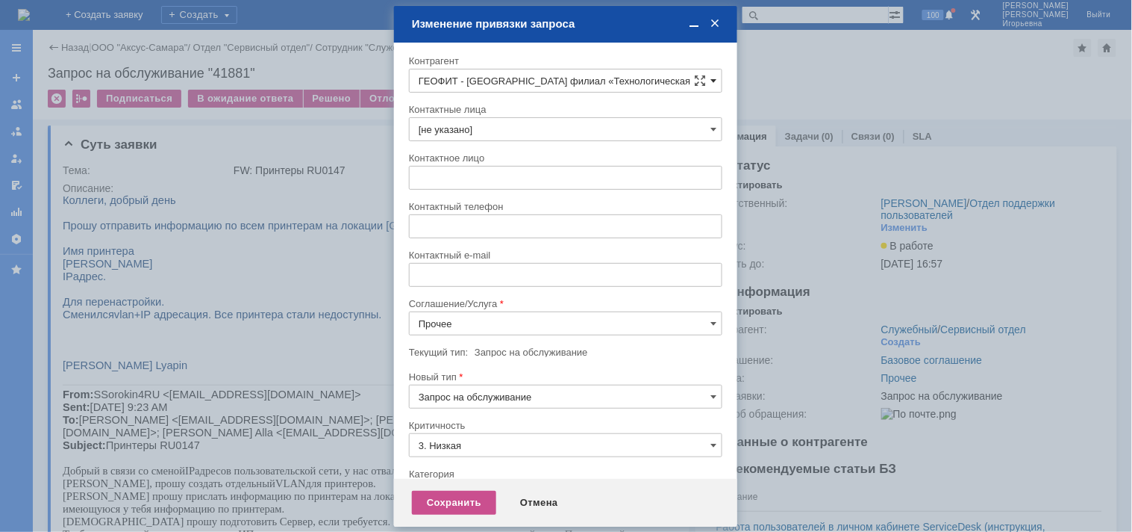
click at [711, 75] on span at bounding box center [714, 81] width 6 height 12
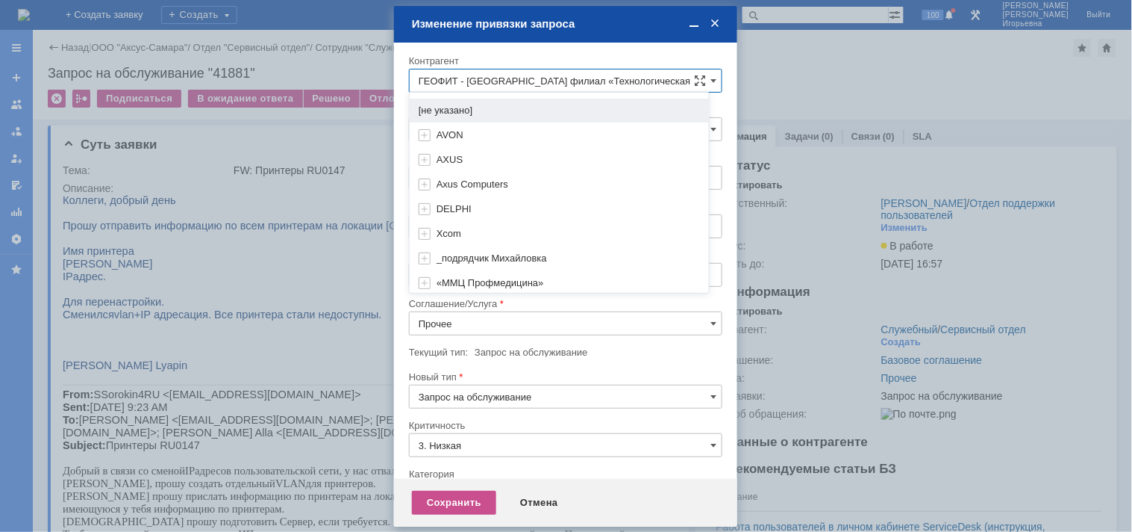
click at [512, 75] on input "ГЕОФИТ - [GEOGRAPHIC_DATA] филиал «Технологическая Компания Шлюмберже» (Геофит)…" at bounding box center [566, 81] width 314 height 24
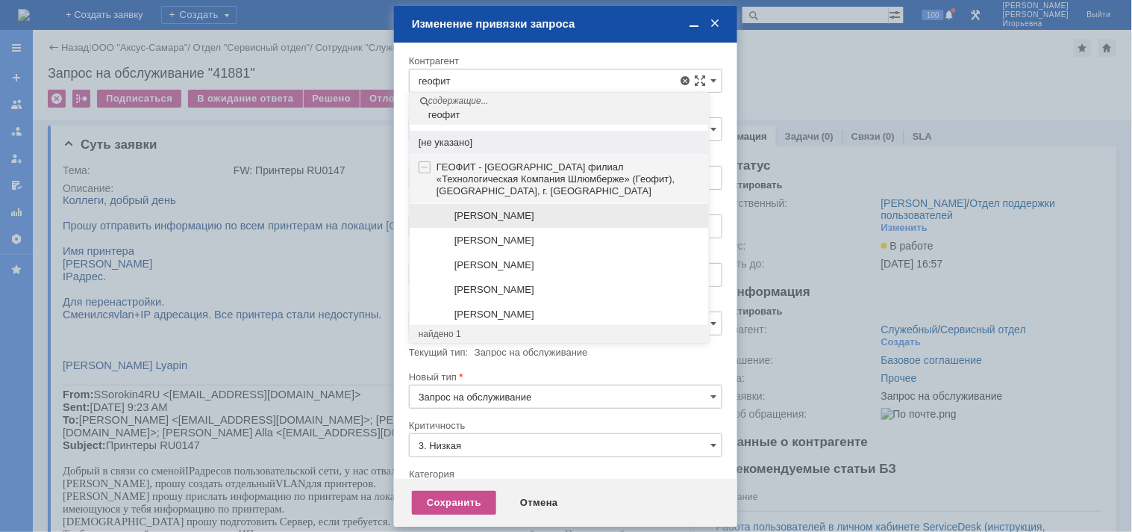
click at [472, 213] on span "[PERSON_NAME]" at bounding box center [495, 215] width 80 height 11
type input "[PERSON_NAME]"
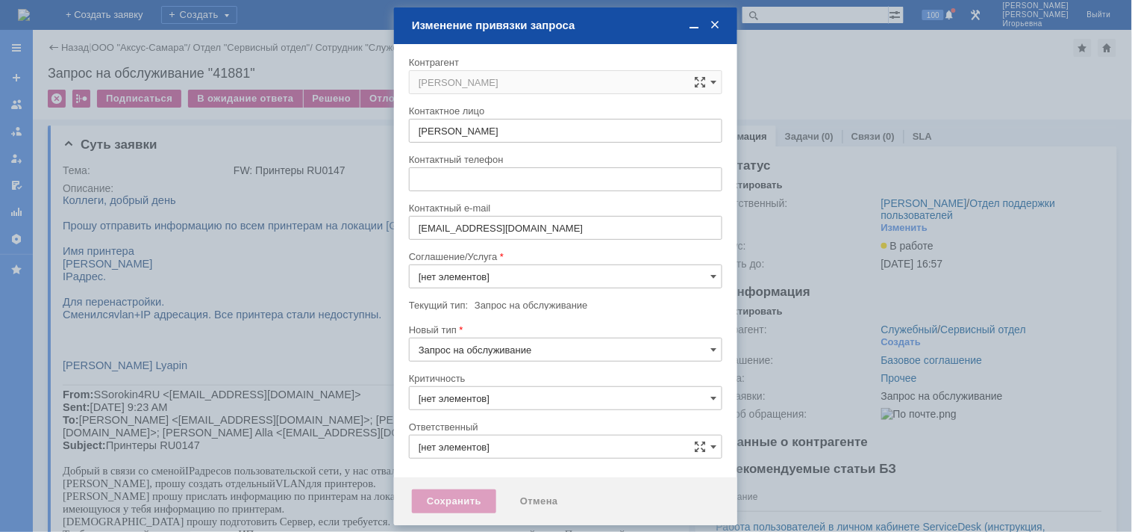
type input "3. Низкая"
type input "[не указано]"
type input "[PERSON_NAME]"
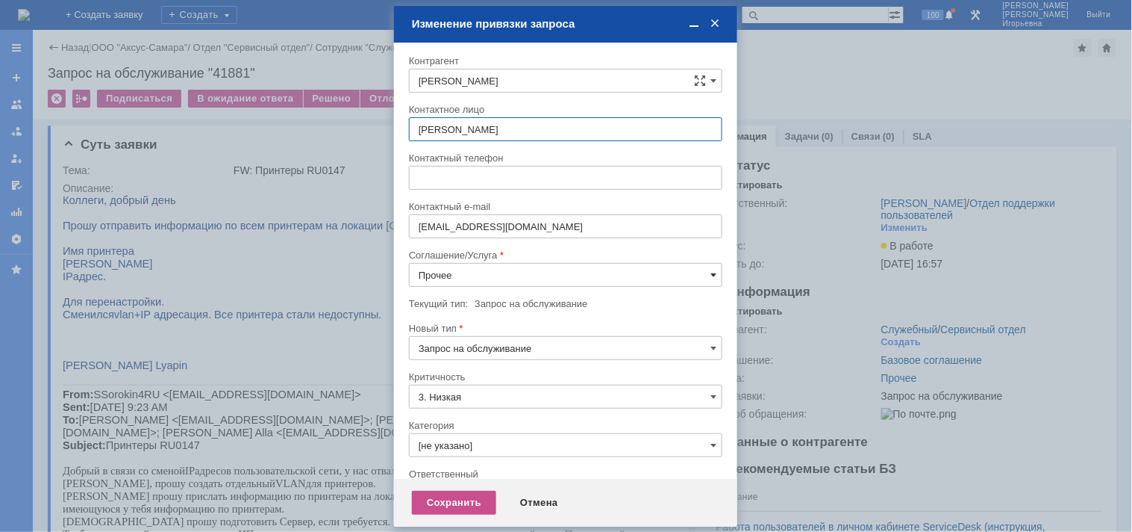
click at [711, 272] on span at bounding box center [714, 275] width 6 height 12
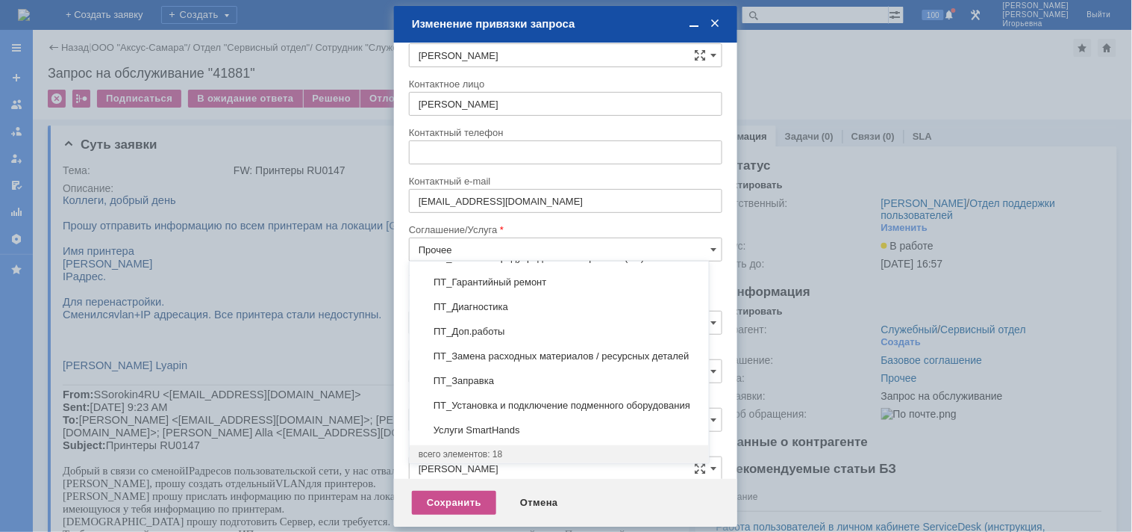
scroll to position [315, 0]
click at [461, 325] on span "ПТ_Доп.работы" at bounding box center [559, 331] width 281 height 12
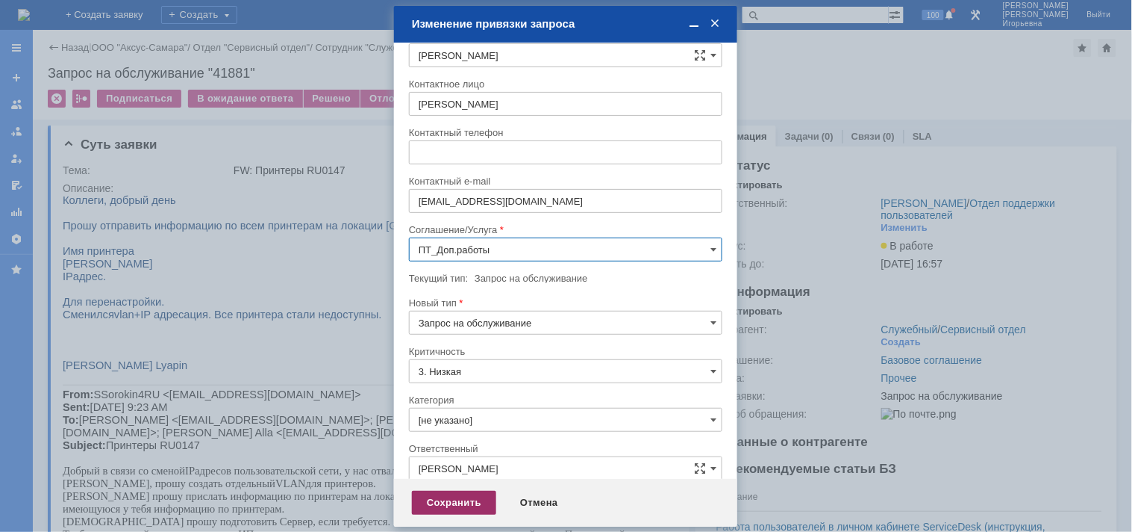
type input "ПТ_Доп.работы"
click at [438, 503] on div "Сохранить" at bounding box center [454, 502] width 84 height 24
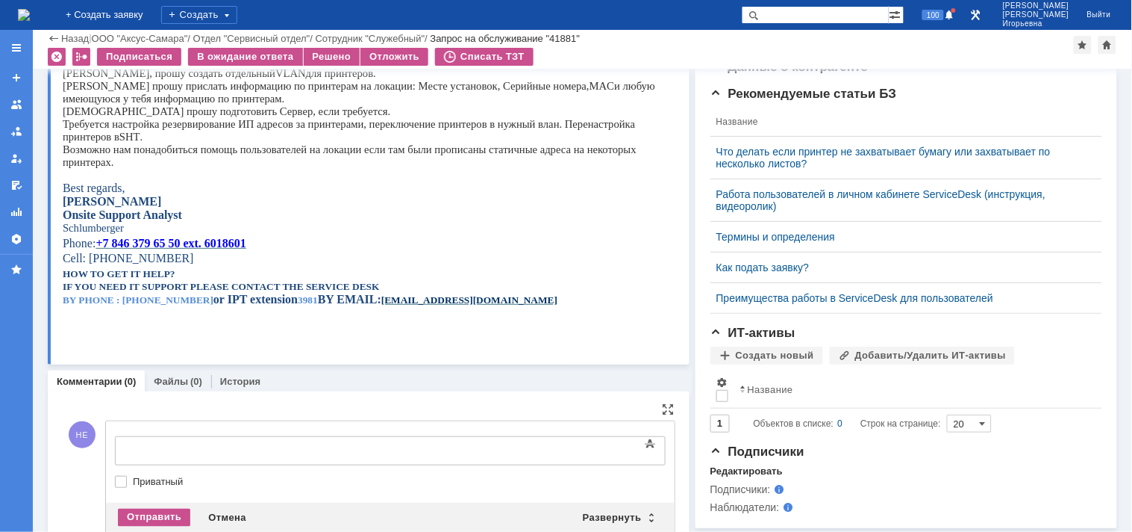
scroll to position [0, 0]
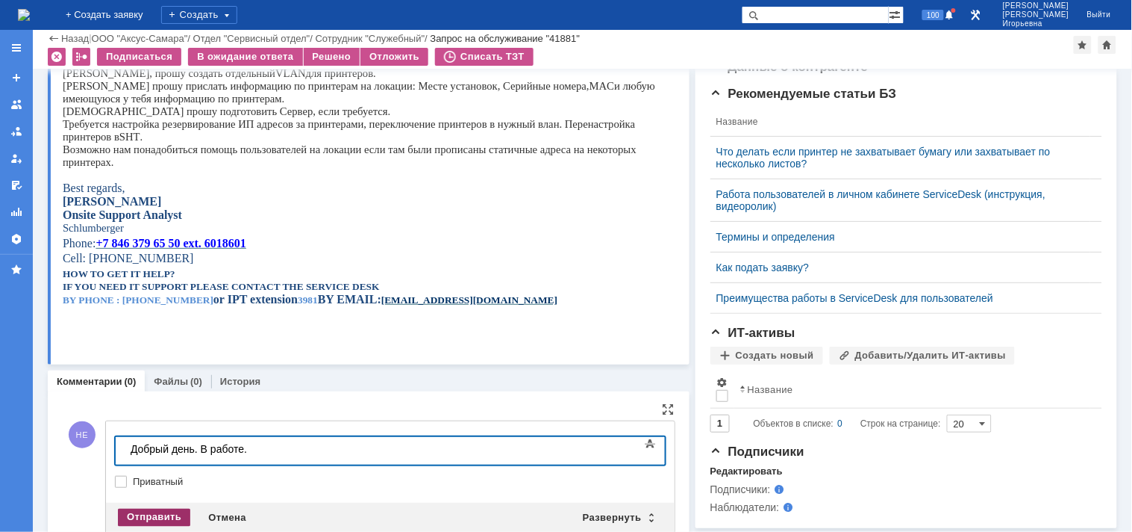
click at [158, 512] on div "Отправить" at bounding box center [154, 517] width 72 height 18
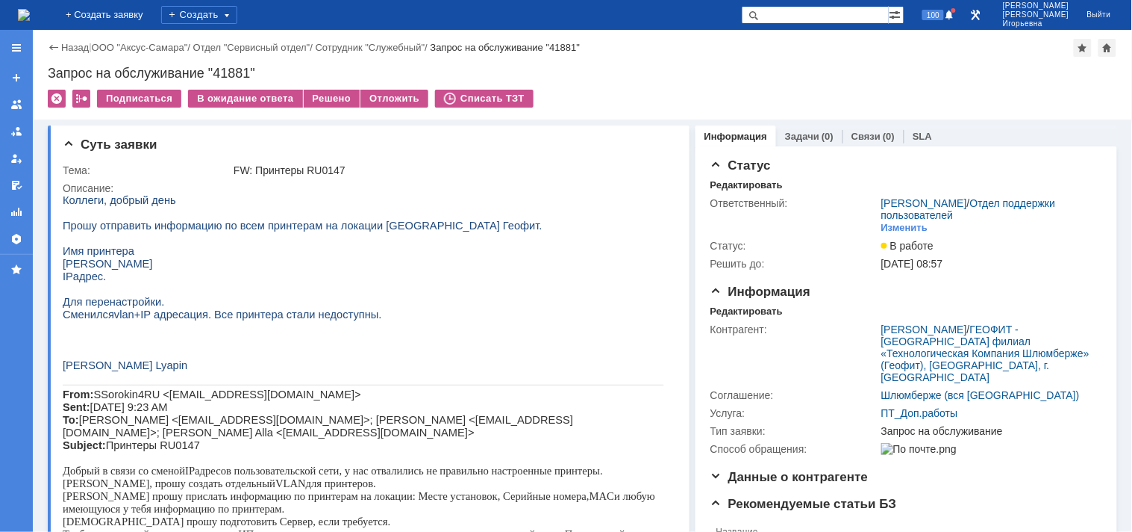
click at [30, 16] on img at bounding box center [24, 15] width 12 height 12
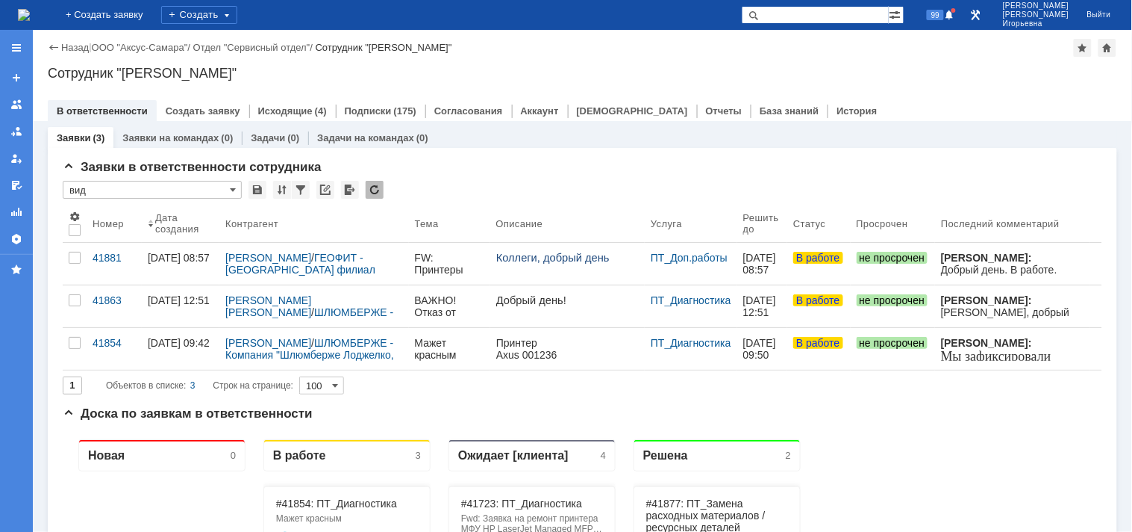
click at [826, 6] on input "text" at bounding box center [815, 15] width 147 height 18
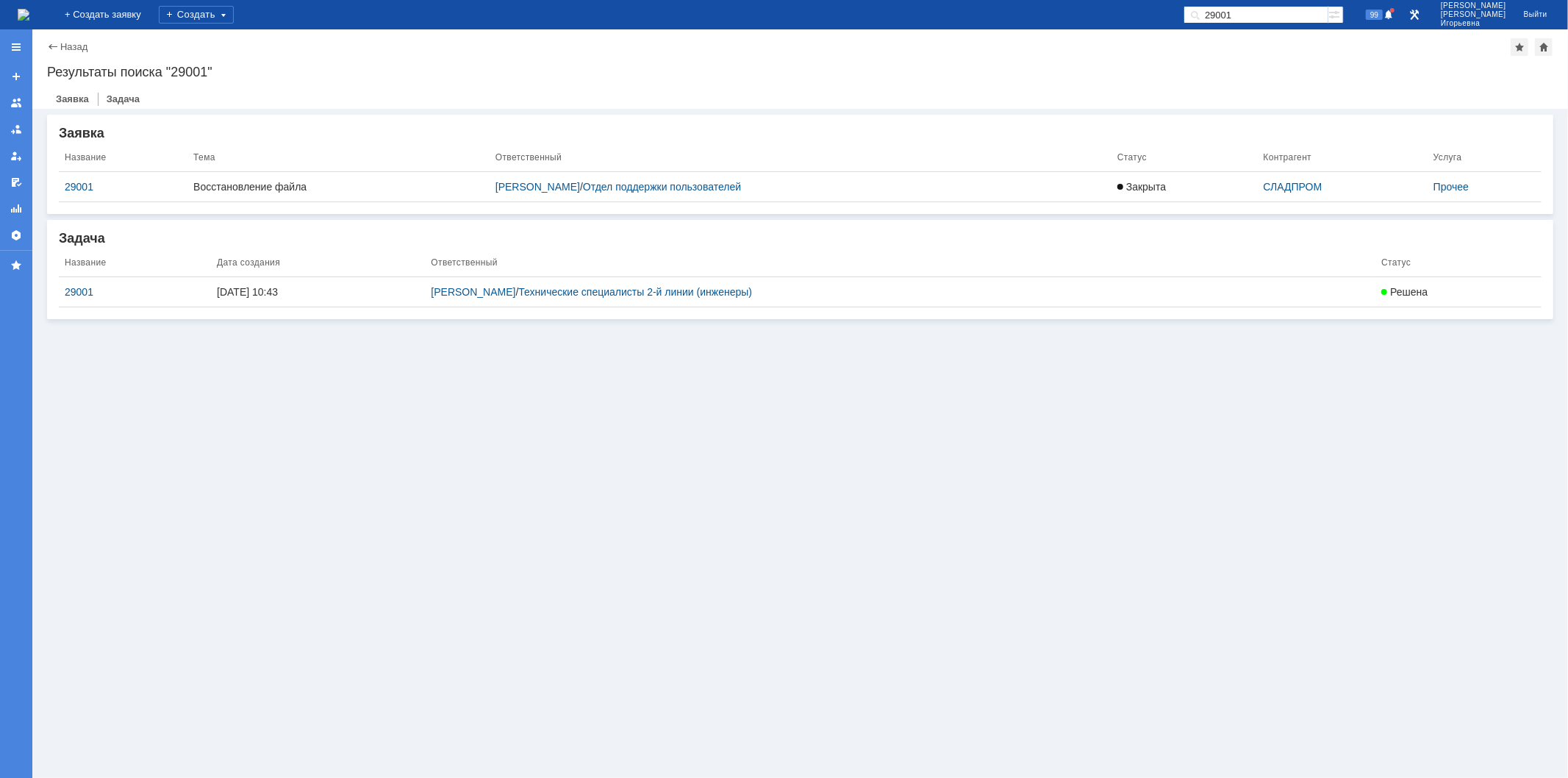
click at [30, 9] on img at bounding box center [24, 15] width 12 height 12
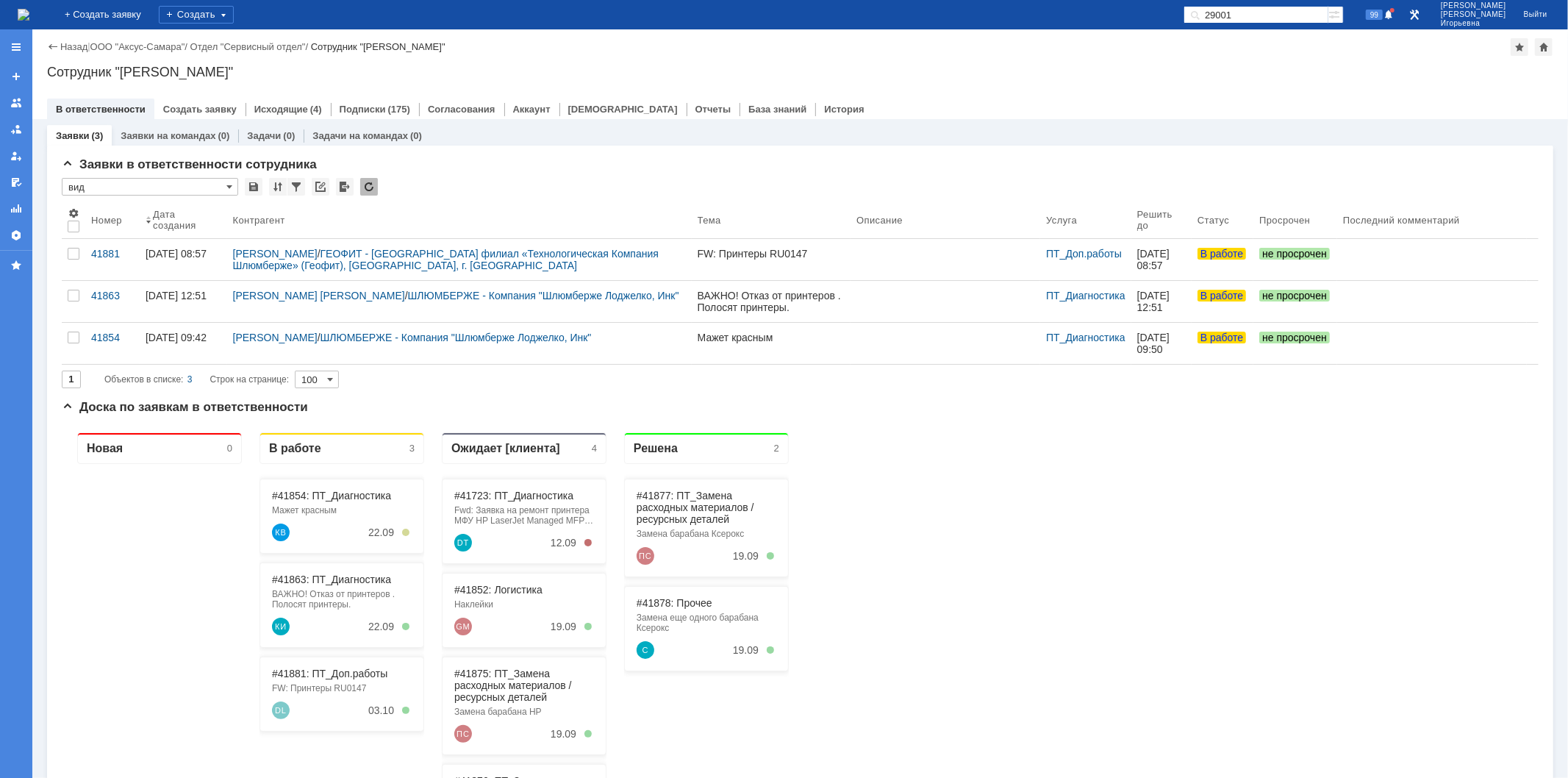
click at [1282, 17] on input "29001" at bounding box center [1256, 15] width 145 height 18
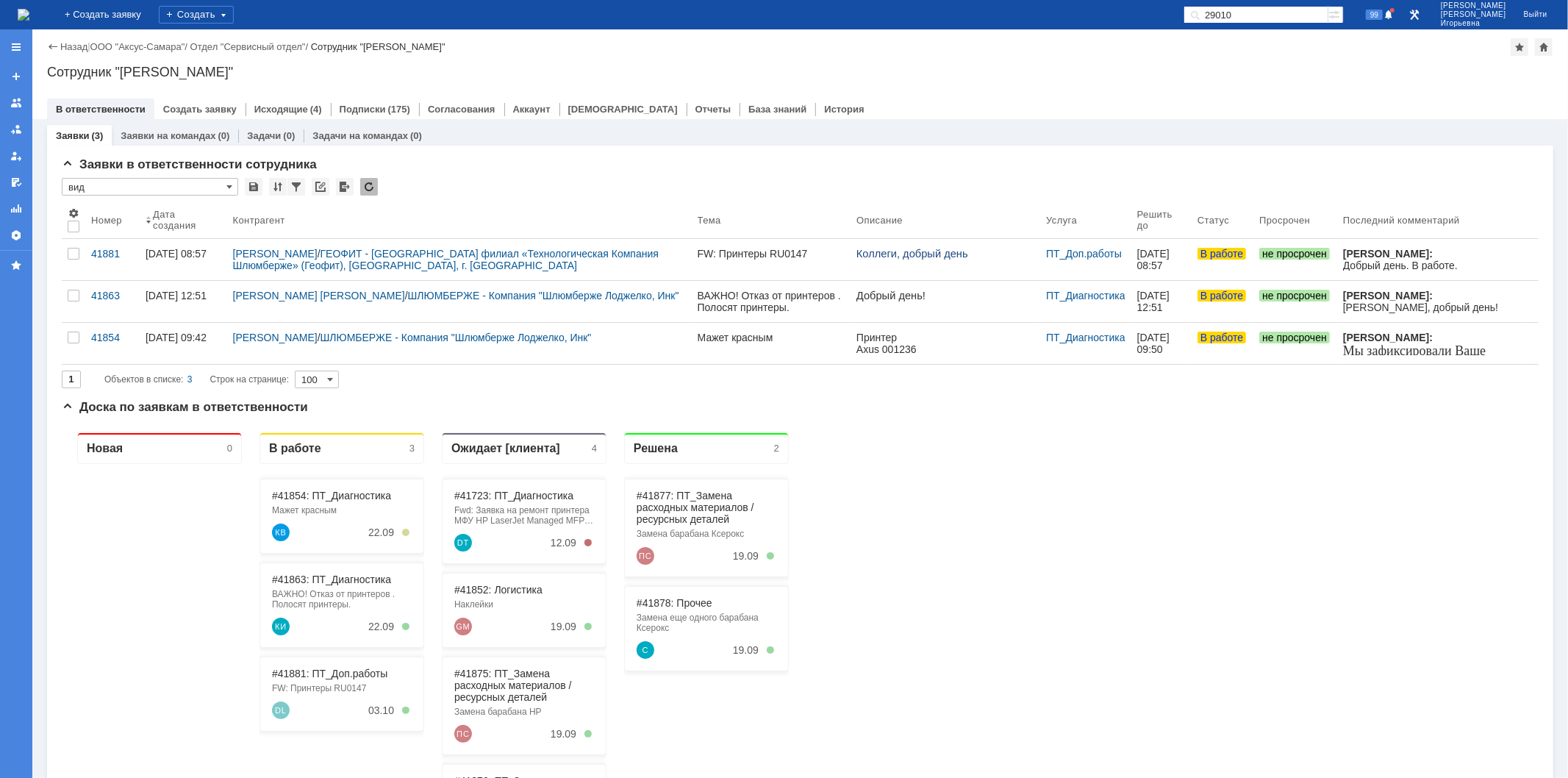
type input "29010"
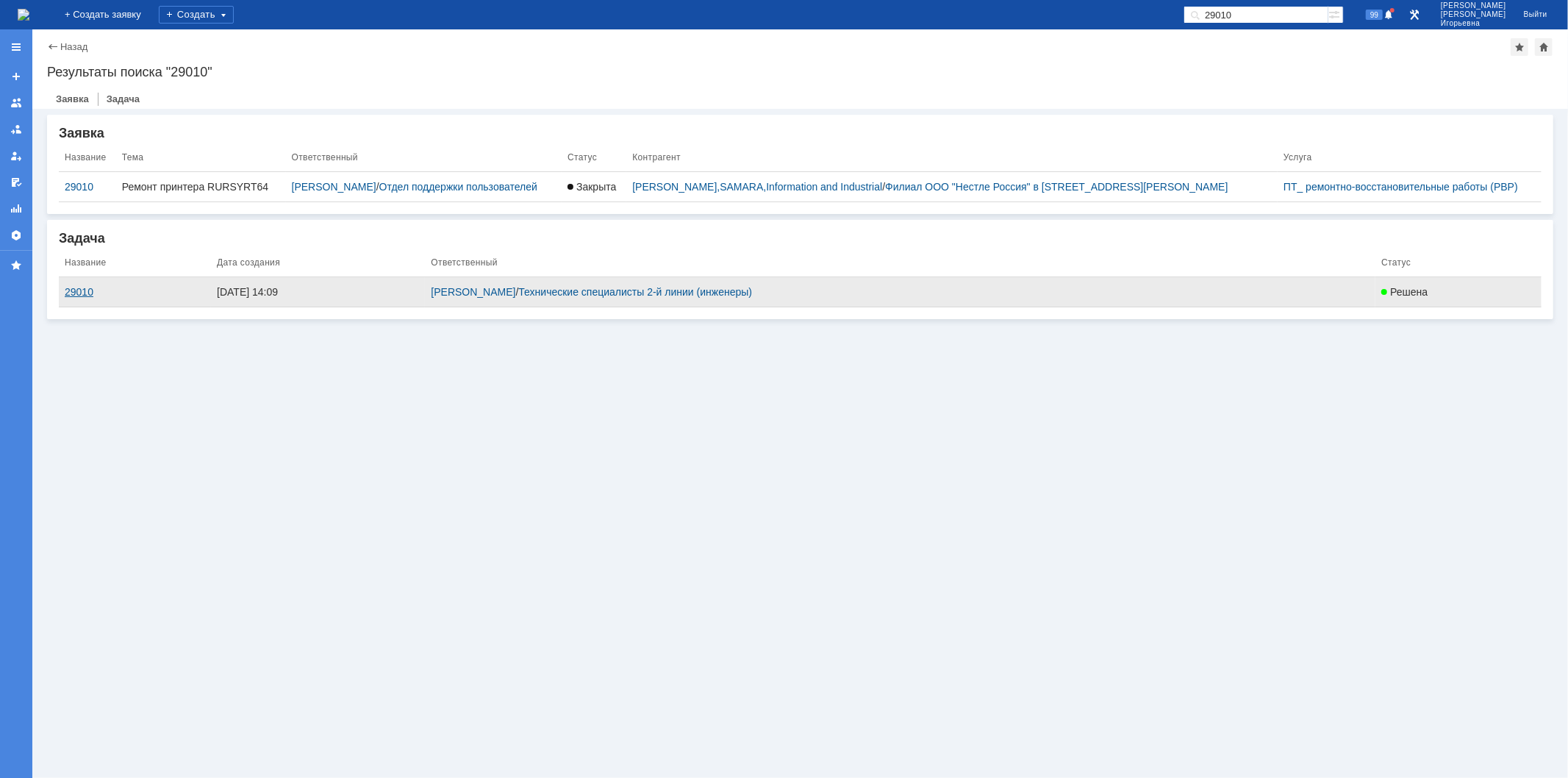
click at [78, 292] on div "29010" at bounding box center [135, 292] width 141 height 12
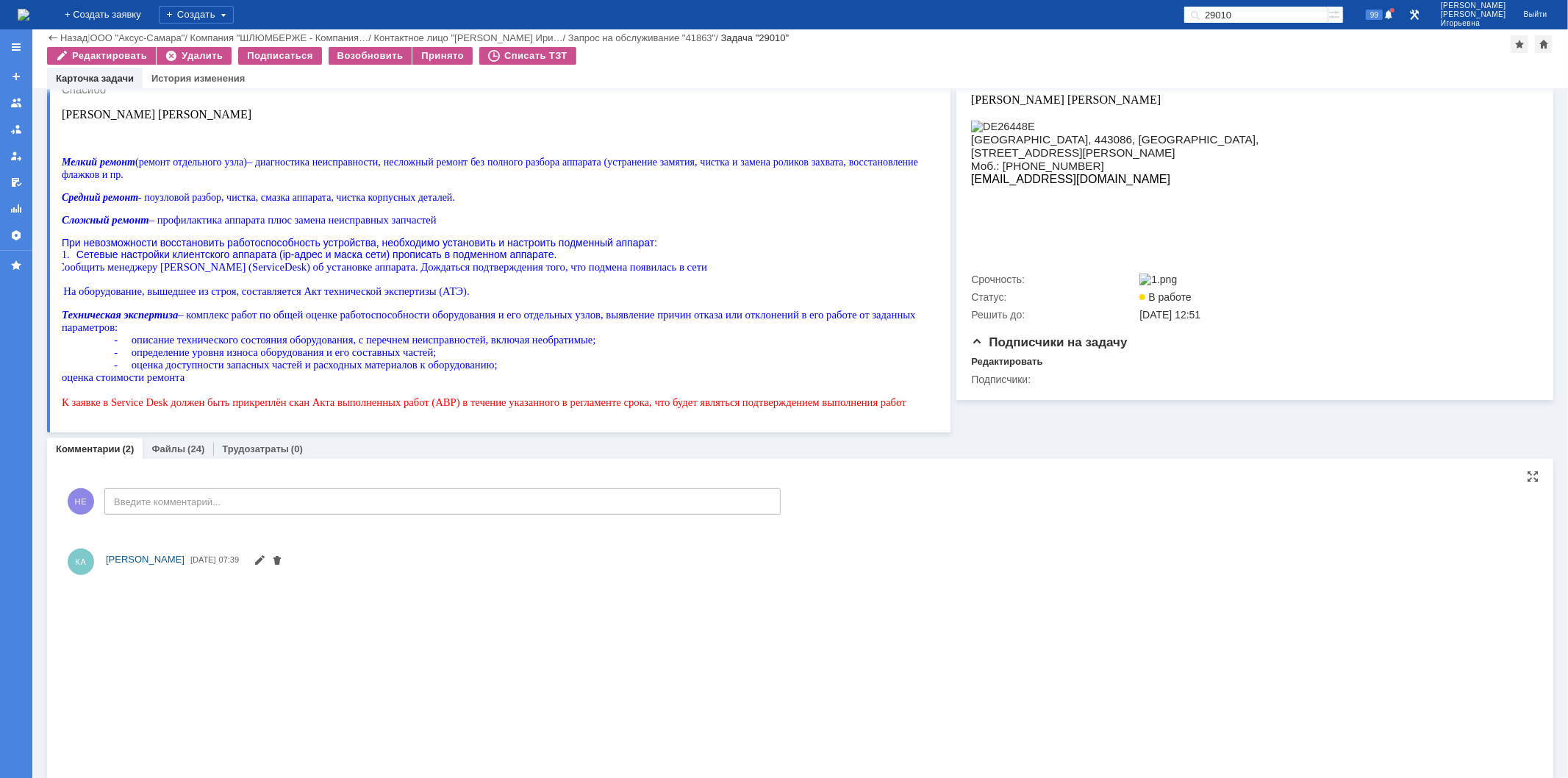
scroll to position [326, 0]
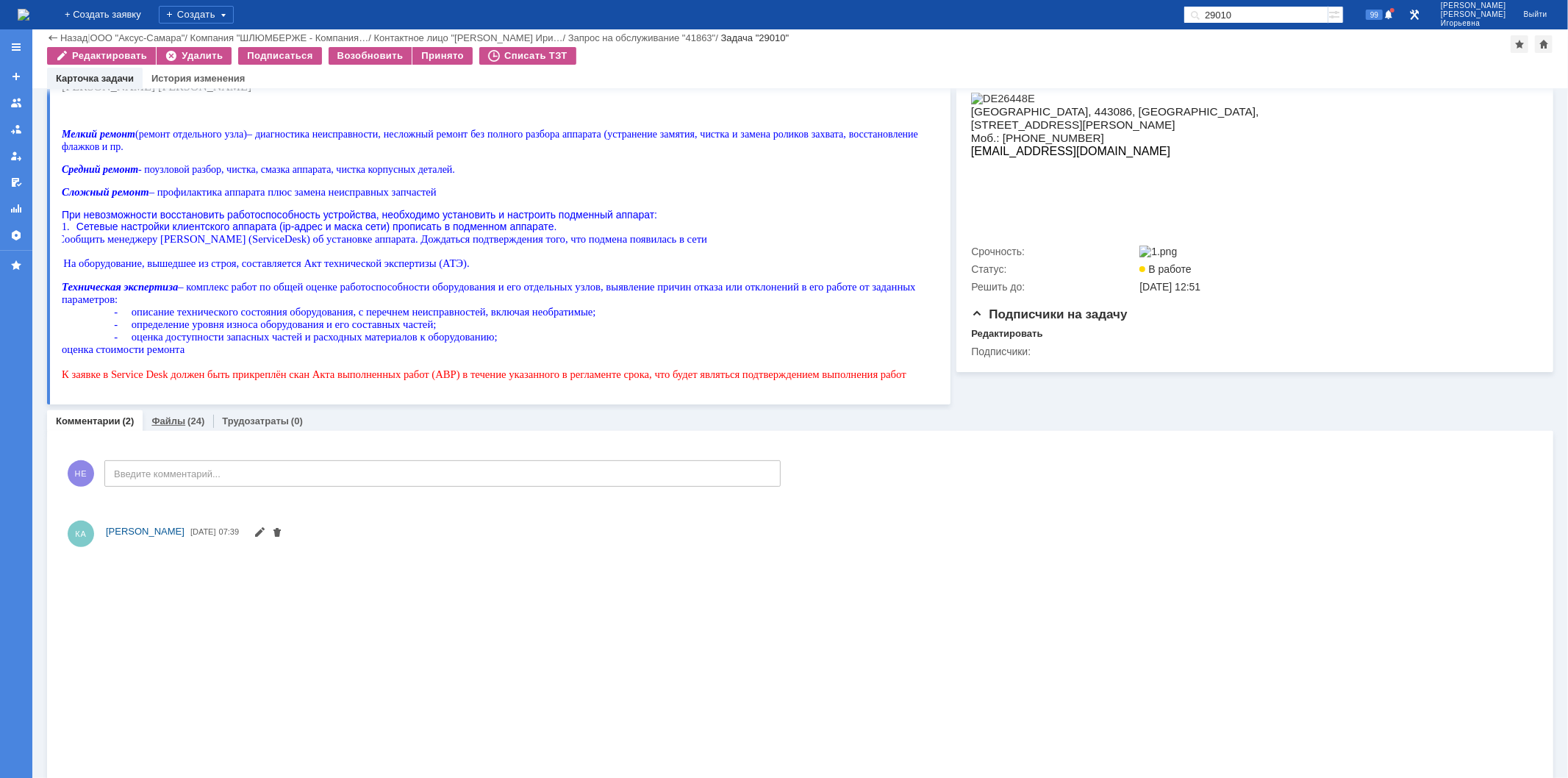
click at [163, 421] on link "Файлы" at bounding box center [168, 421] width 33 height 11
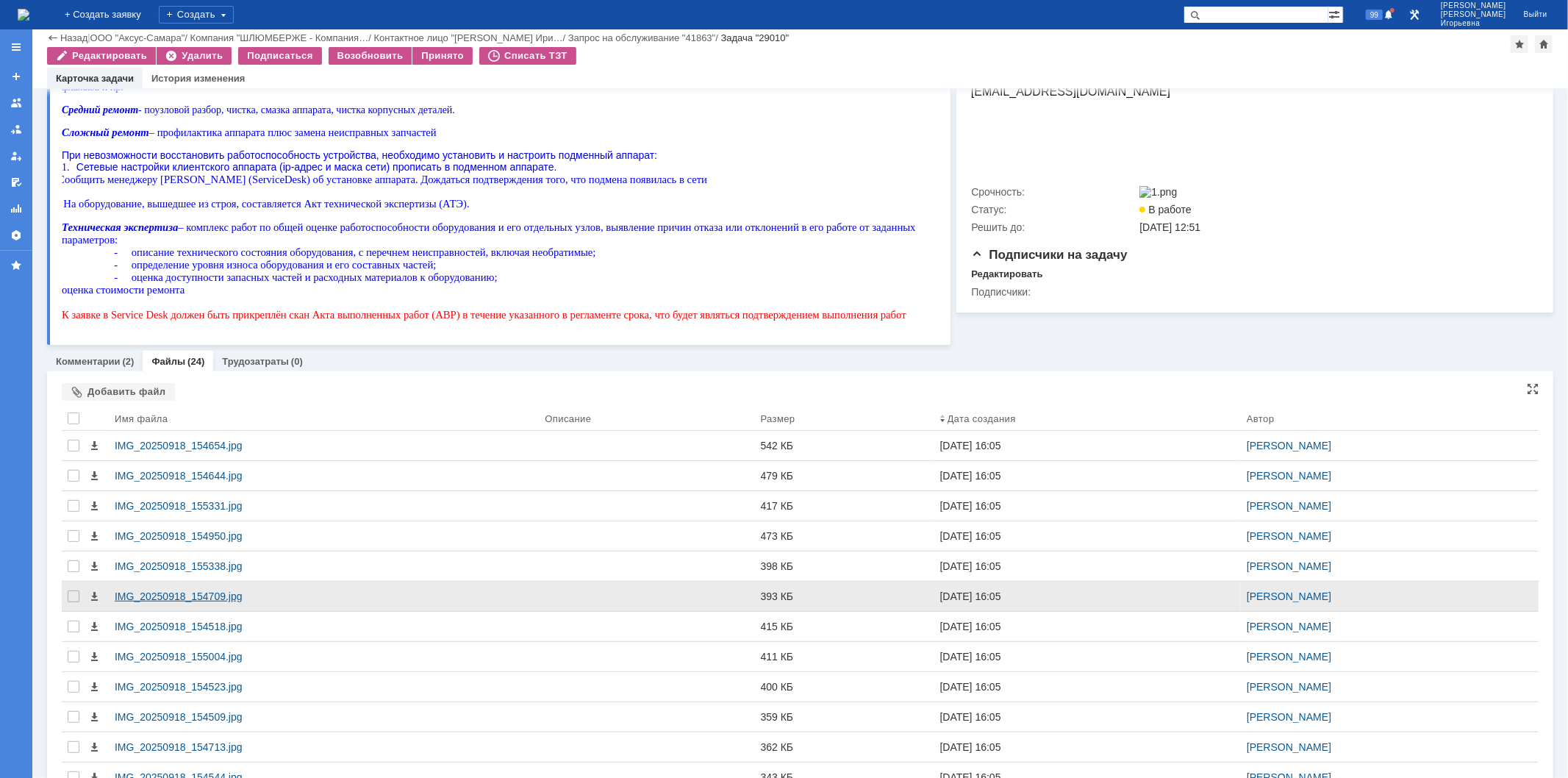
scroll to position [408, 0]
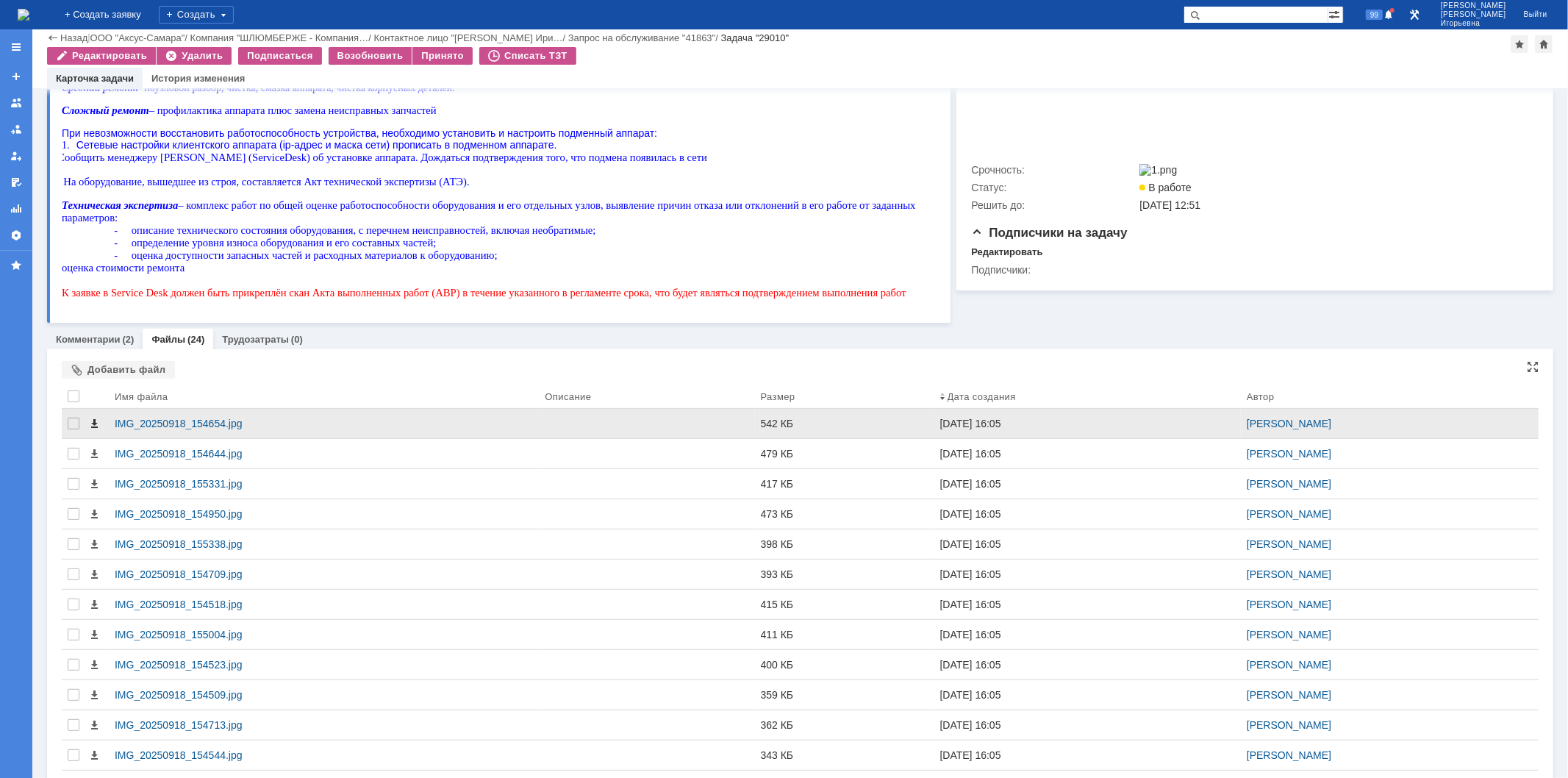
click at [92, 422] on span at bounding box center [95, 423] width 12 height 12
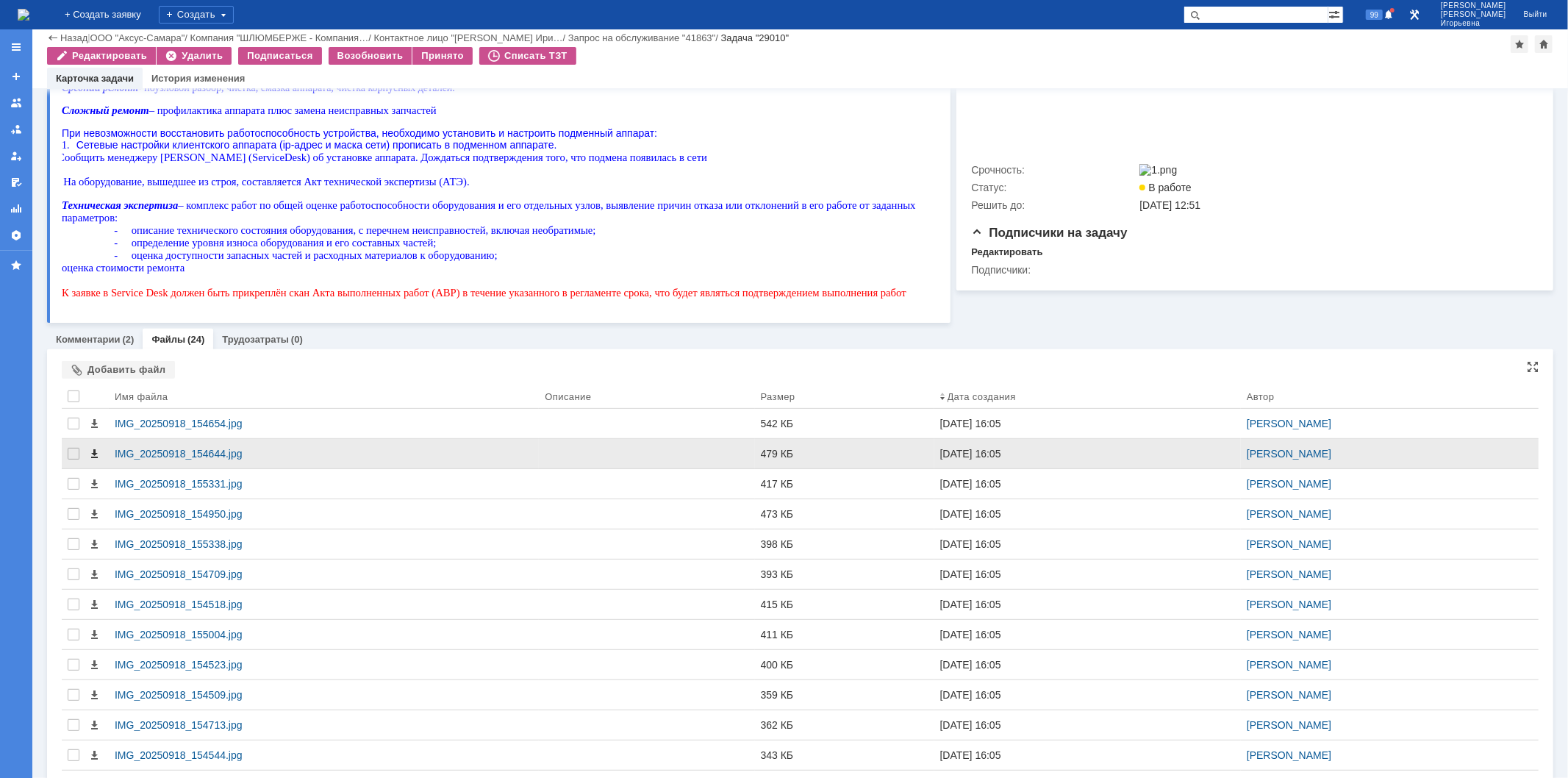
click at [95, 456] on span at bounding box center [95, 454] width 12 height 12
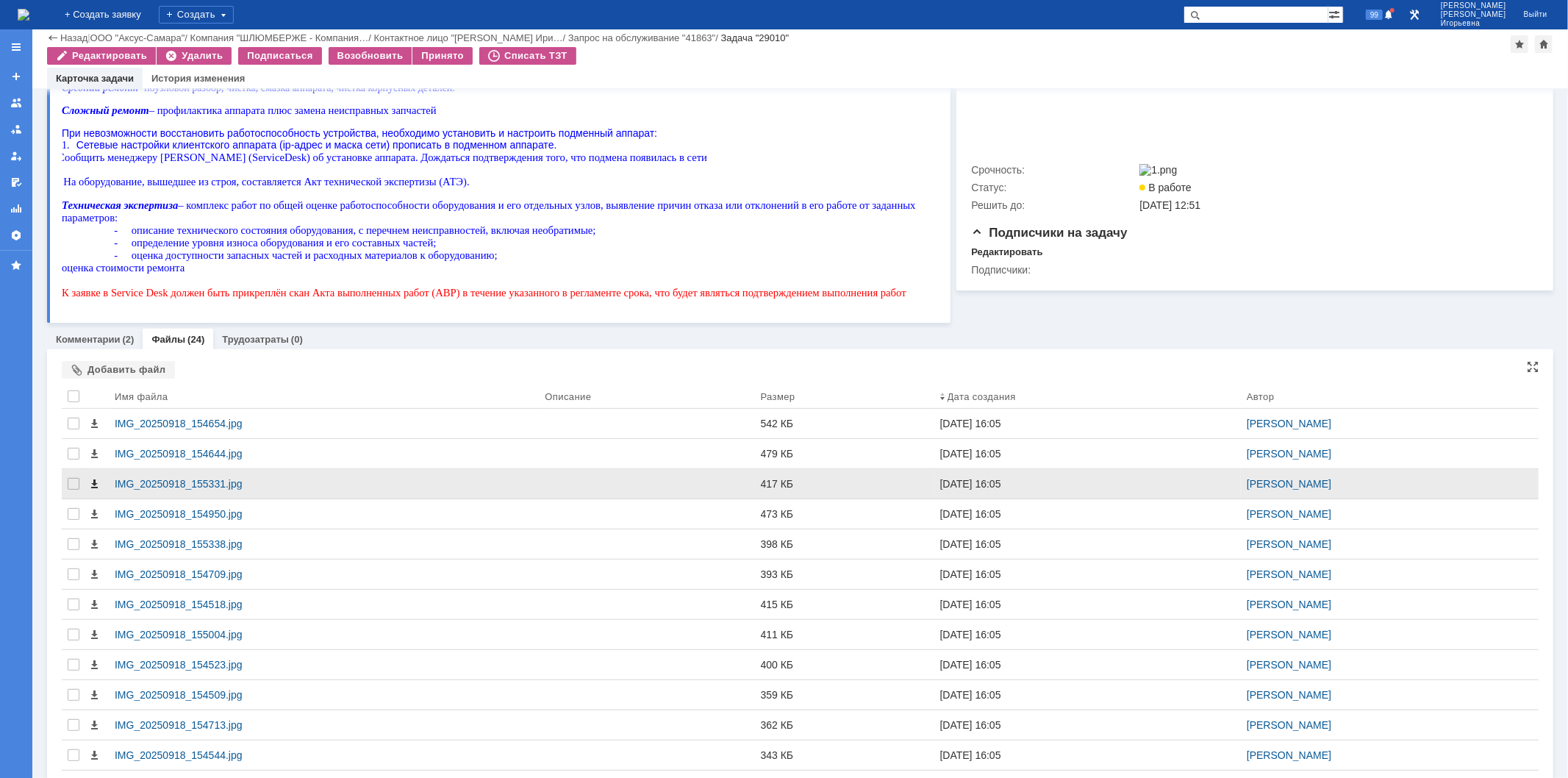
click at [93, 487] on span at bounding box center [95, 484] width 12 height 12
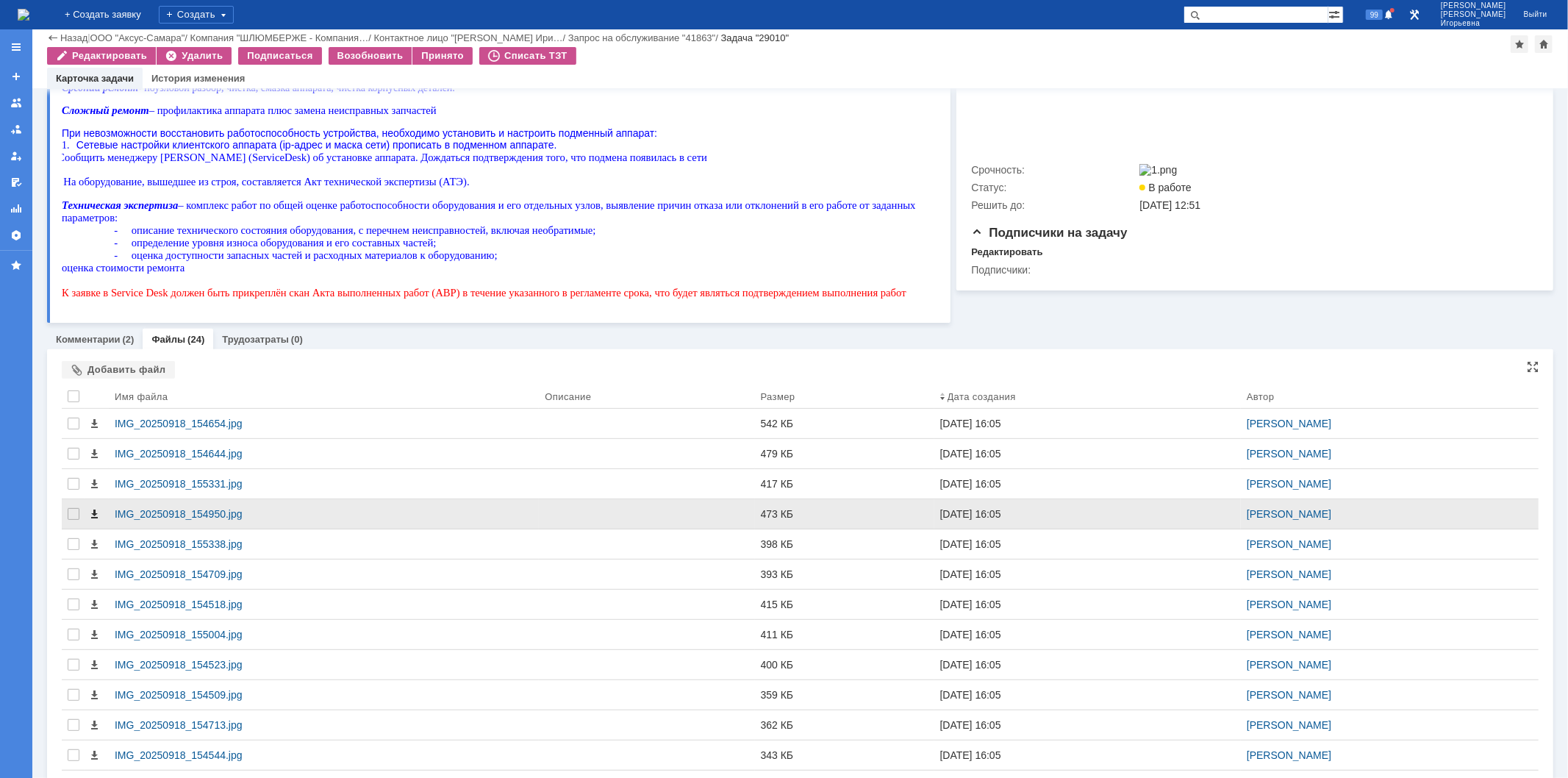
click at [92, 516] on span at bounding box center [95, 514] width 12 height 12
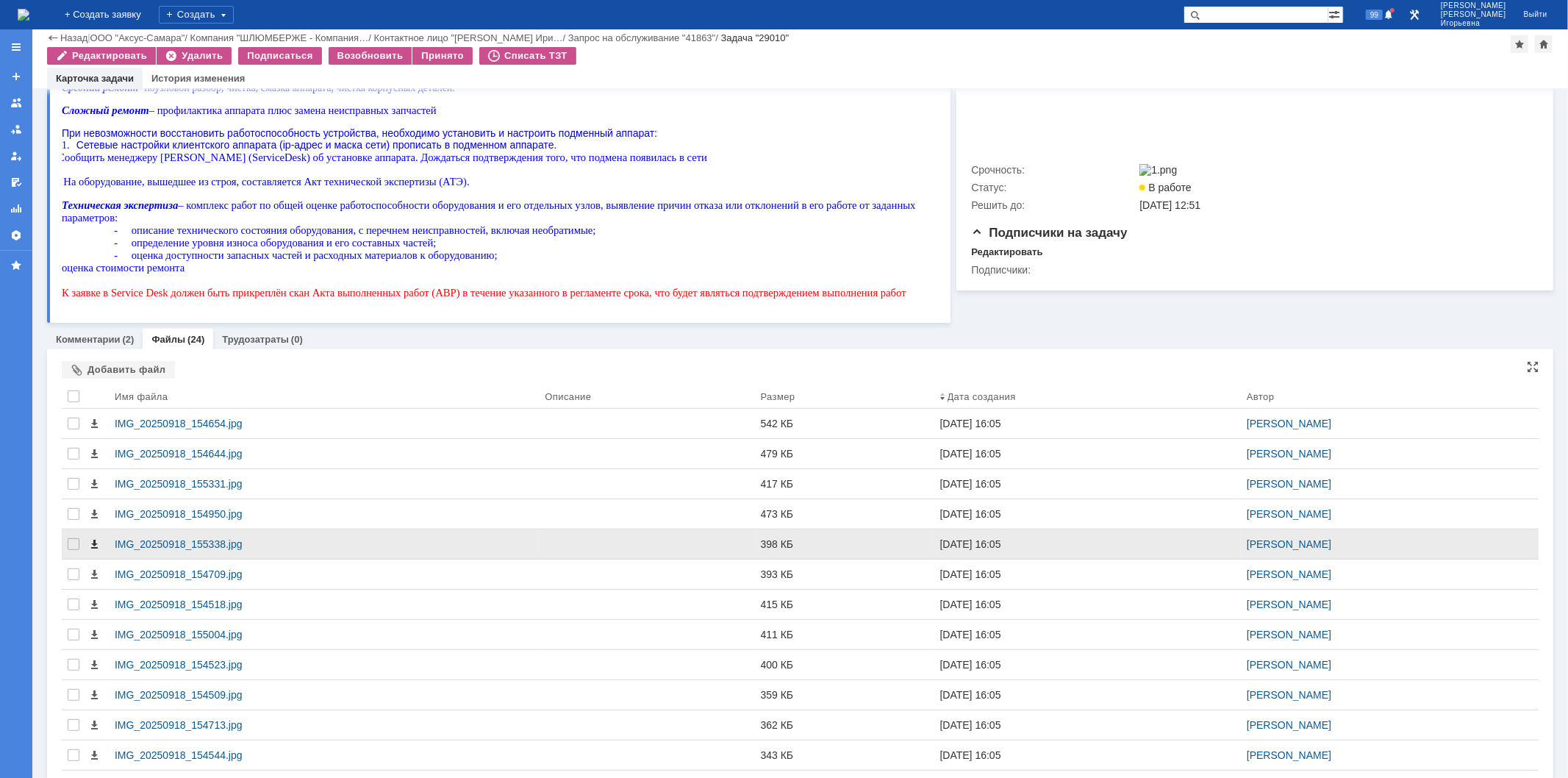
click at [92, 546] on span at bounding box center [95, 544] width 12 height 12
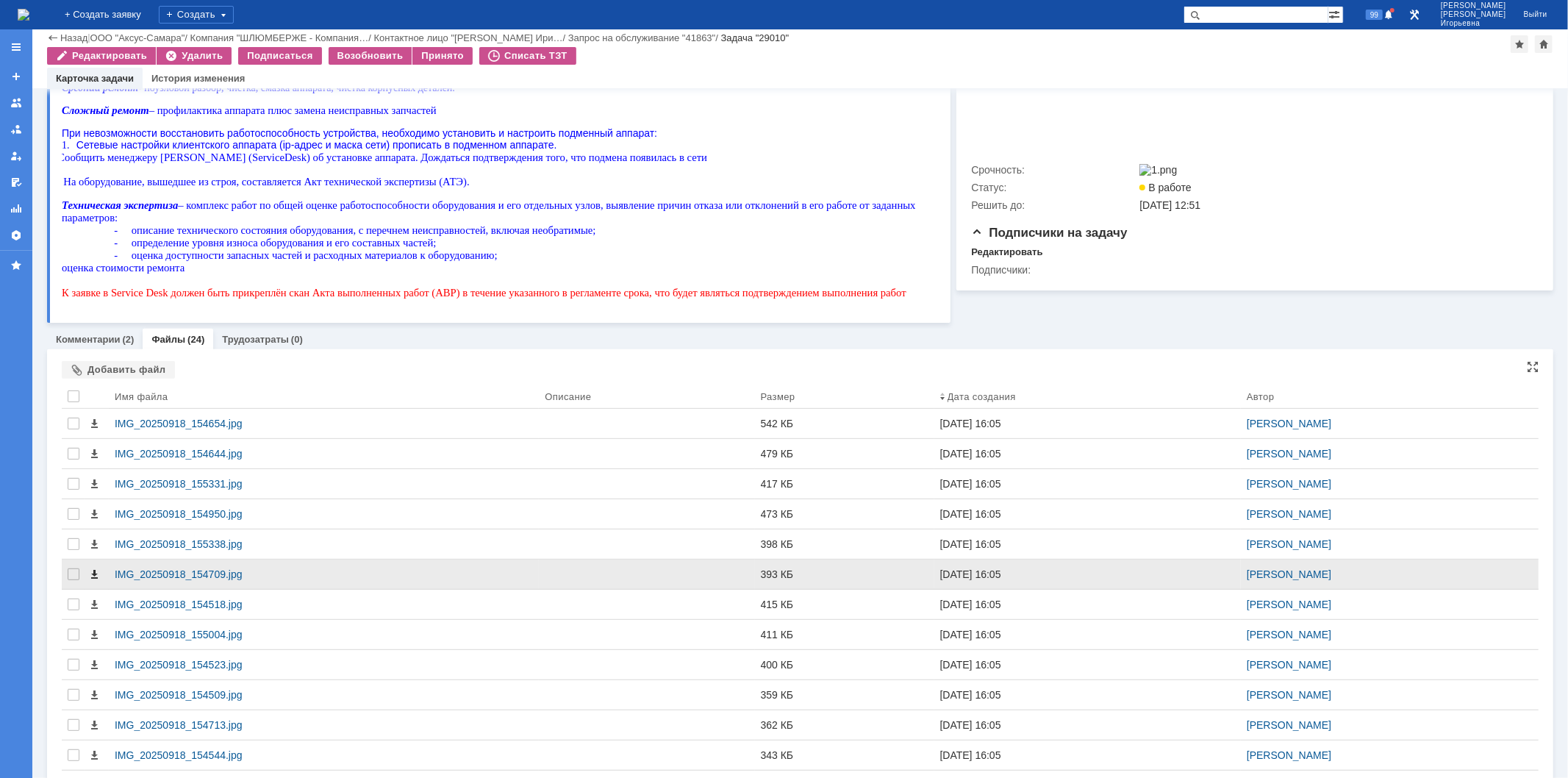
click at [93, 577] on span at bounding box center [95, 574] width 12 height 12
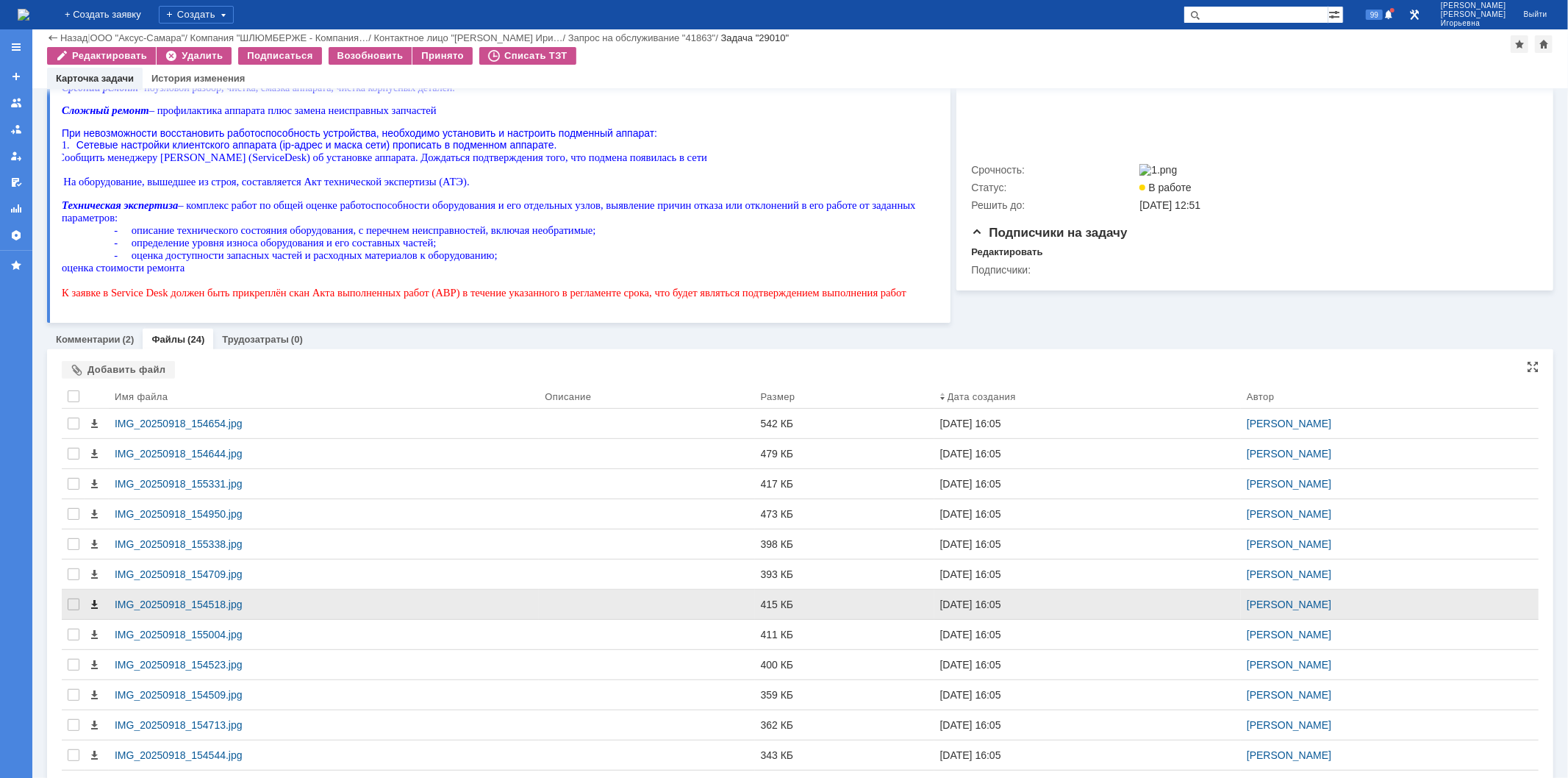
click at [92, 605] on span at bounding box center [95, 605] width 12 height 12
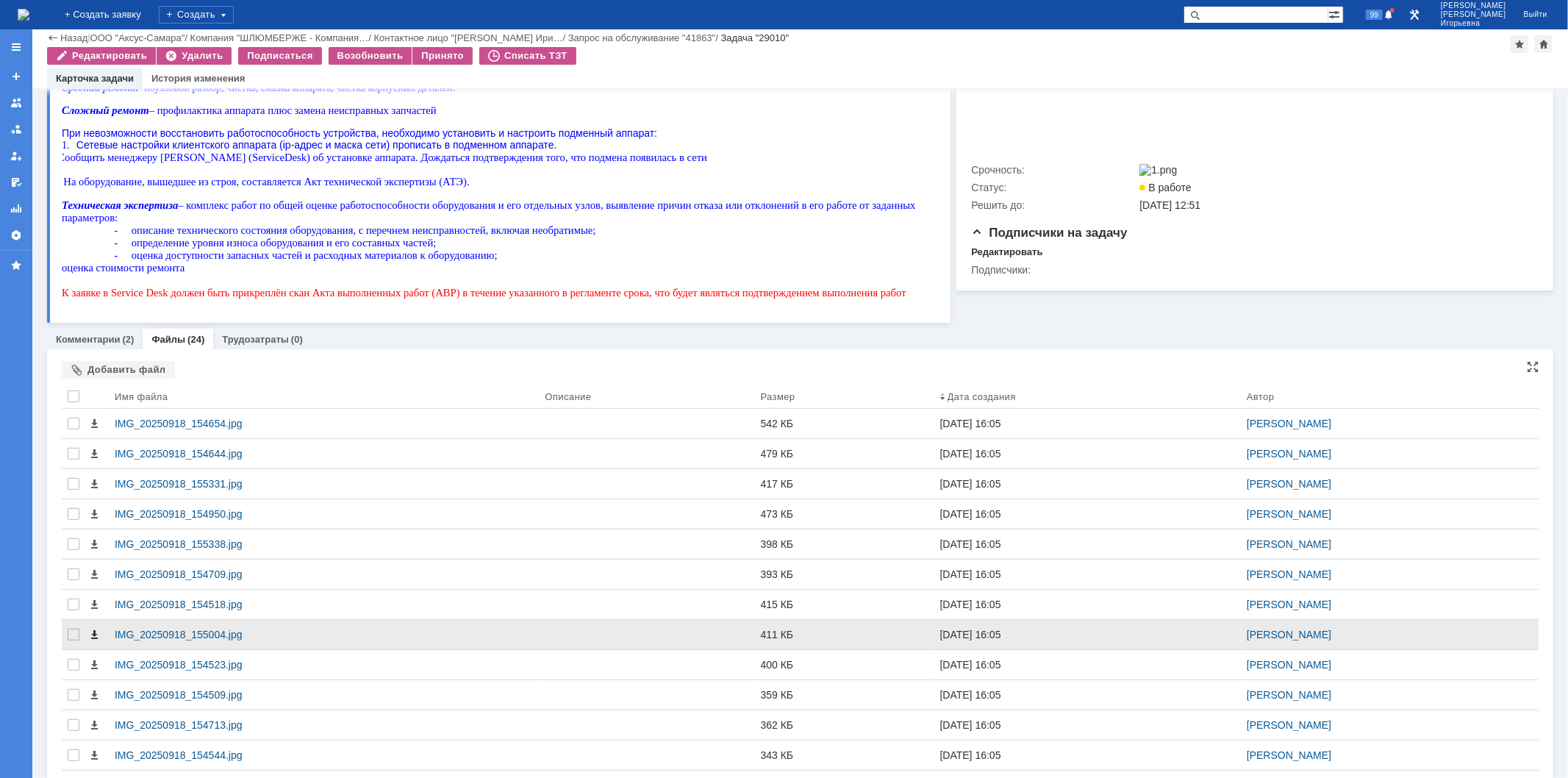
click at [93, 636] on span at bounding box center [95, 634] width 12 height 12
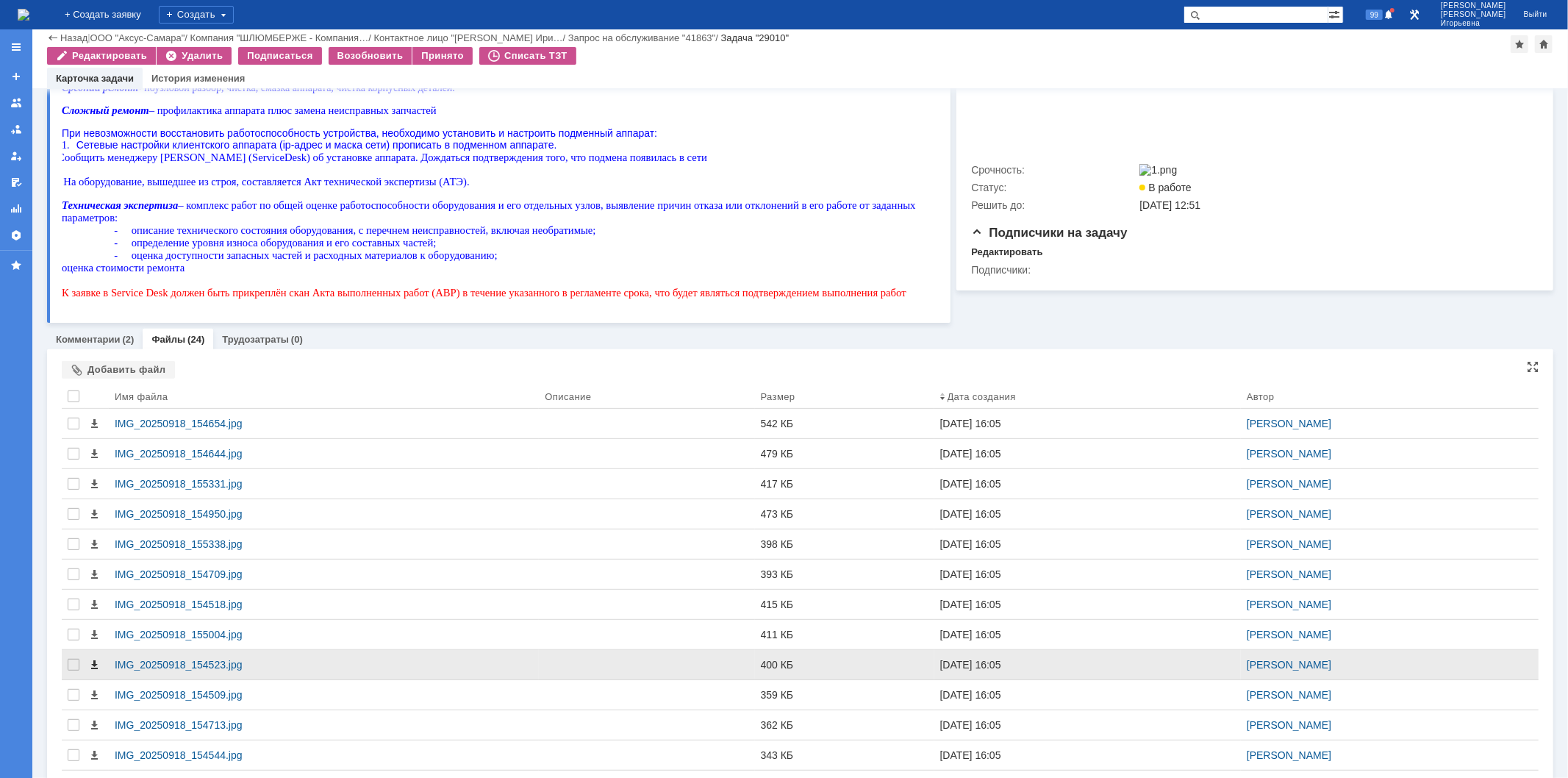
click at [93, 668] on span at bounding box center [95, 665] width 12 height 12
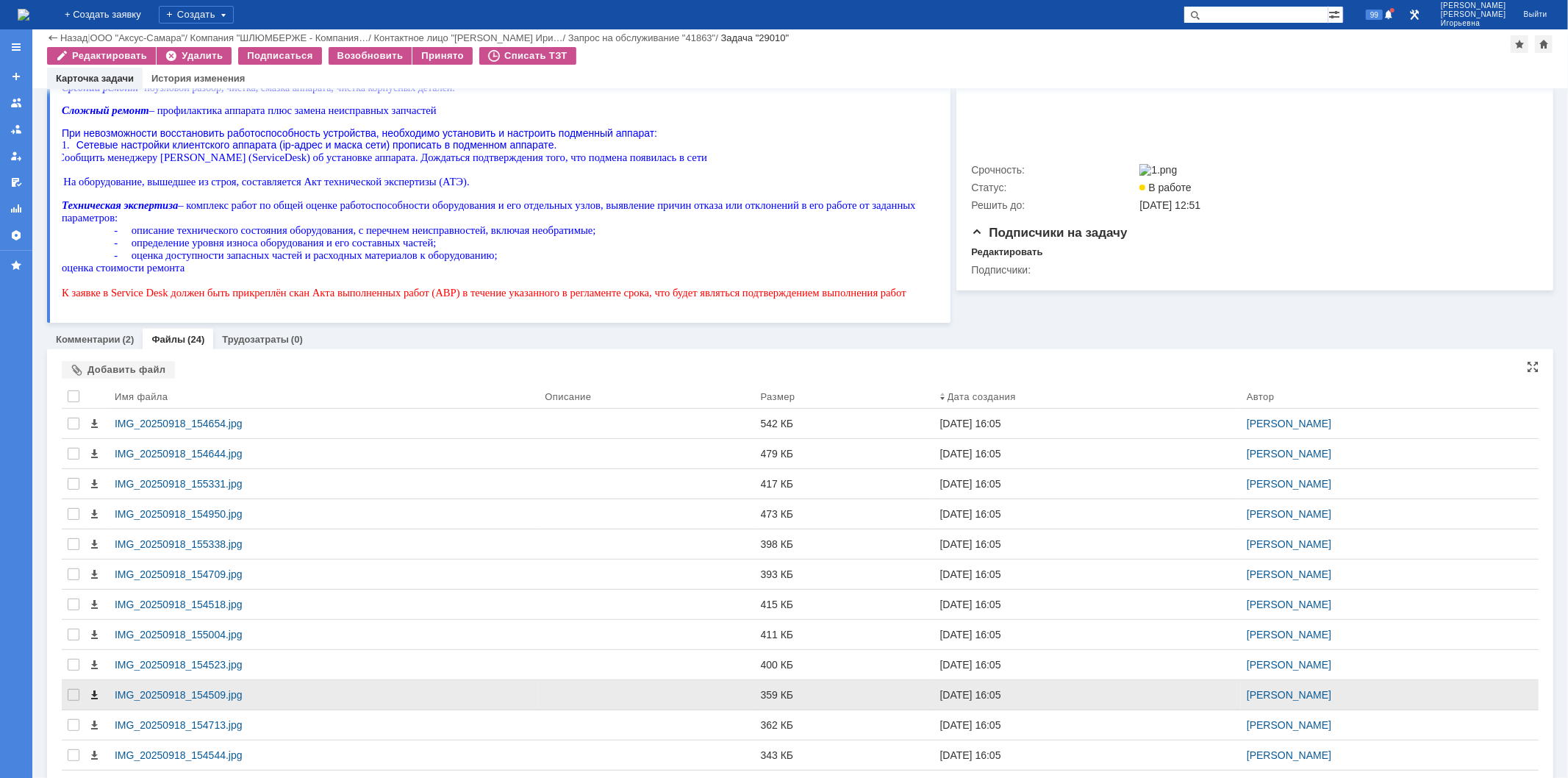
click at [92, 694] on span at bounding box center [95, 694] width 12 height 12
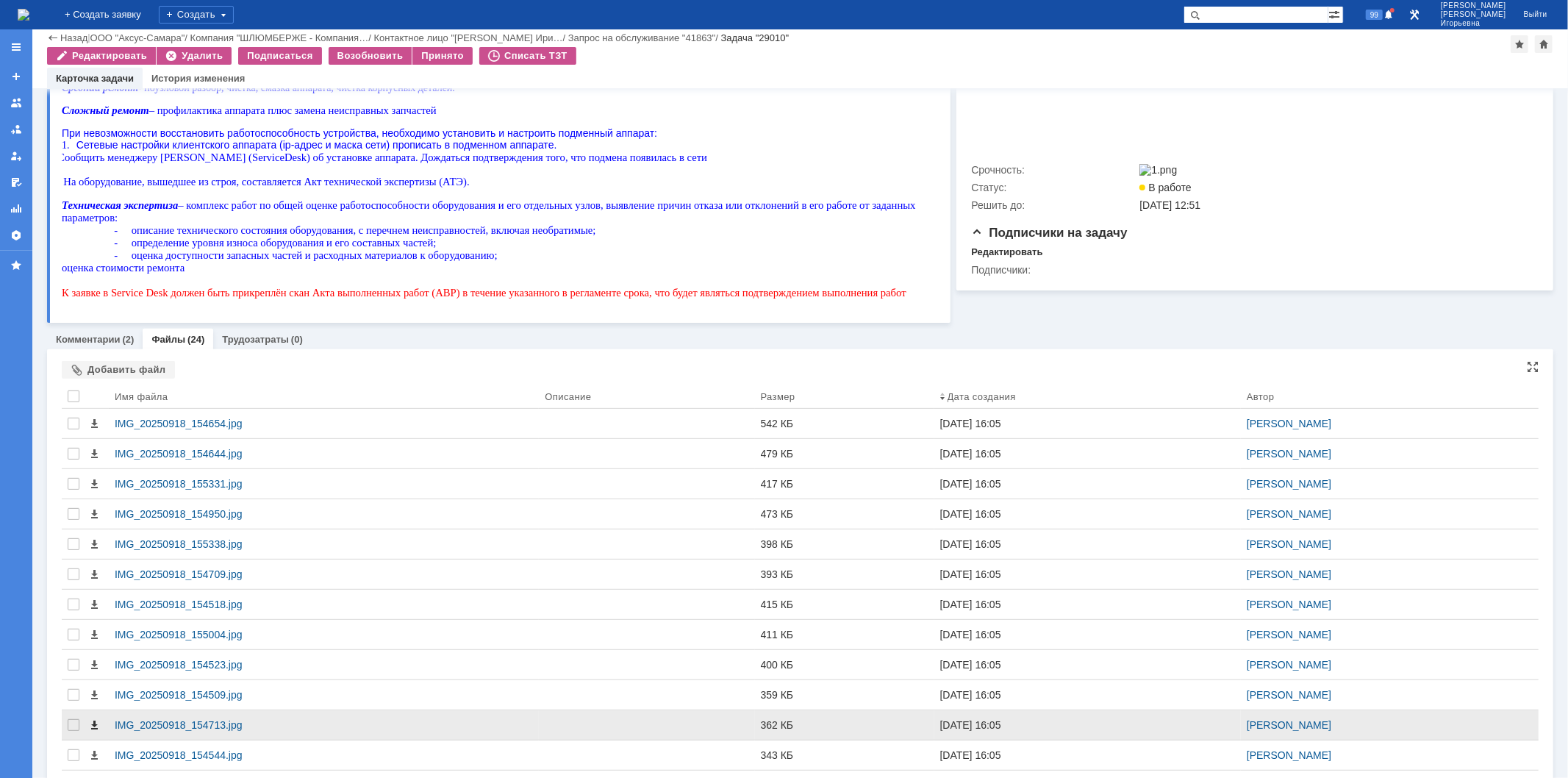
click at [93, 726] on span at bounding box center [95, 725] width 12 height 12
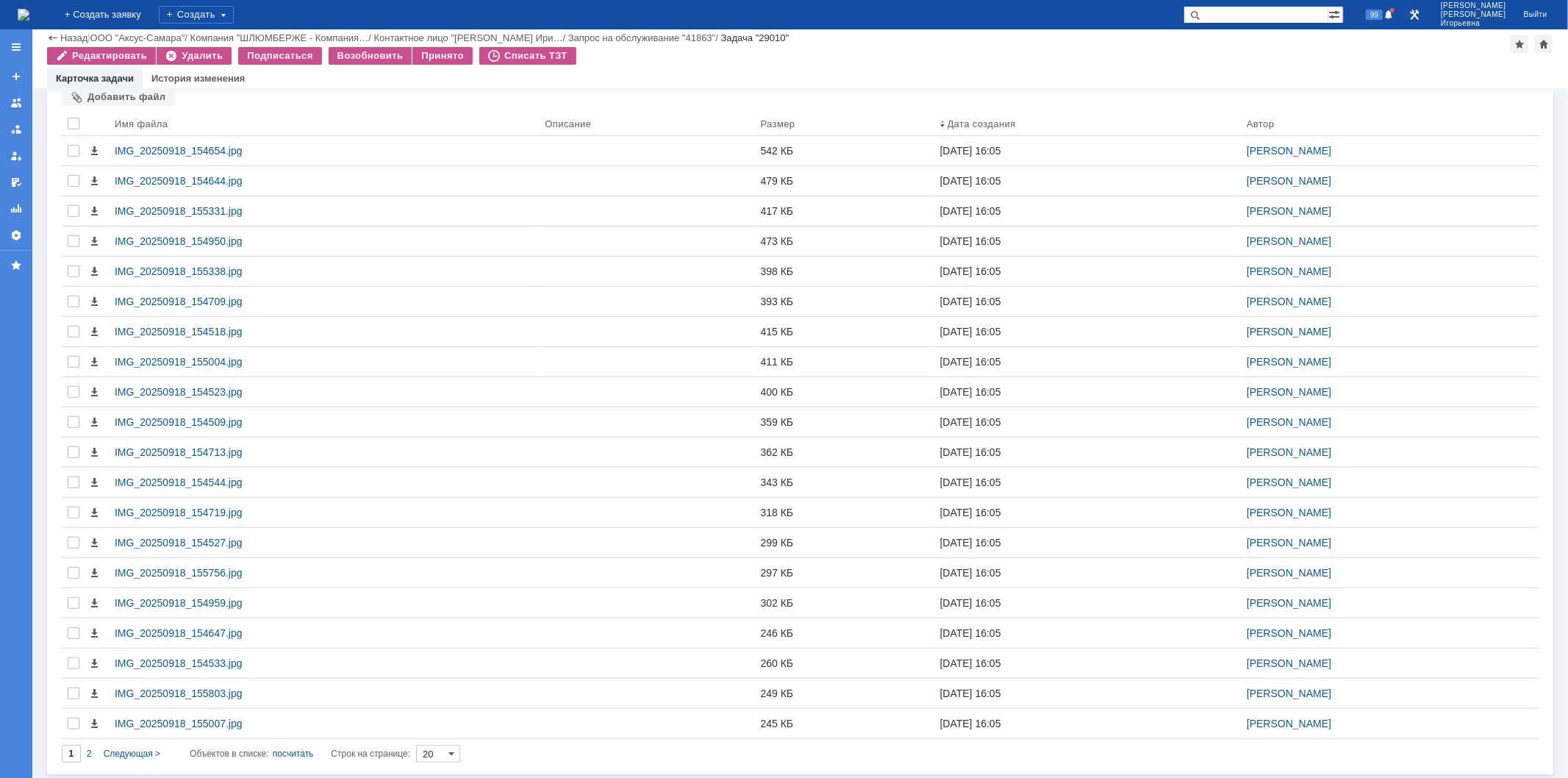
scroll to position [684, 0]
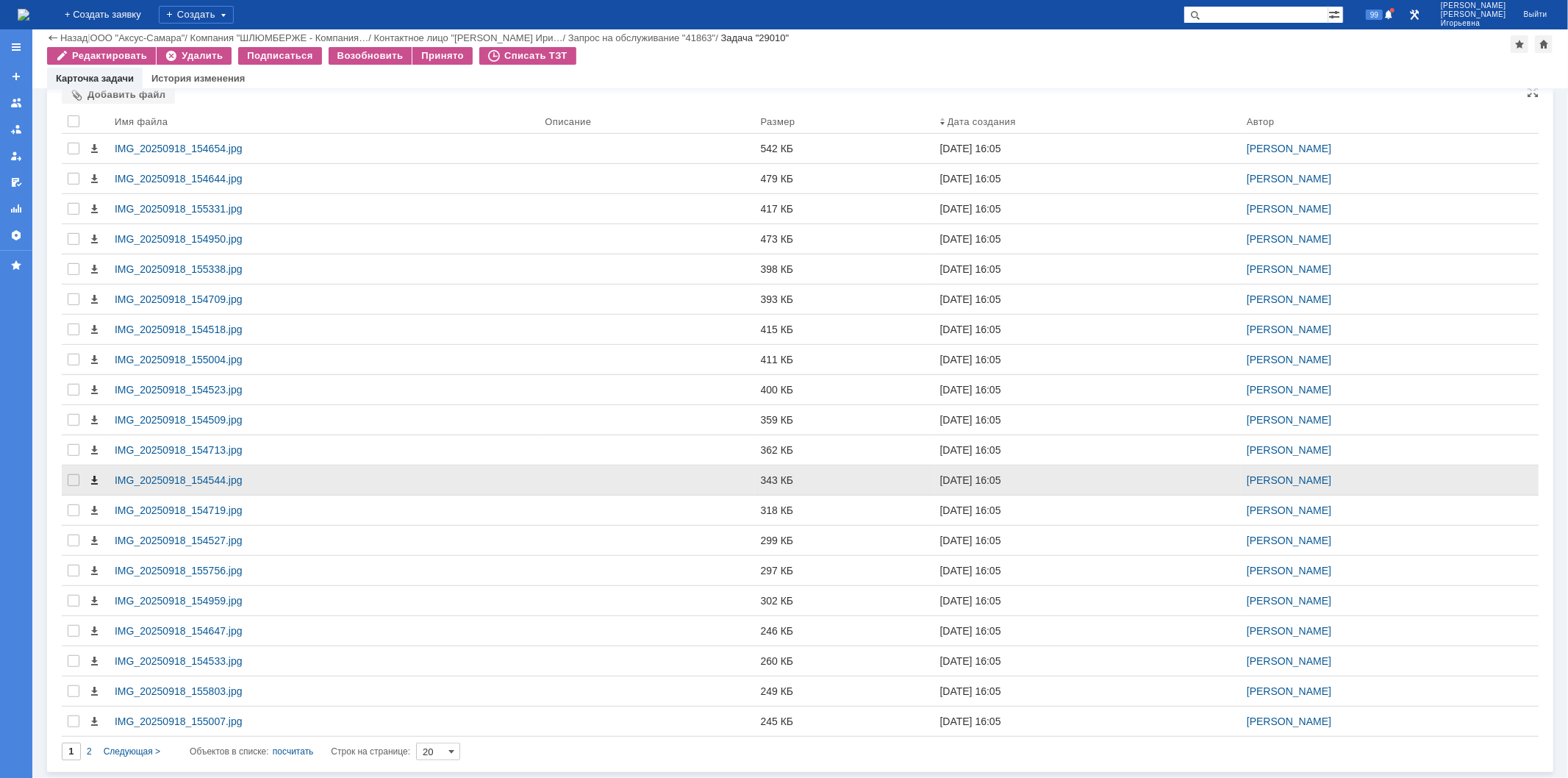
click at [96, 480] on span at bounding box center [95, 480] width 12 height 12
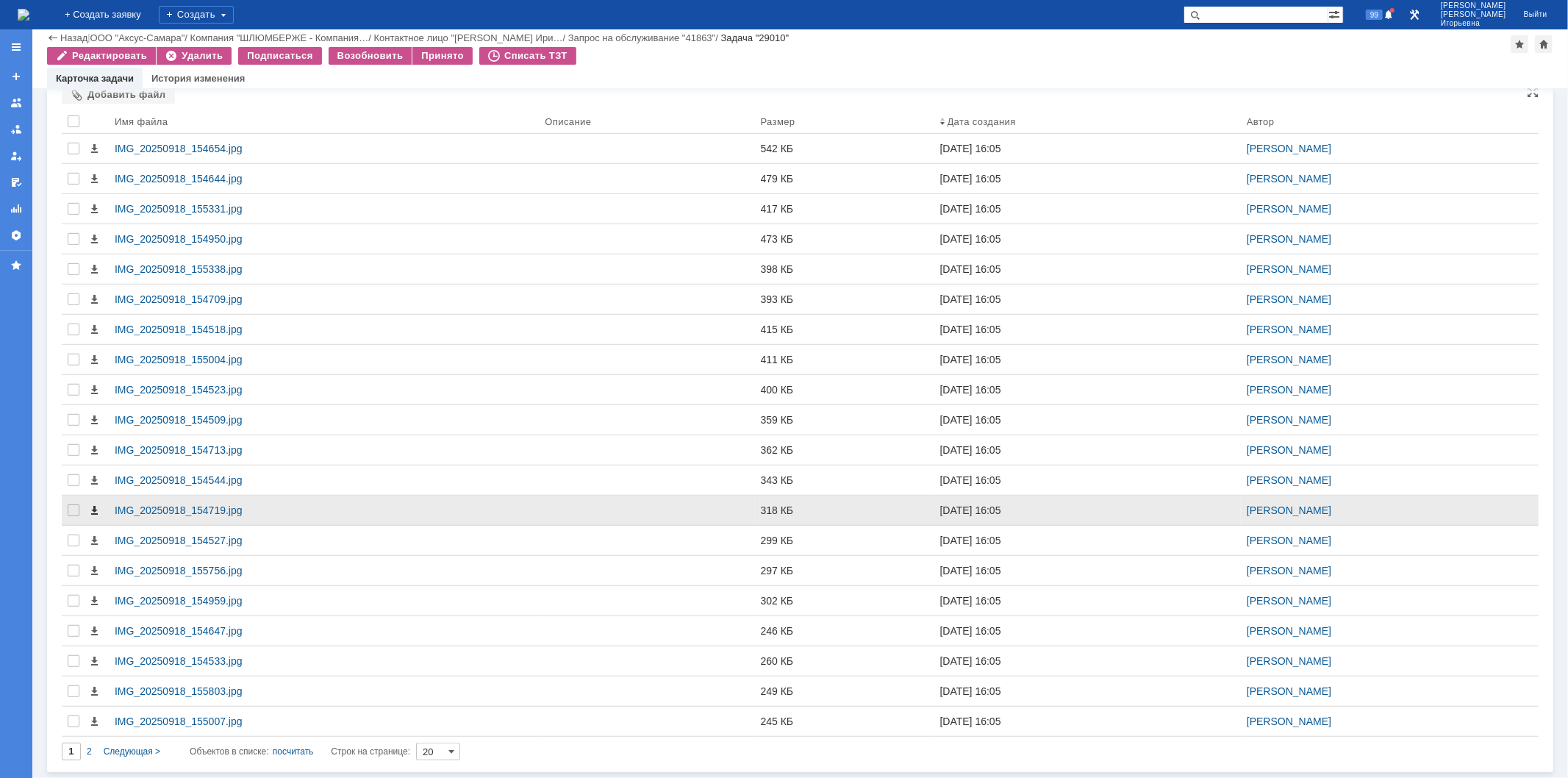
click at [93, 509] on span at bounding box center [95, 510] width 12 height 12
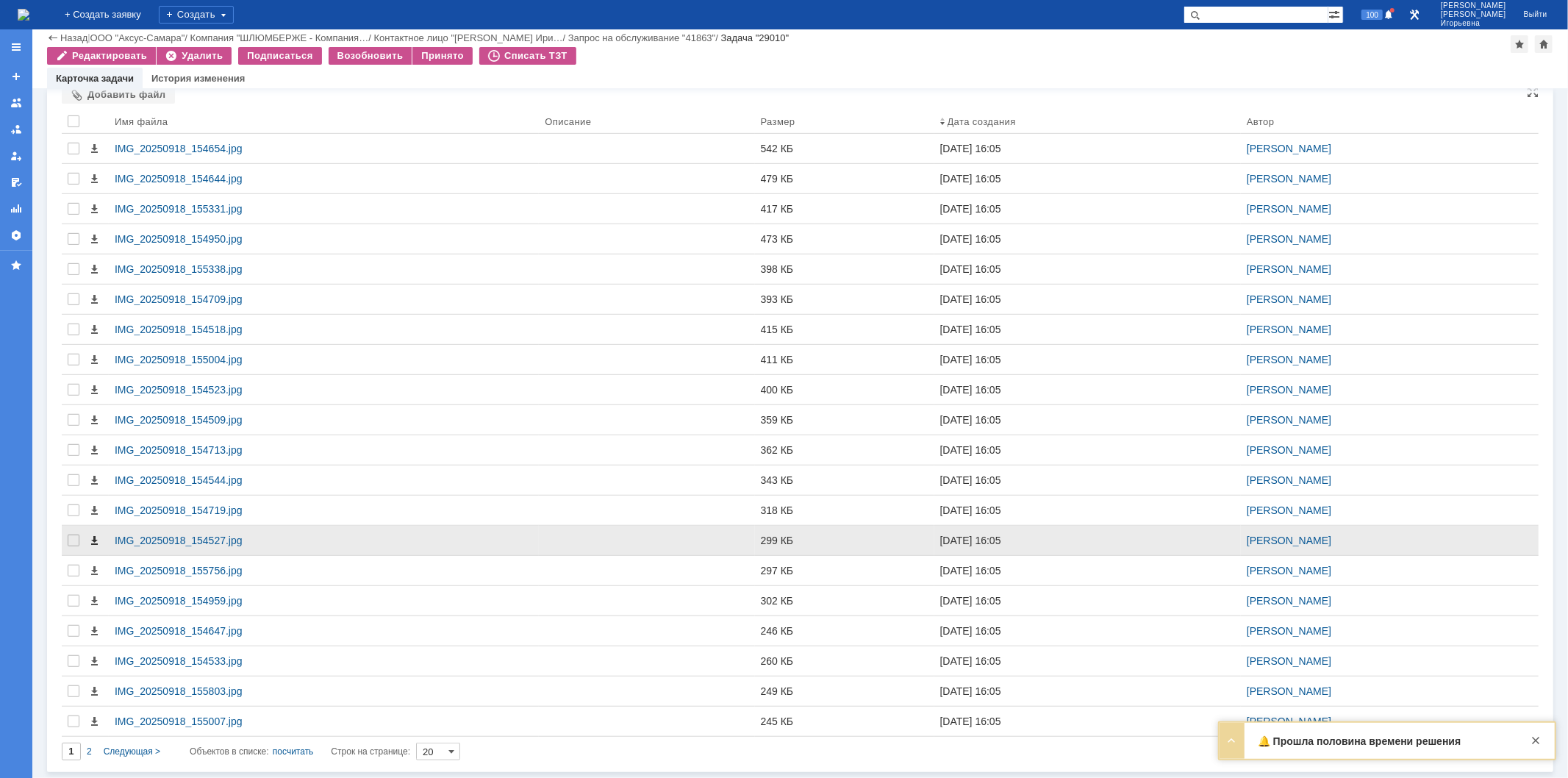
click at [94, 540] on span at bounding box center [95, 541] width 12 height 12
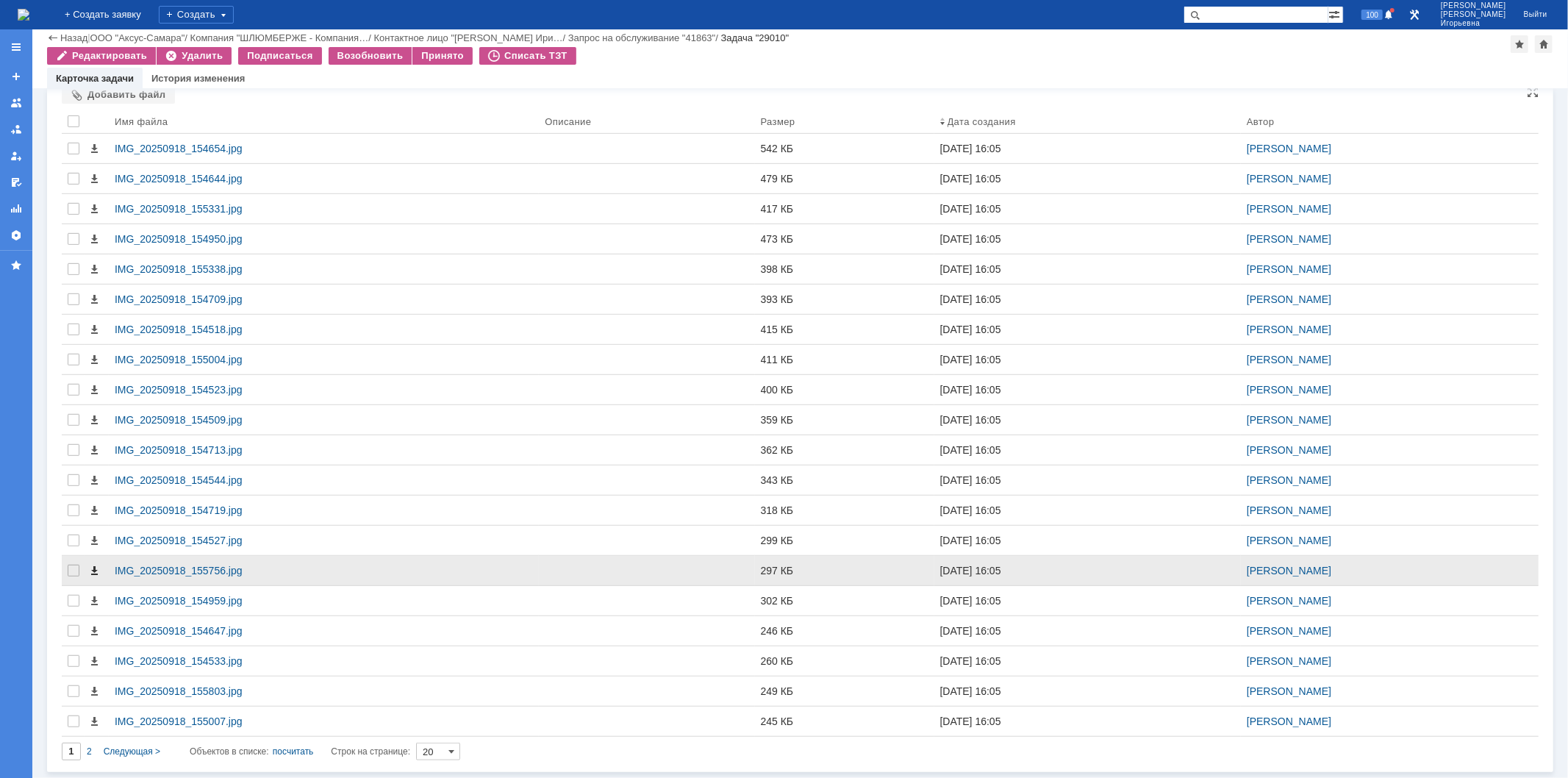
click at [96, 571] on span at bounding box center [95, 570] width 12 height 12
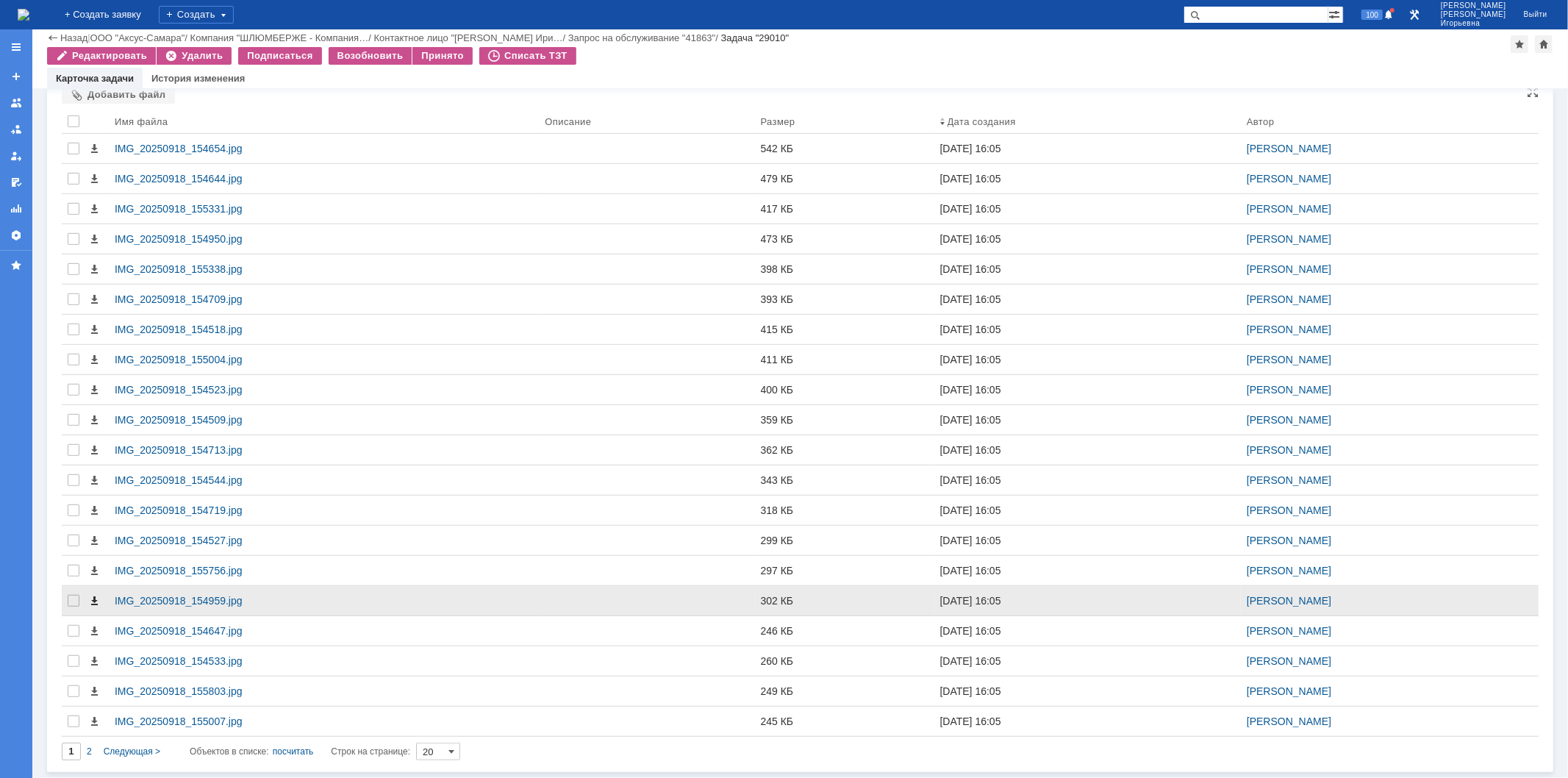
click at [90, 601] on span at bounding box center [95, 601] width 12 height 12
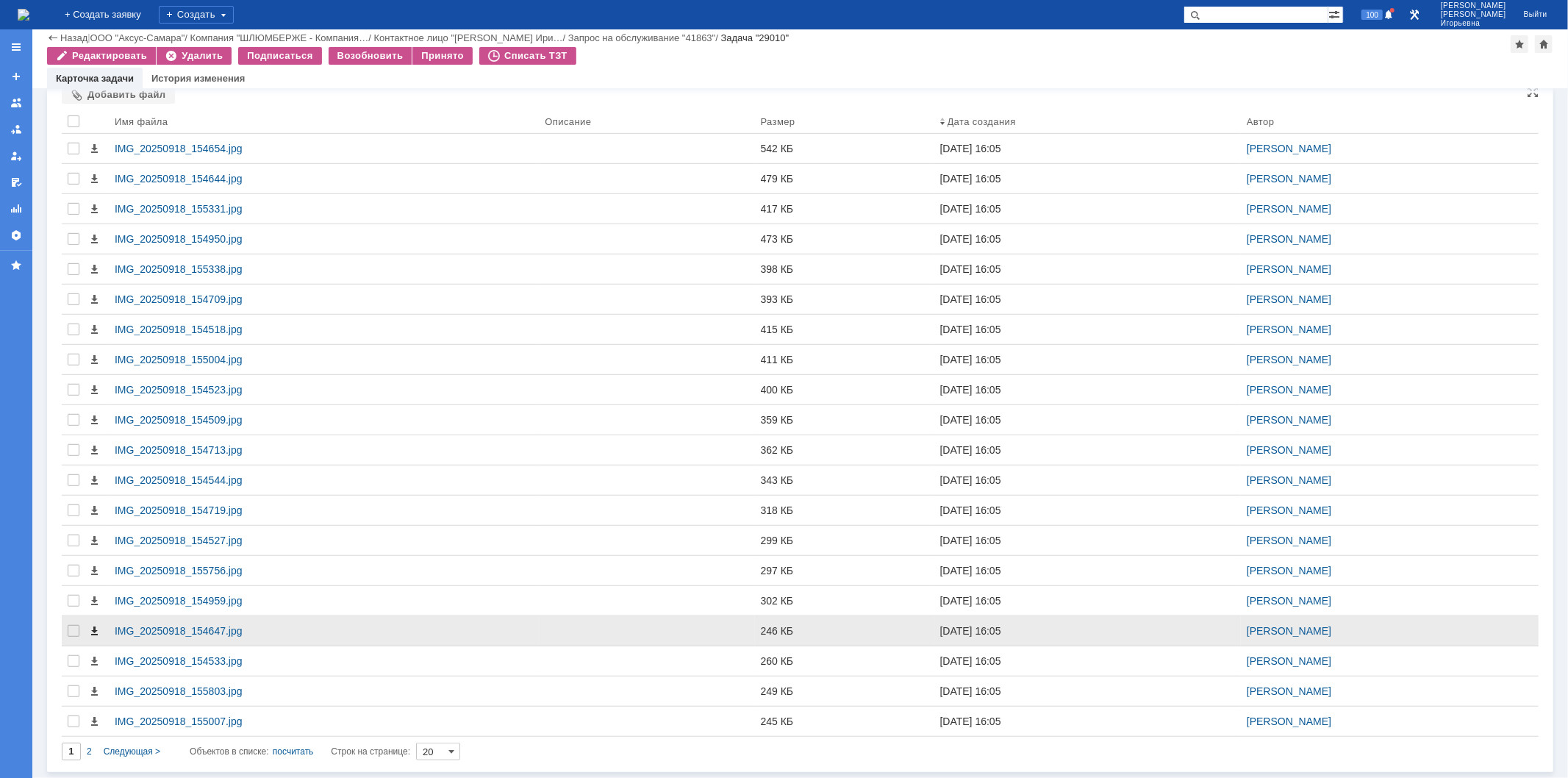
click at [94, 630] on span at bounding box center [95, 631] width 12 height 12
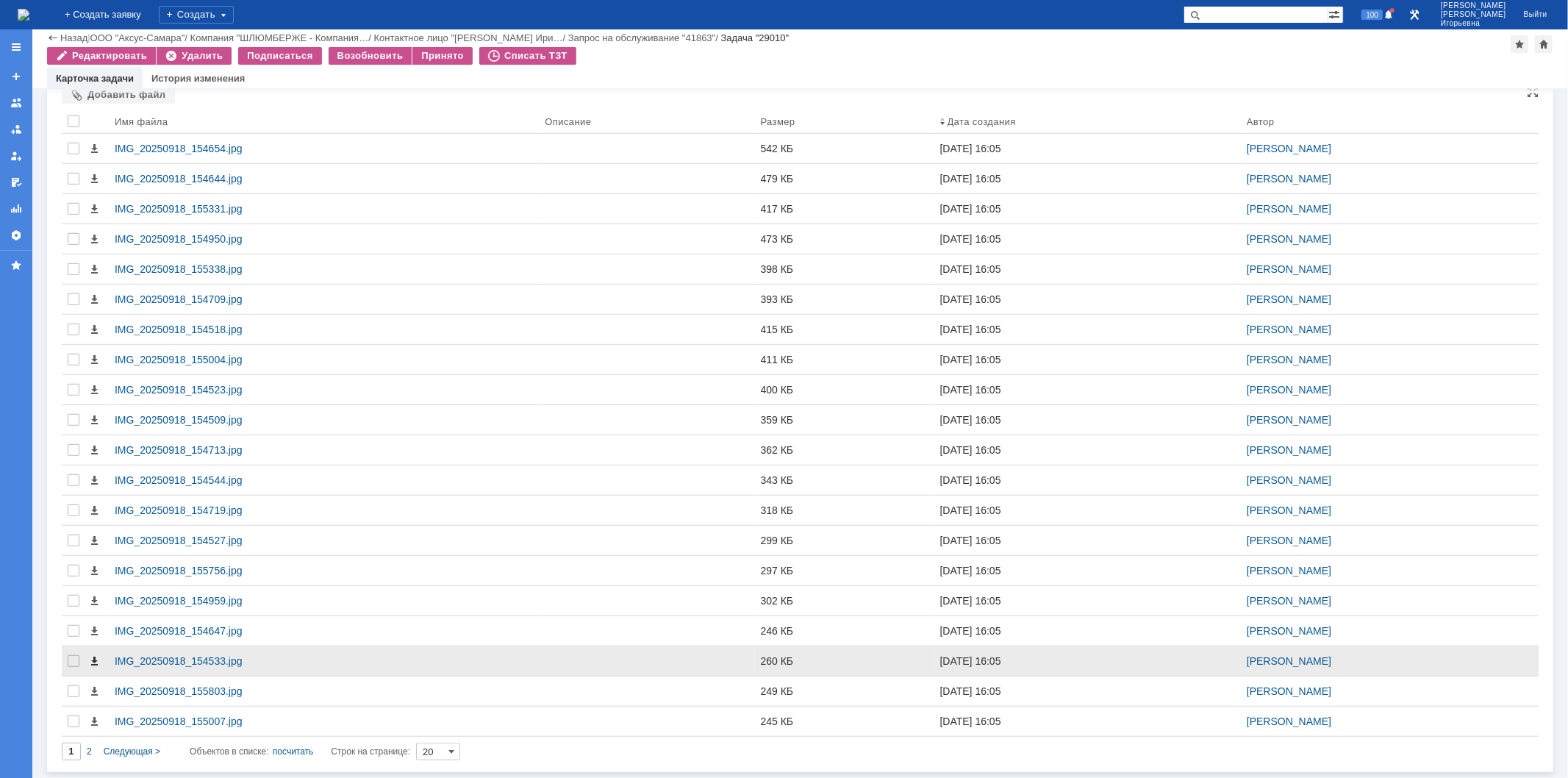
click at [97, 660] on span at bounding box center [95, 661] width 12 height 12
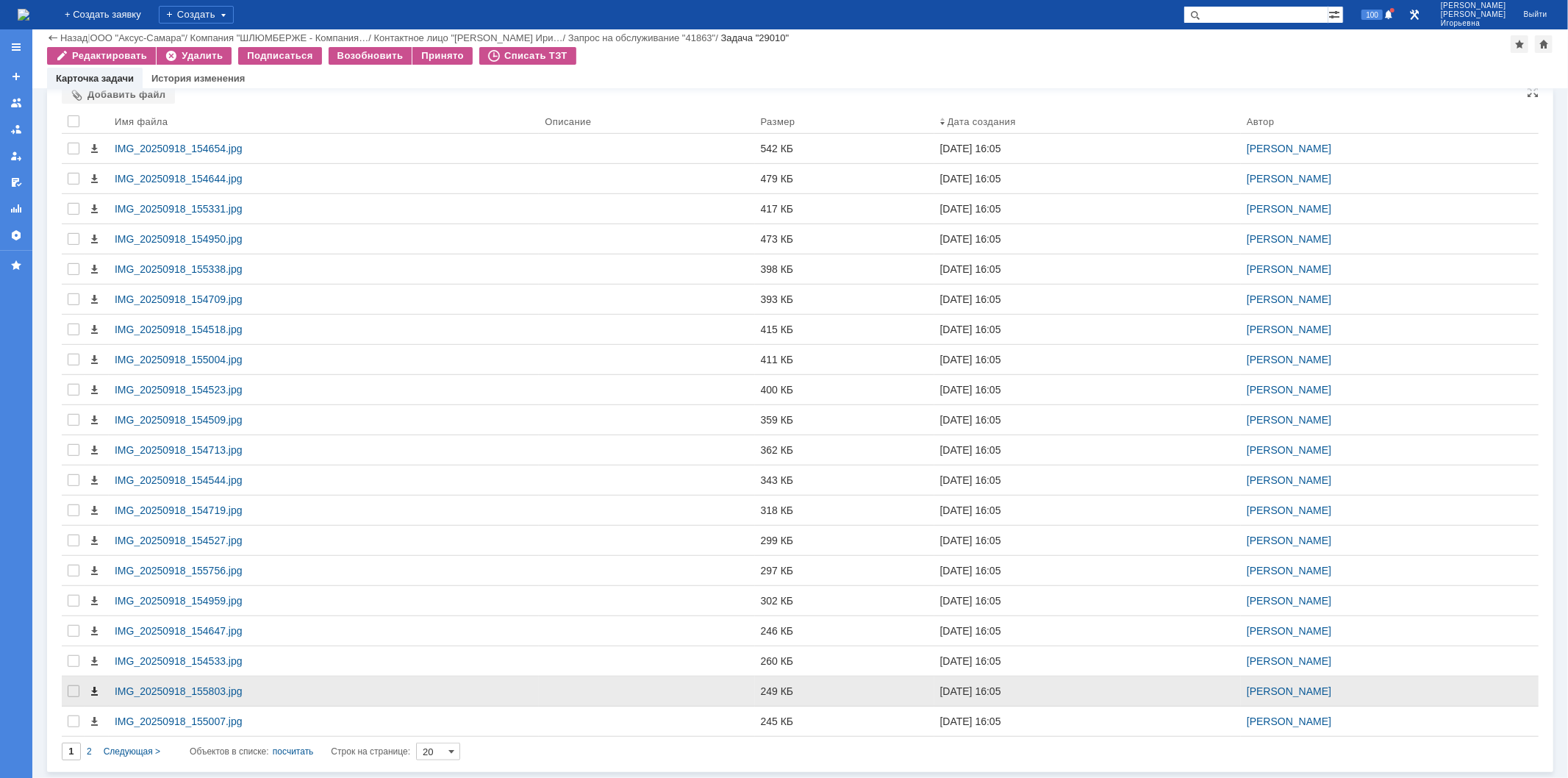
click at [93, 692] on span at bounding box center [95, 691] width 12 height 12
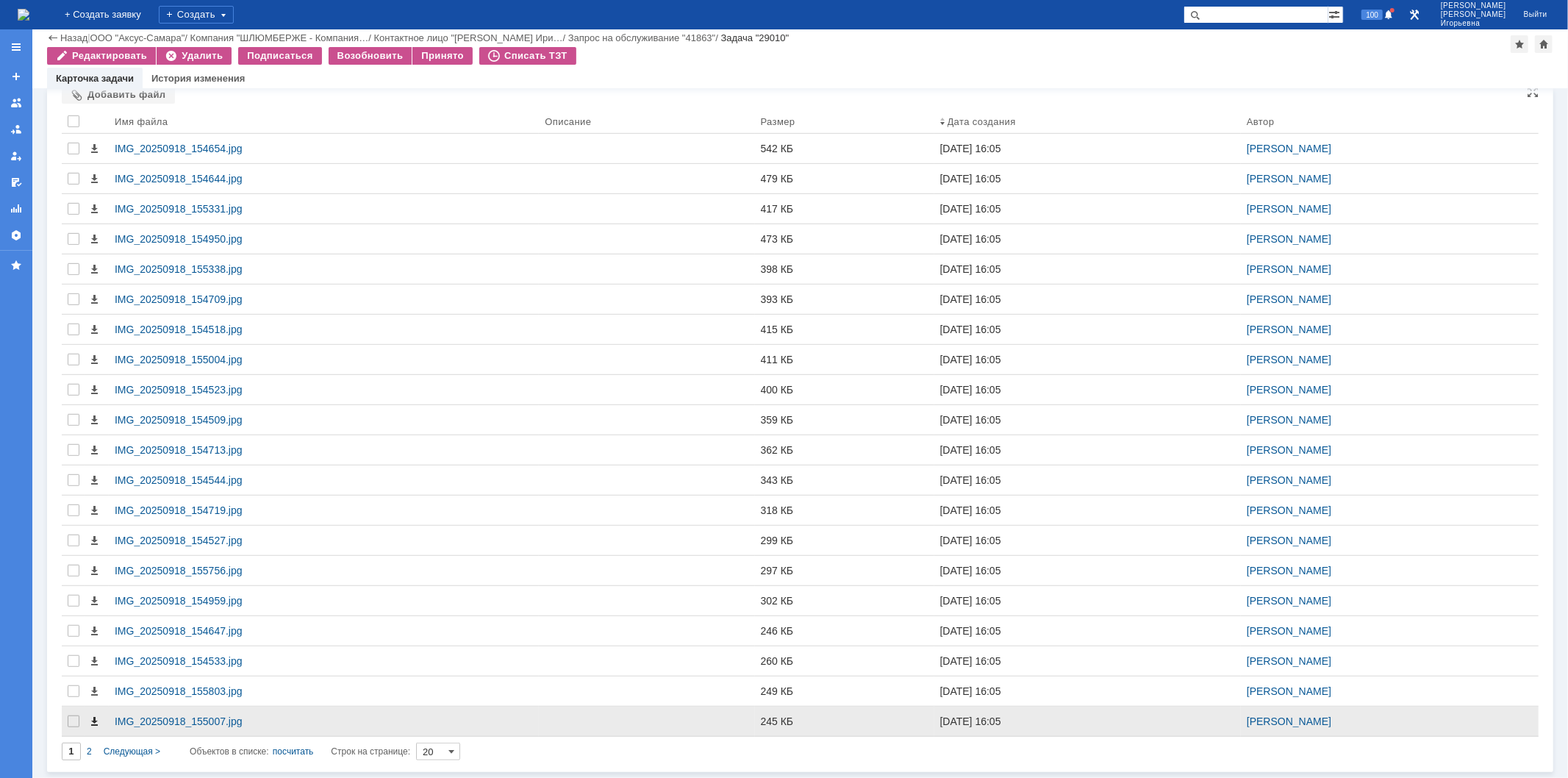
click at [92, 718] on span at bounding box center [95, 721] width 12 height 12
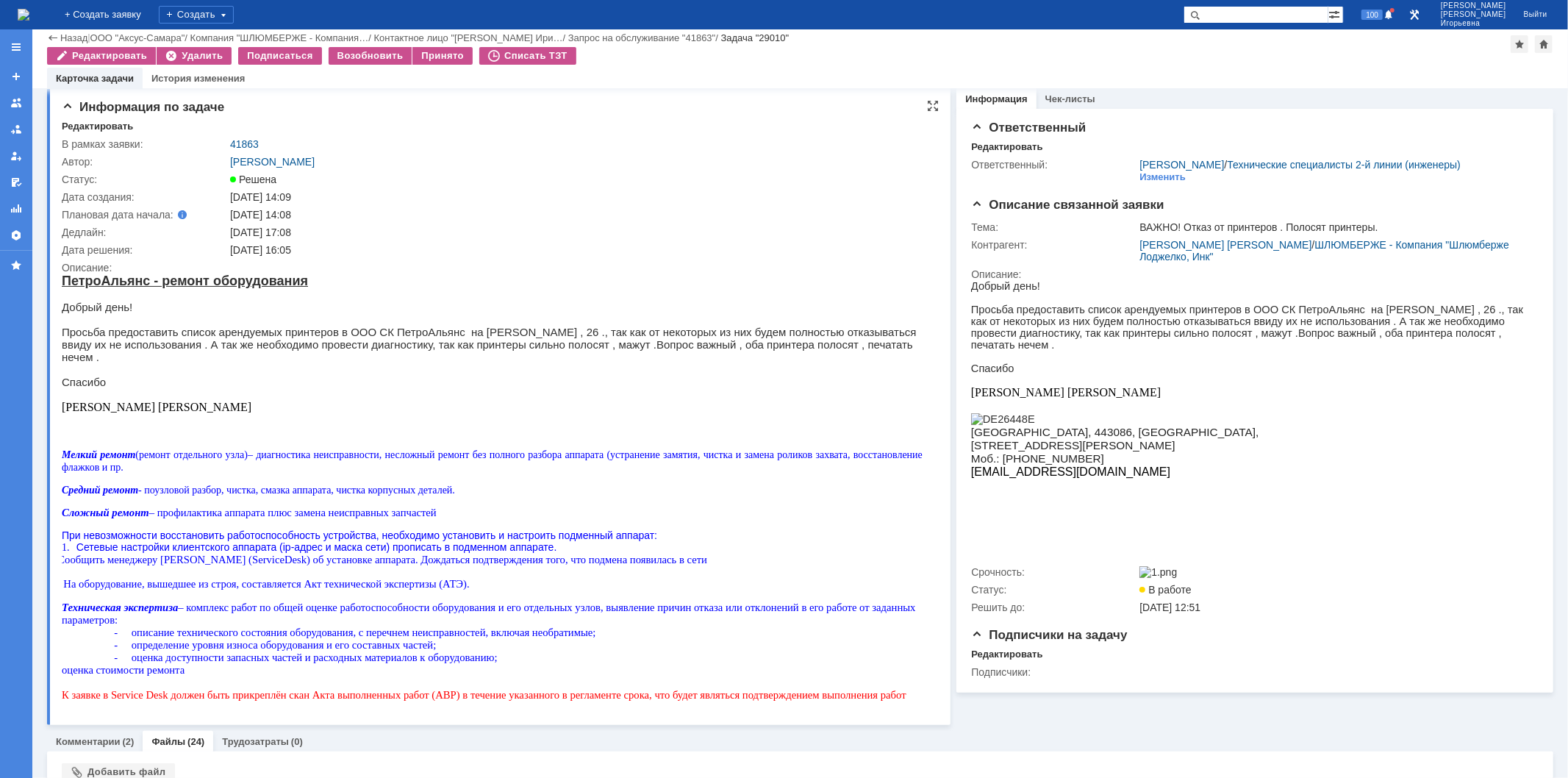
scroll to position [0, 0]
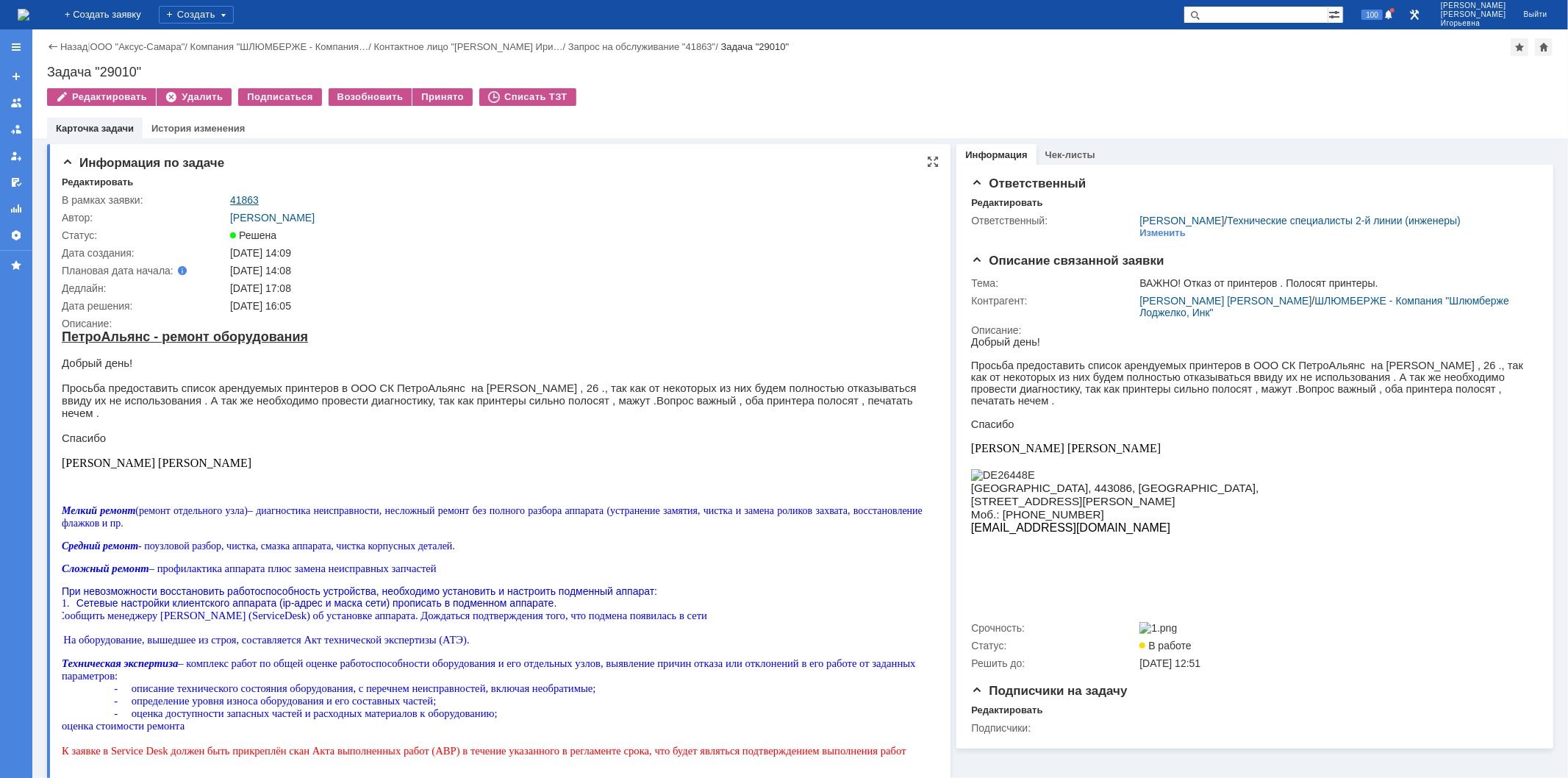
click at [252, 196] on link "41863" at bounding box center [244, 200] width 29 height 12
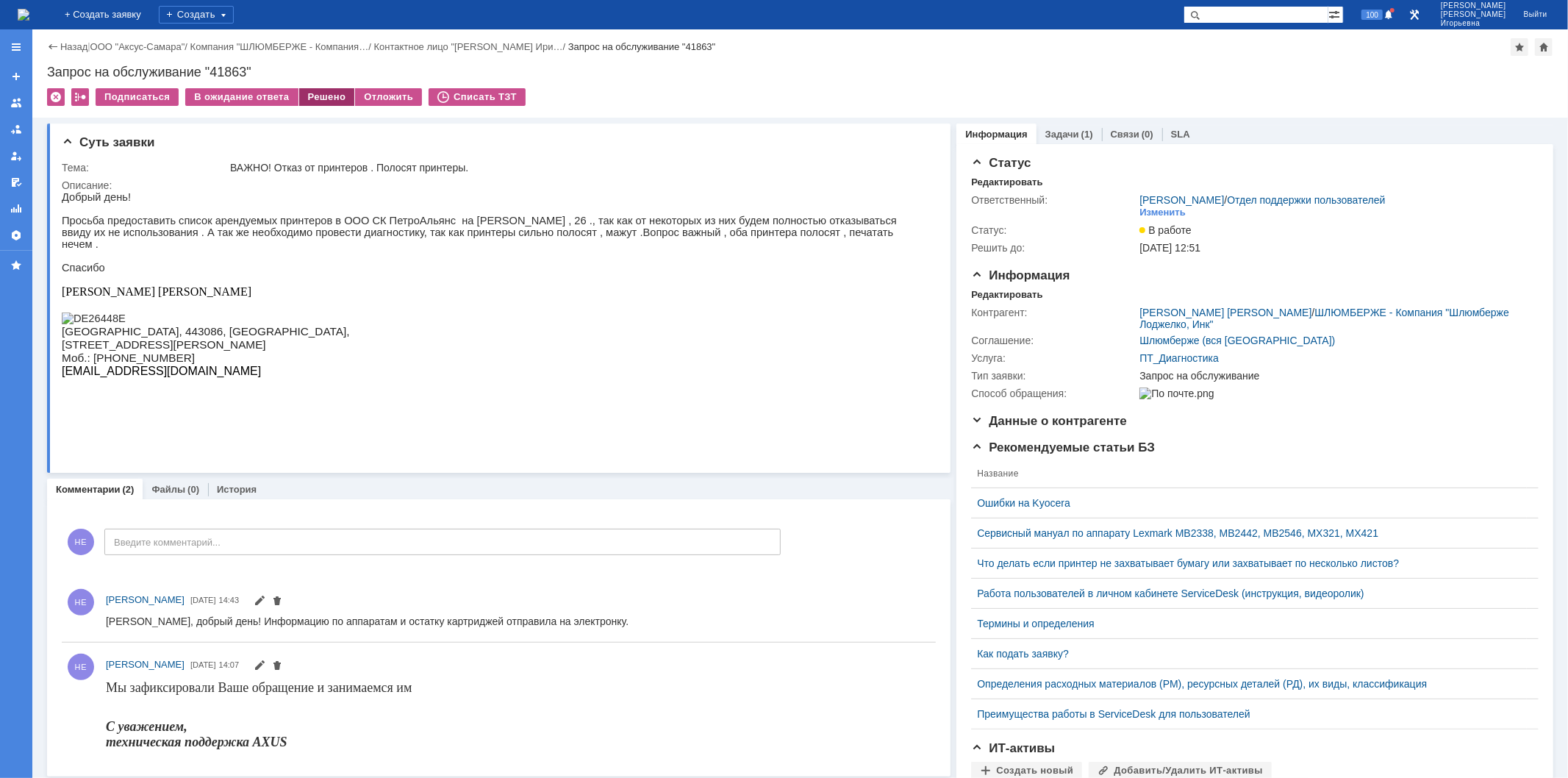
click at [327, 95] on div "Решено" at bounding box center [327, 97] width 56 height 18
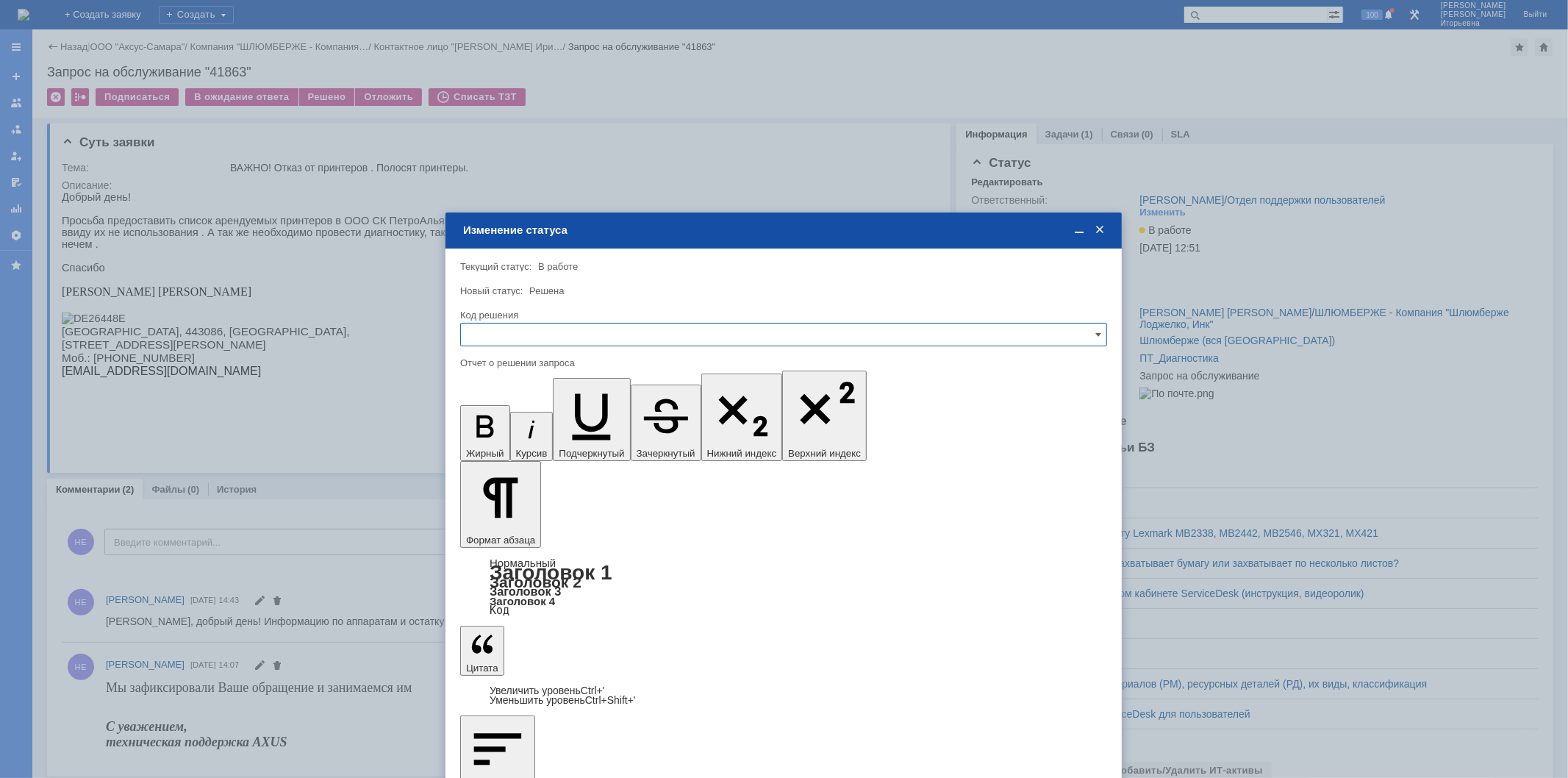
click at [481, 339] on input "text" at bounding box center [783, 335] width 647 height 24
click at [511, 430] on span "Решено" at bounding box center [784, 433] width 628 height 12
type input "Решено"
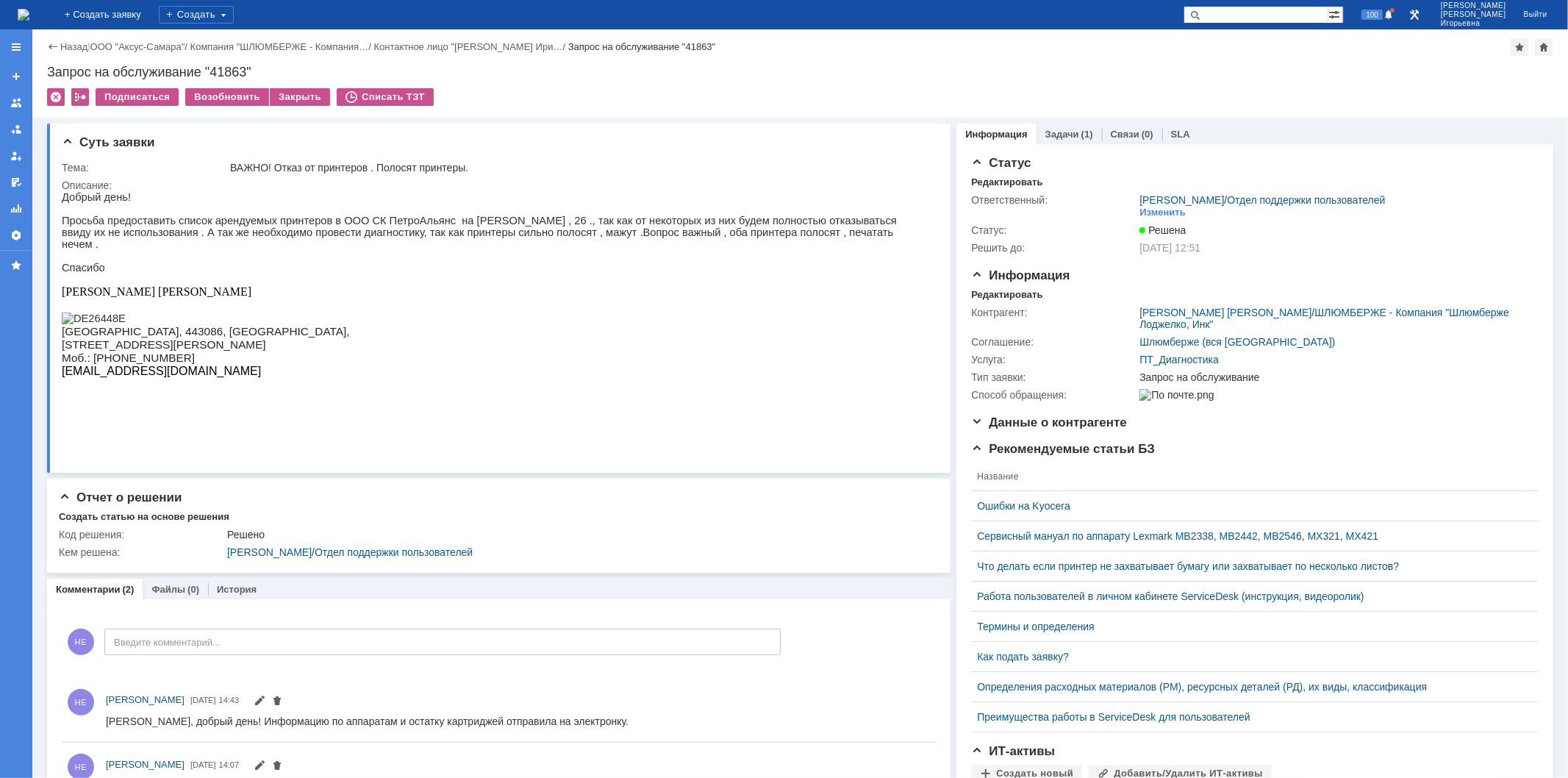
drag, startPoint x: 49, startPoint y: 7, endPoint x: 13, endPoint y: 5, distance: 36.1
click at [30, 9] on img at bounding box center [24, 15] width 12 height 12
